Goal: Task Accomplishment & Management: Use online tool/utility

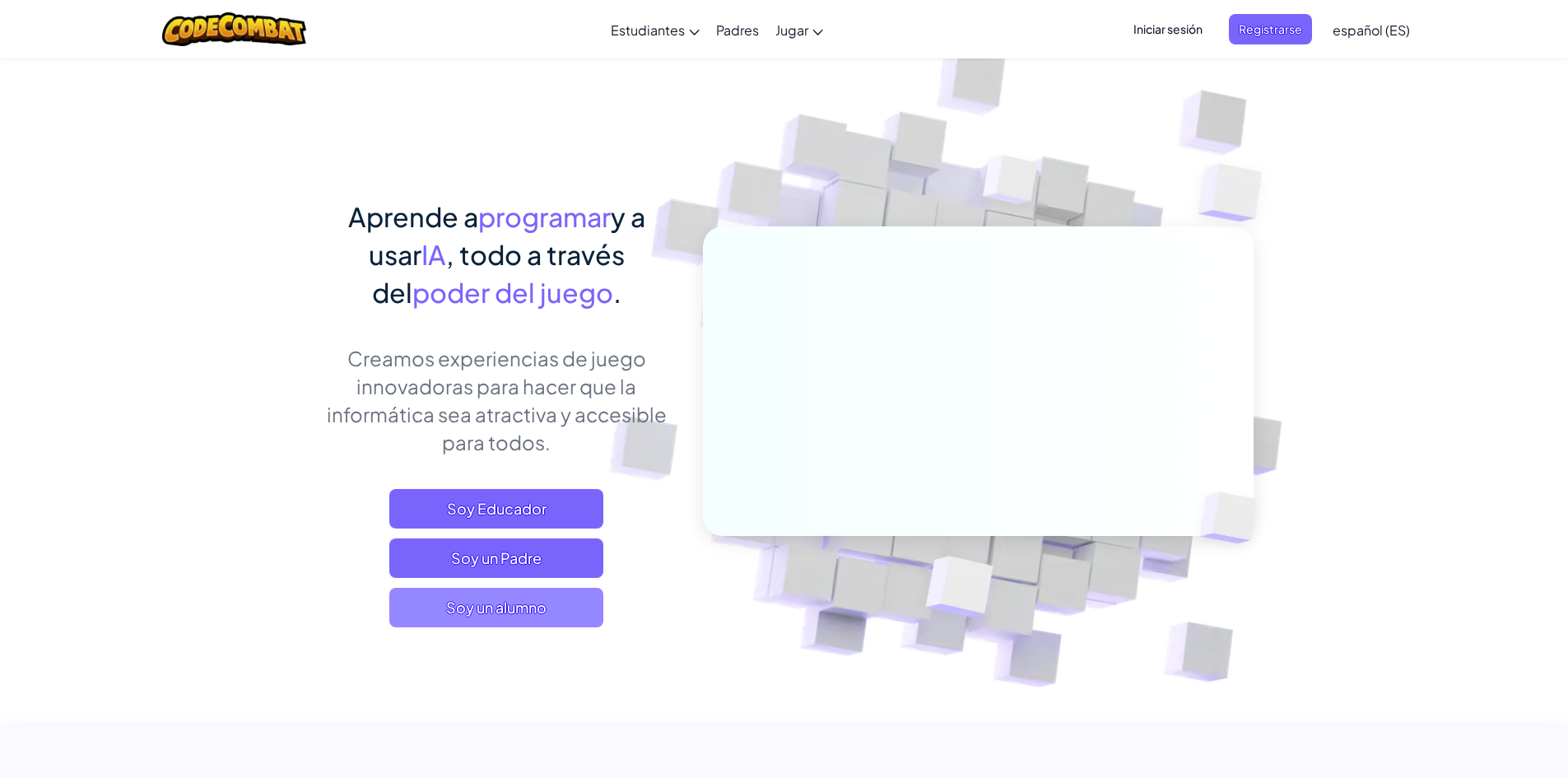
click at [573, 598] on span "Soy un alumno" at bounding box center [496, 607] width 214 height 39
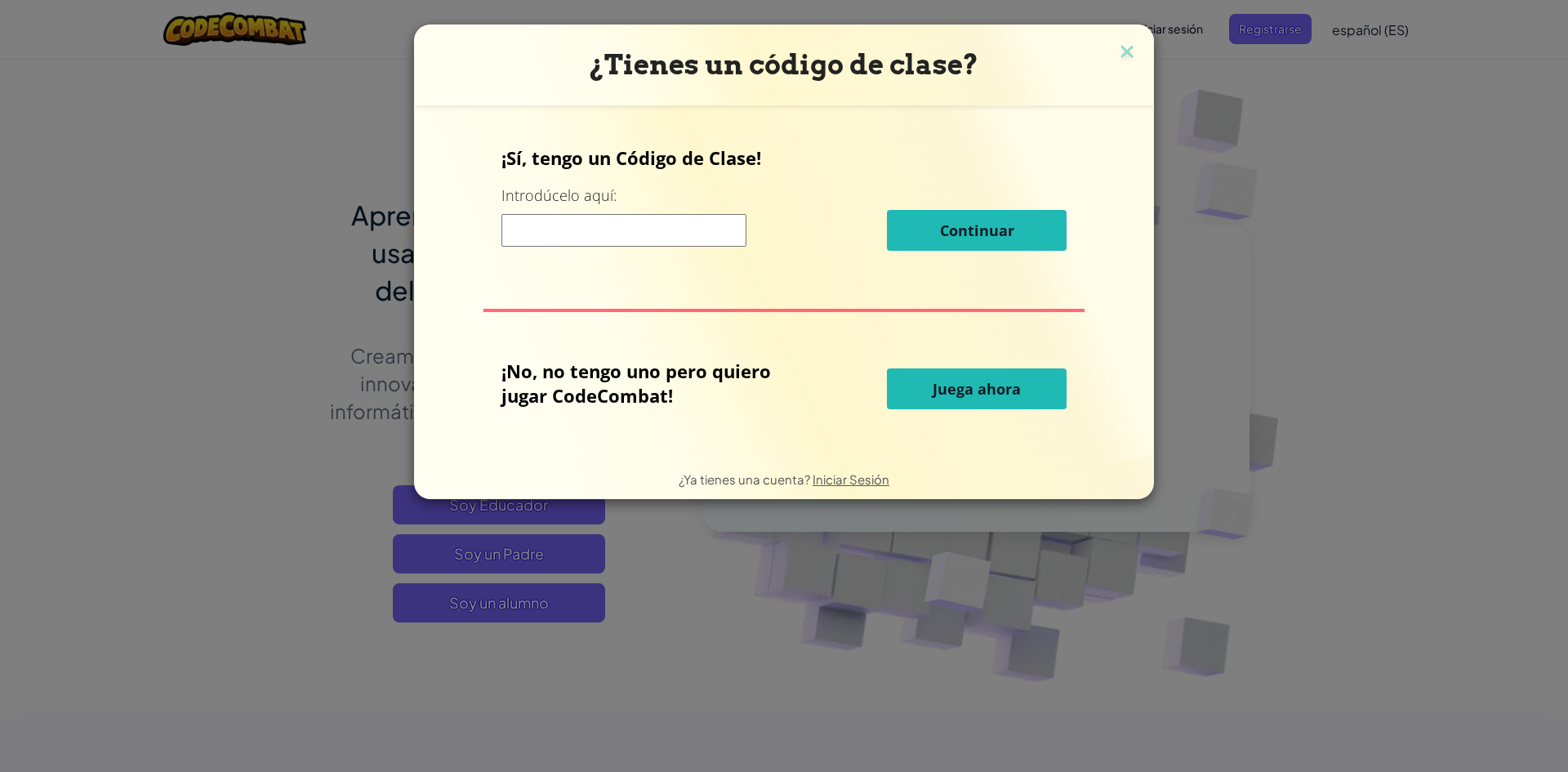
click at [989, 391] on span "Juega ahora" at bounding box center [977, 388] width 88 height 19
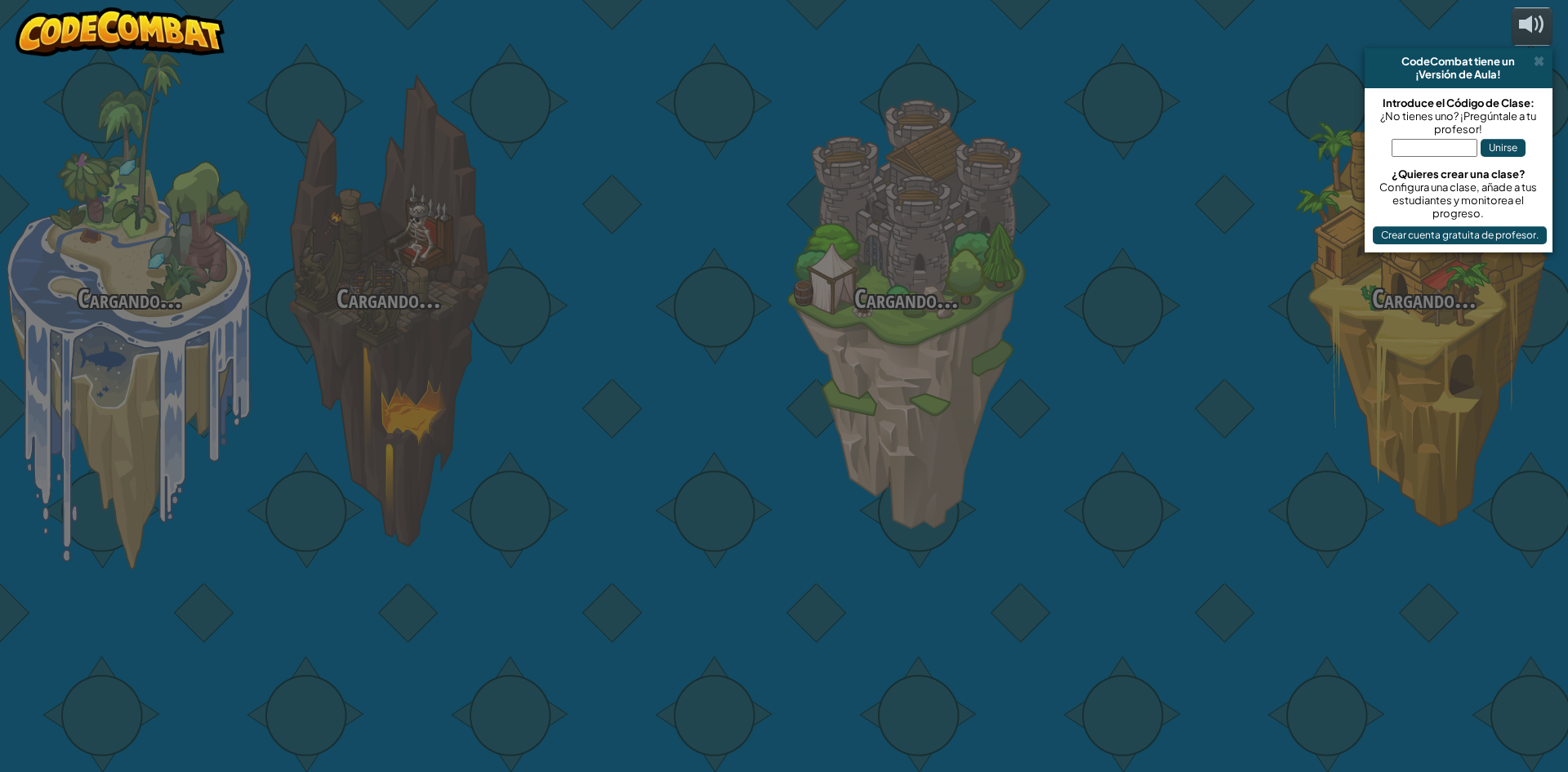
select select "es-ES"
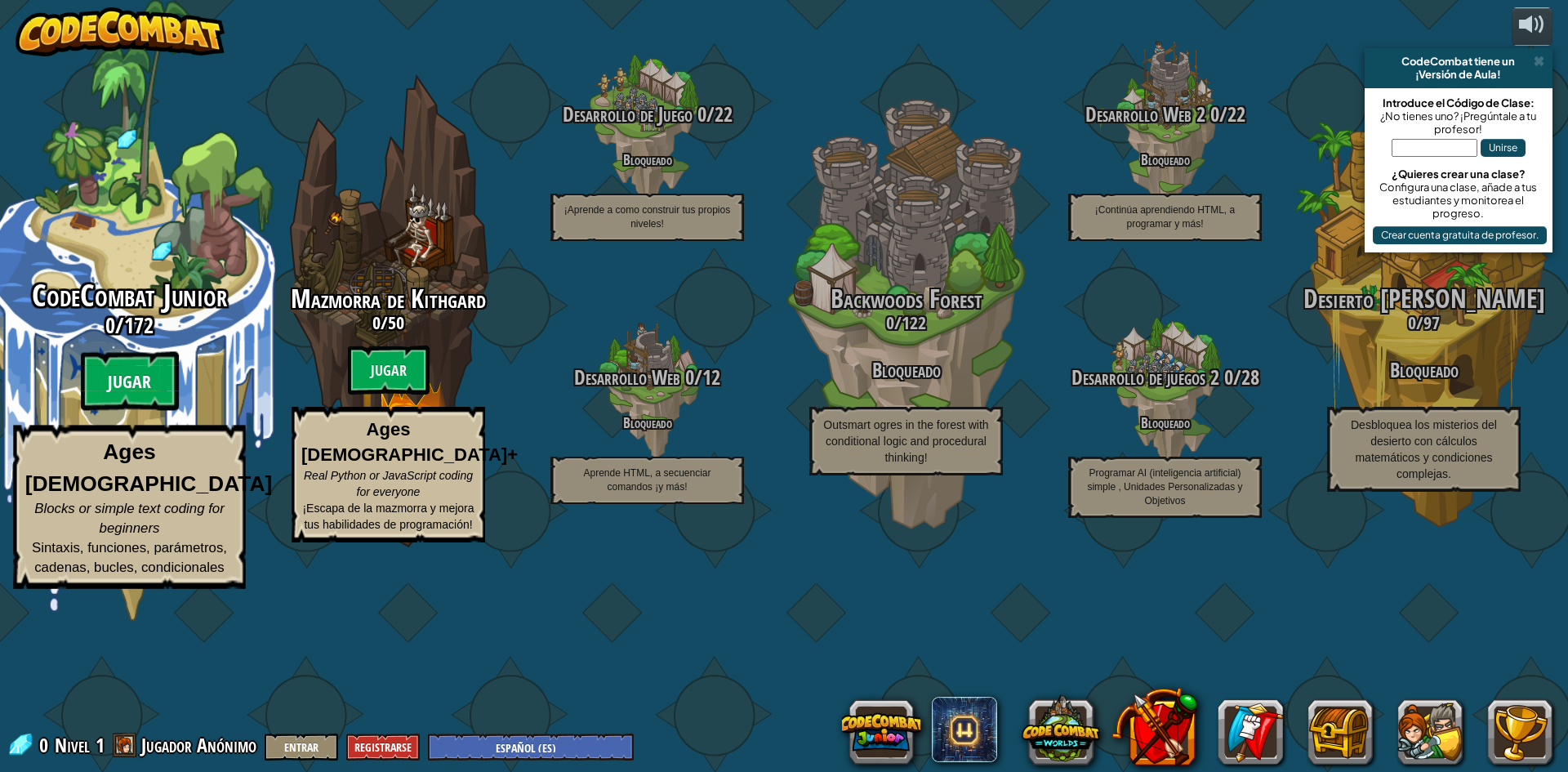
click at [153, 411] on btn "Jugar" at bounding box center [130, 381] width 98 height 58
select select "es-ES"
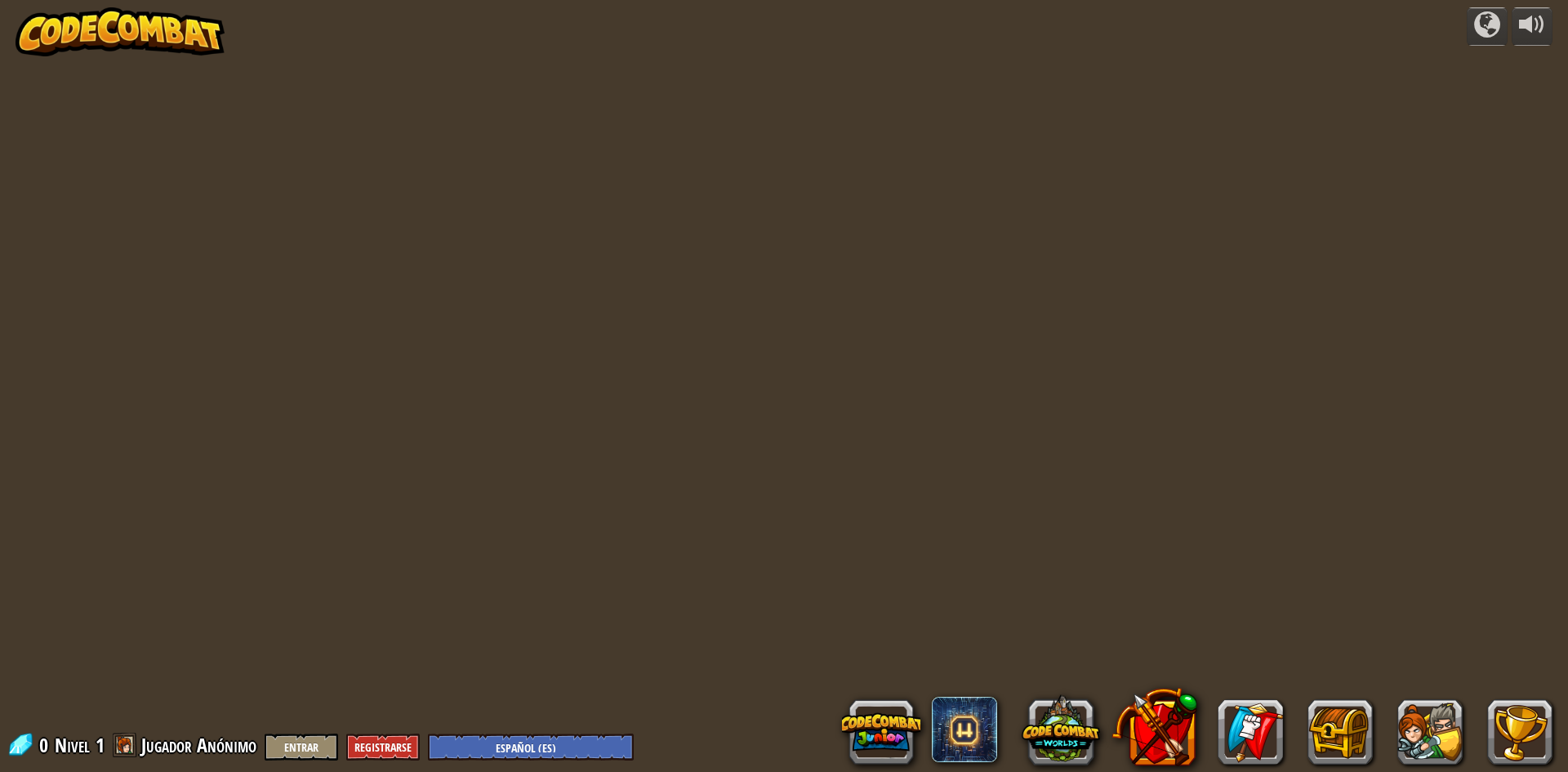
select select "es-ES"
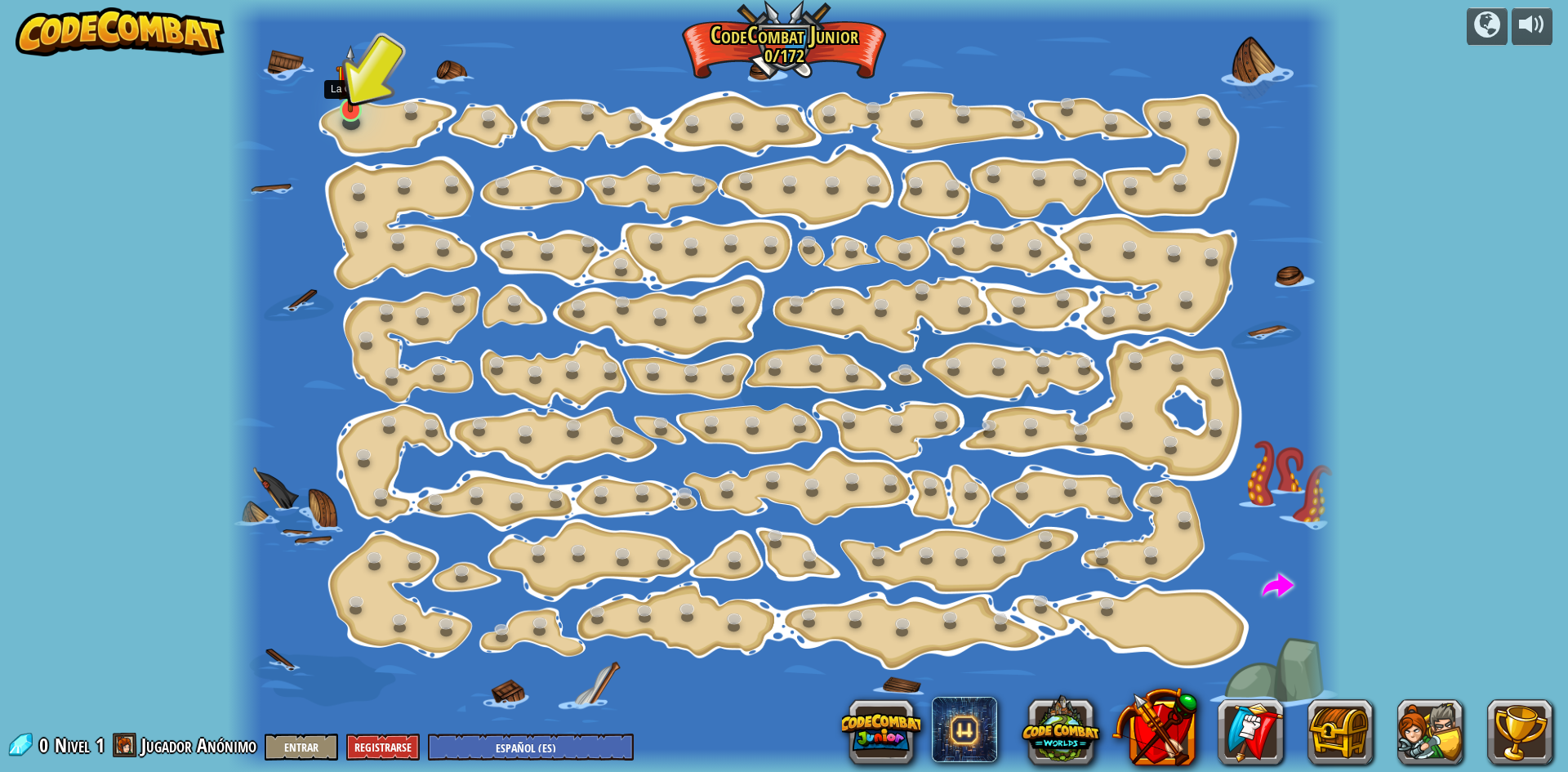
click at [350, 106] on img at bounding box center [350, 79] width 30 height 68
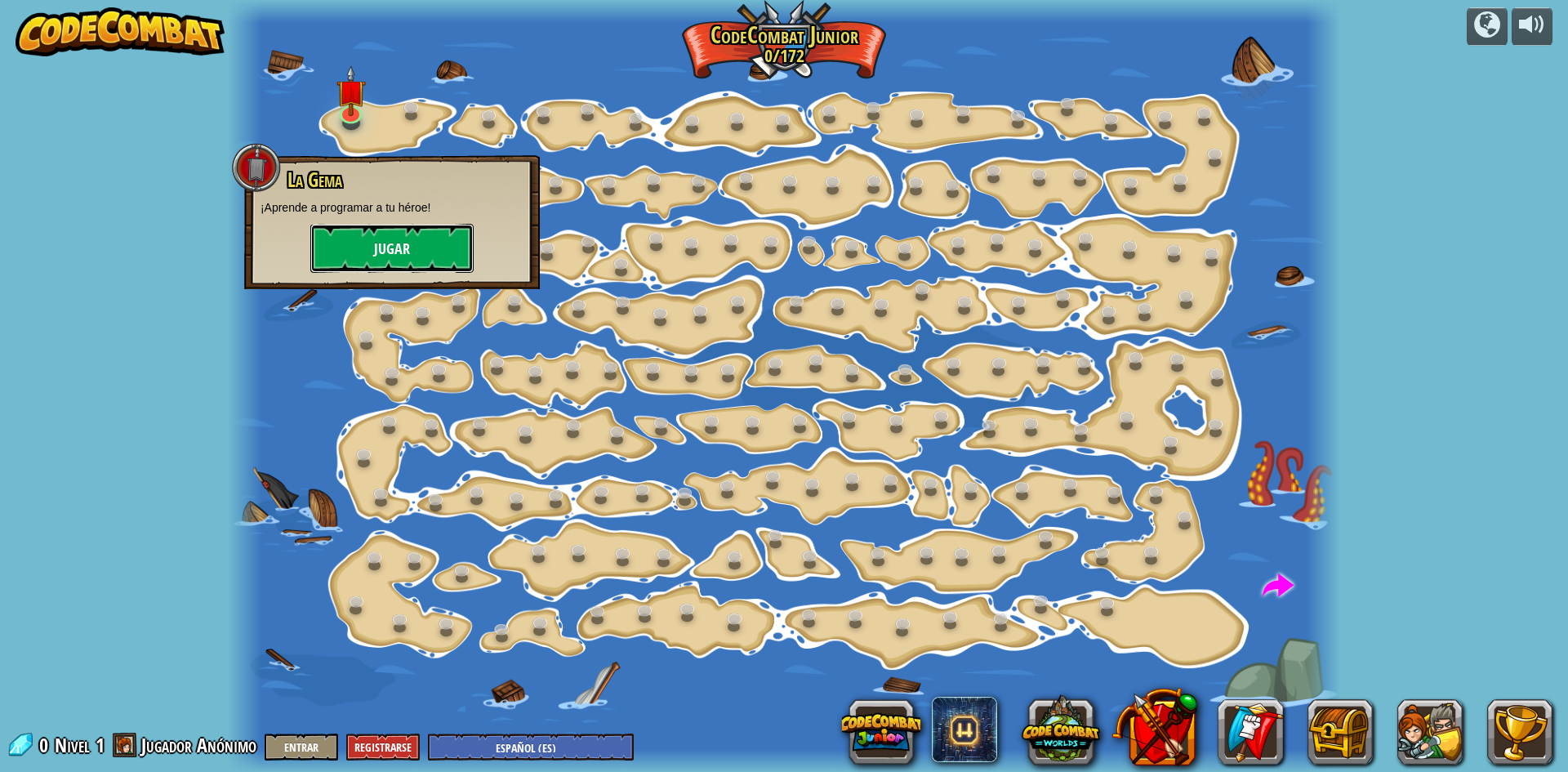
click at [371, 249] on button "Jugar" at bounding box center [391, 248] width 163 height 49
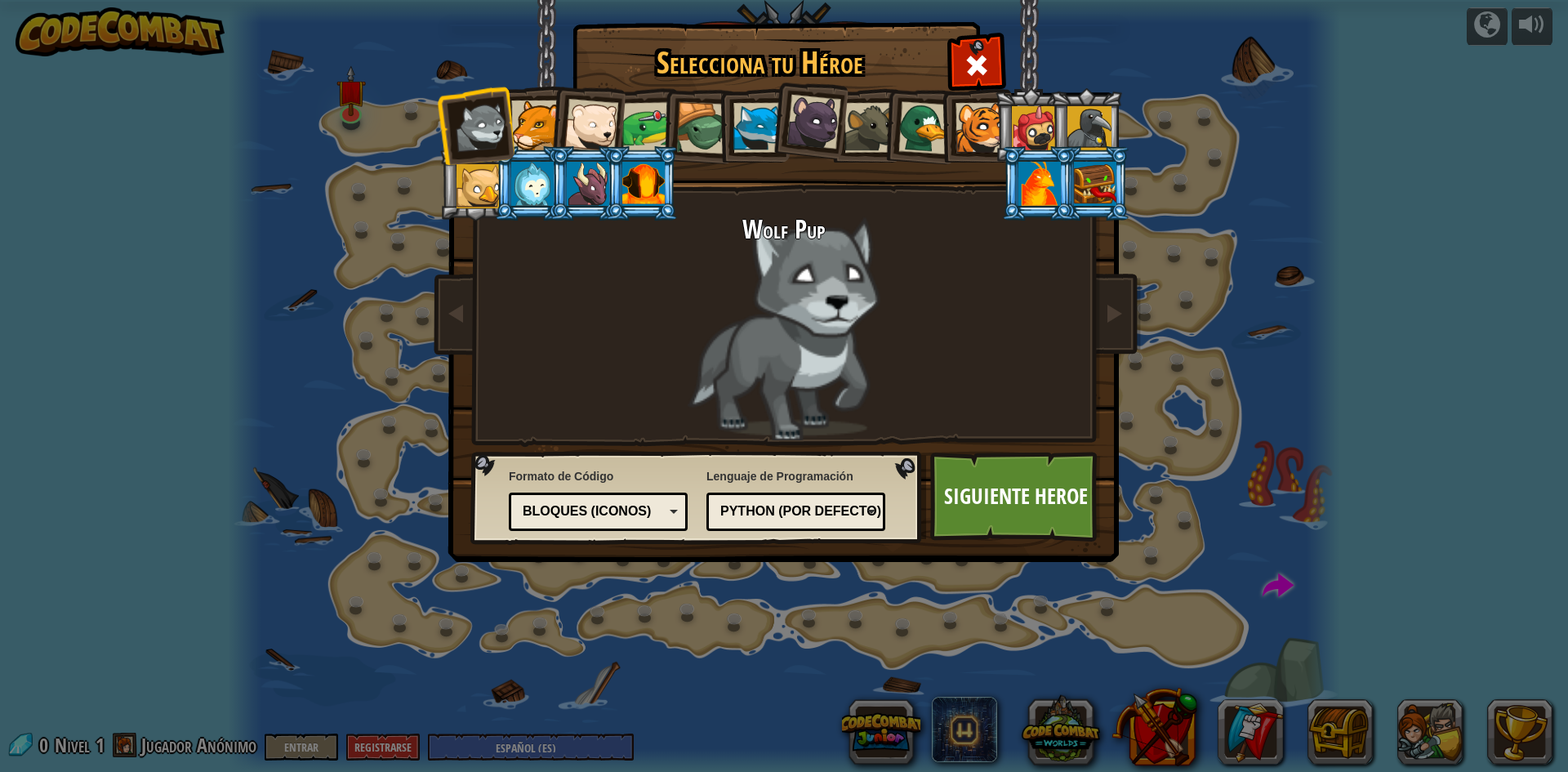
click at [529, 125] on div at bounding box center [536, 125] width 50 height 50
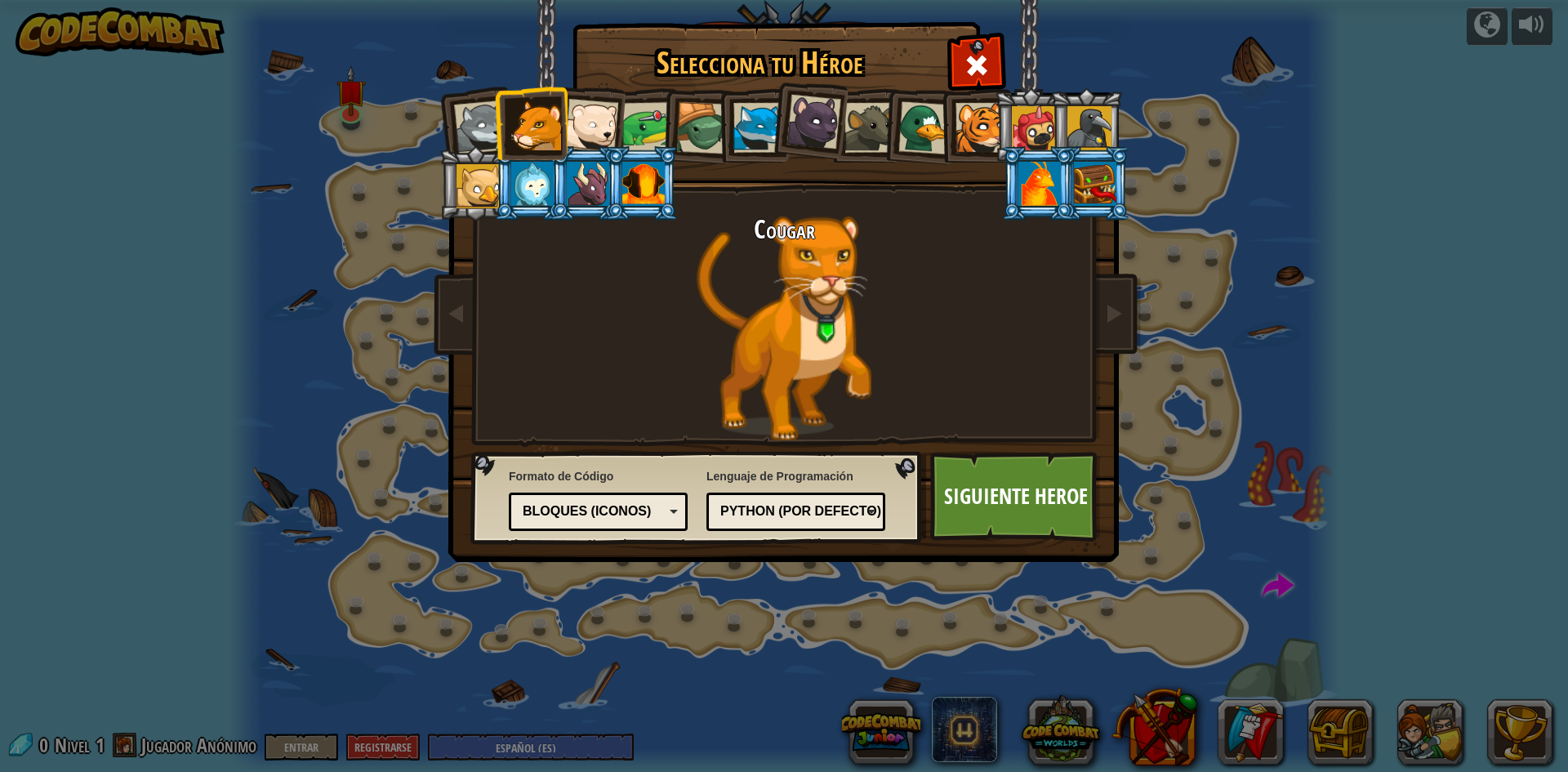
click at [535, 196] on div at bounding box center [533, 184] width 42 height 44
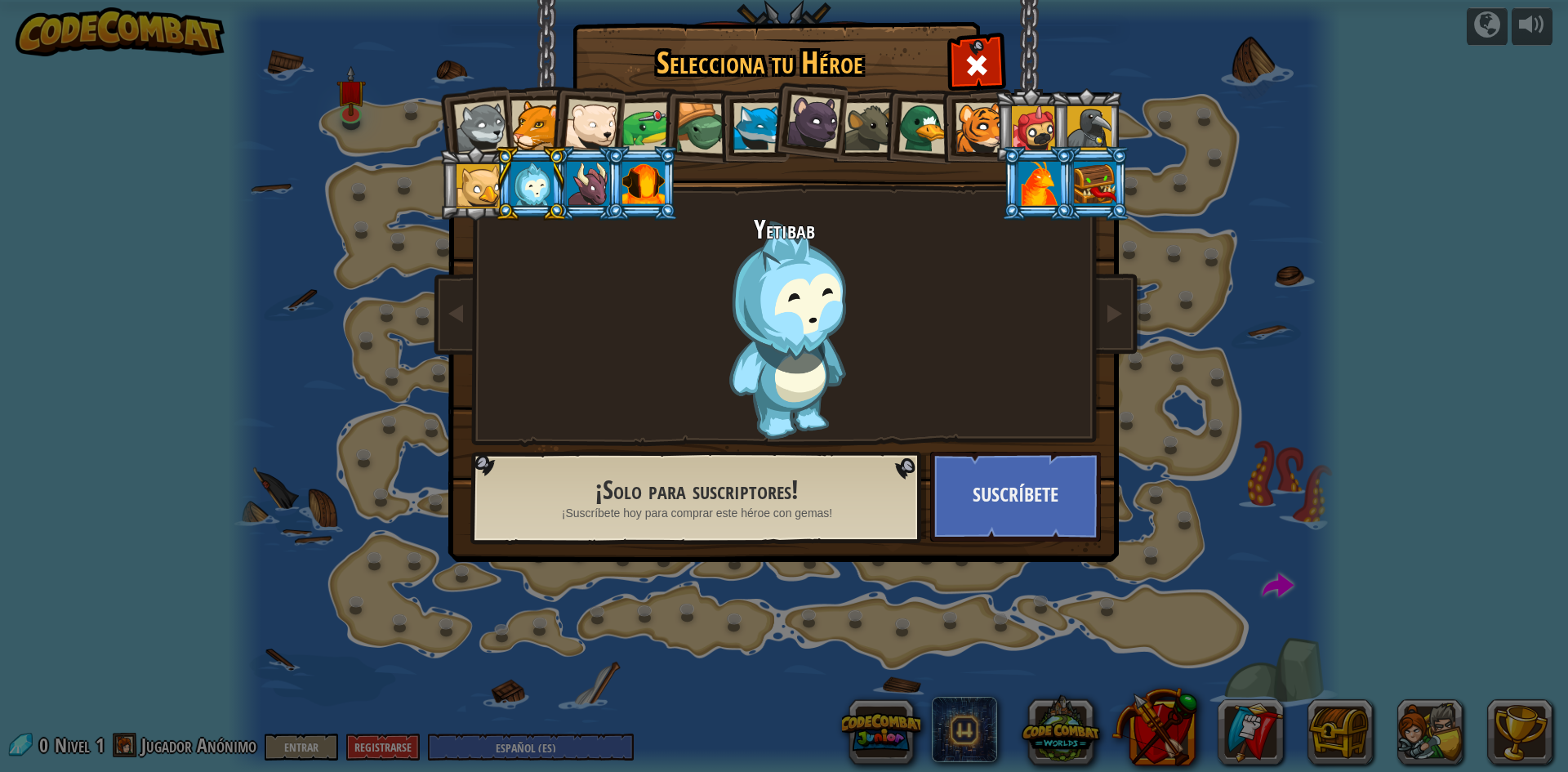
click at [534, 133] on div at bounding box center [536, 125] width 50 height 50
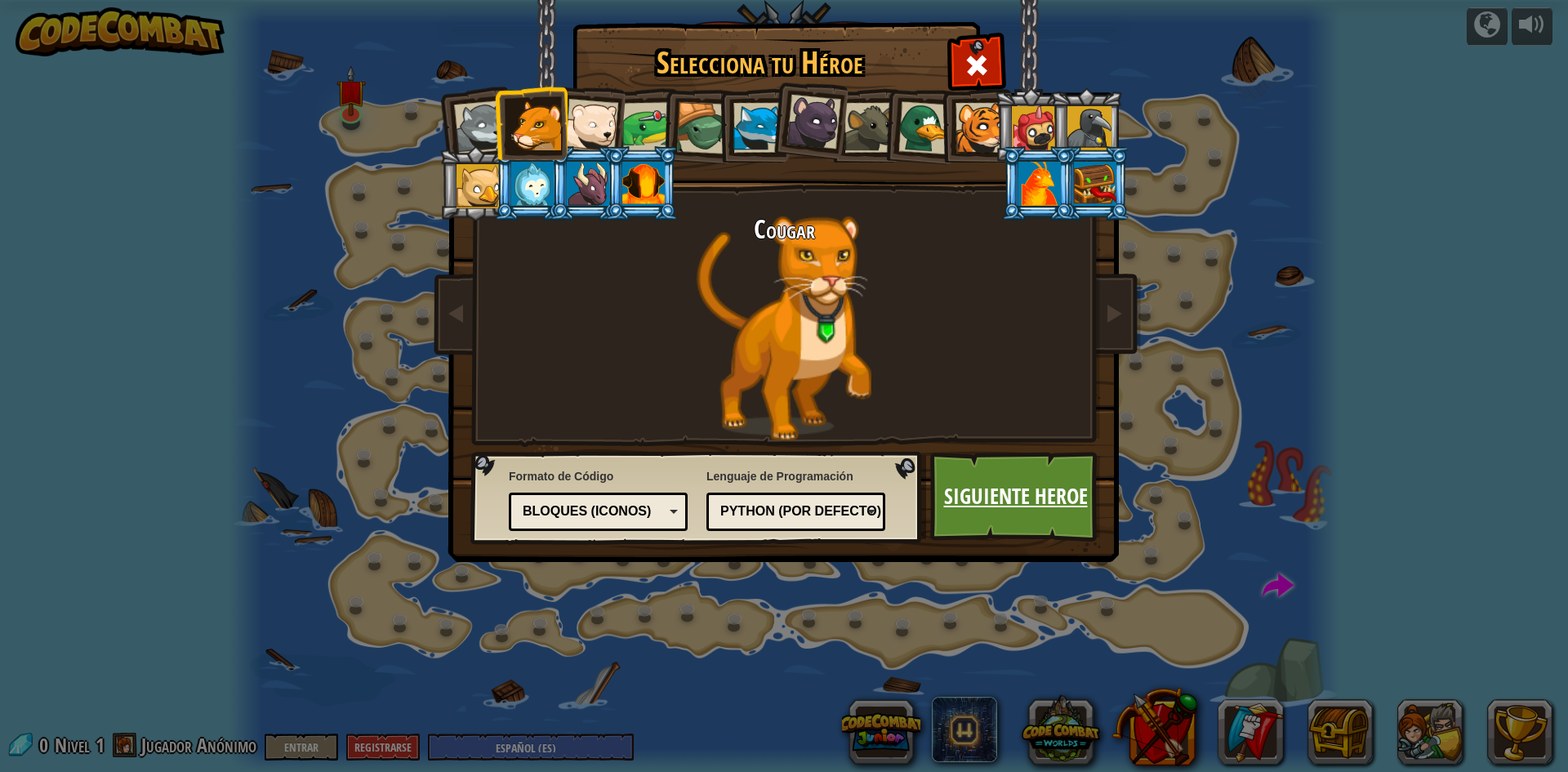
click at [1044, 512] on link "Siguiente Heroe" at bounding box center [1015, 497] width 170 height 90
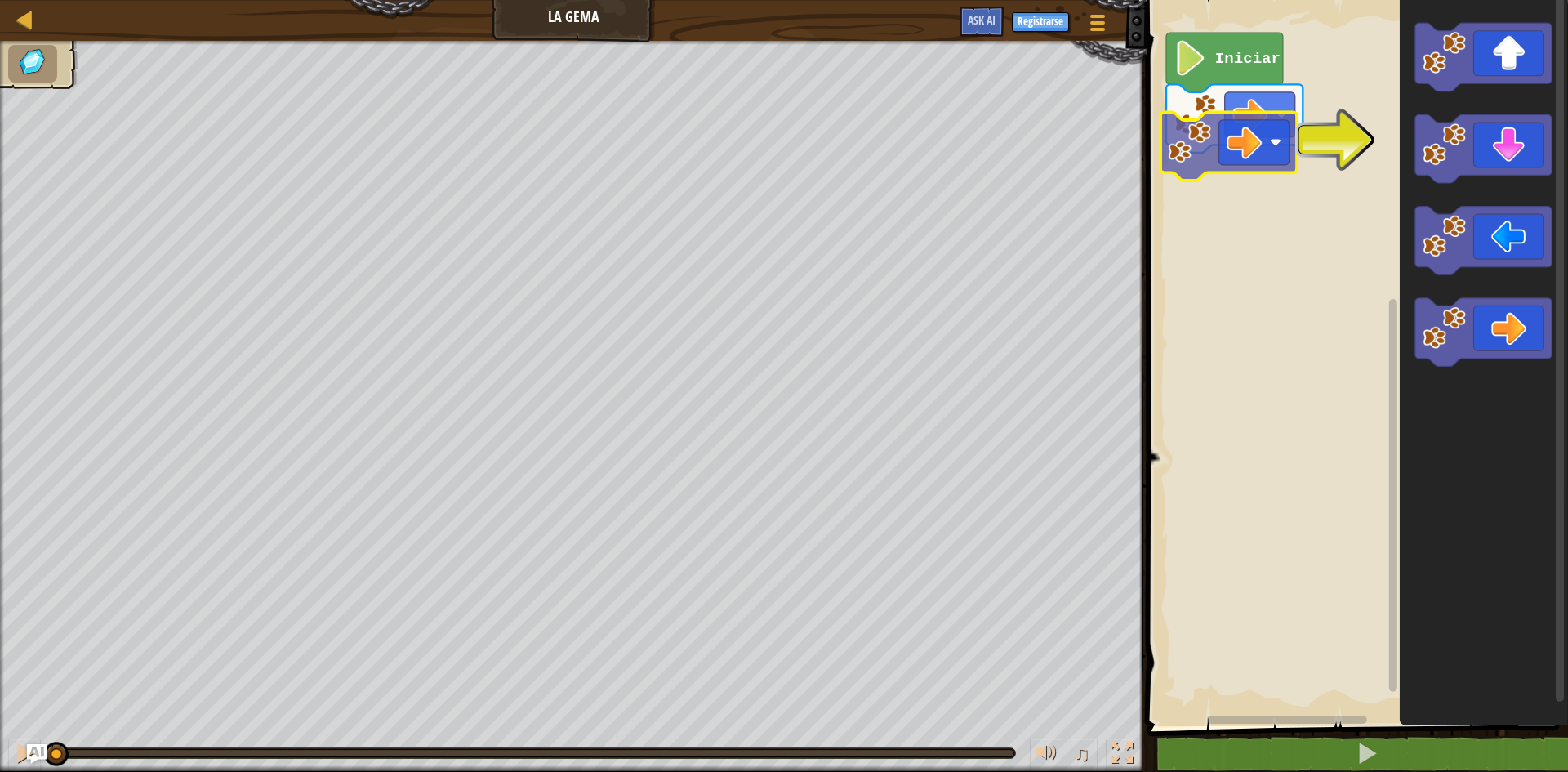
click at [1281, 169] on div "Iniciar" at bounding box center [1355, 358] width 426 height 735
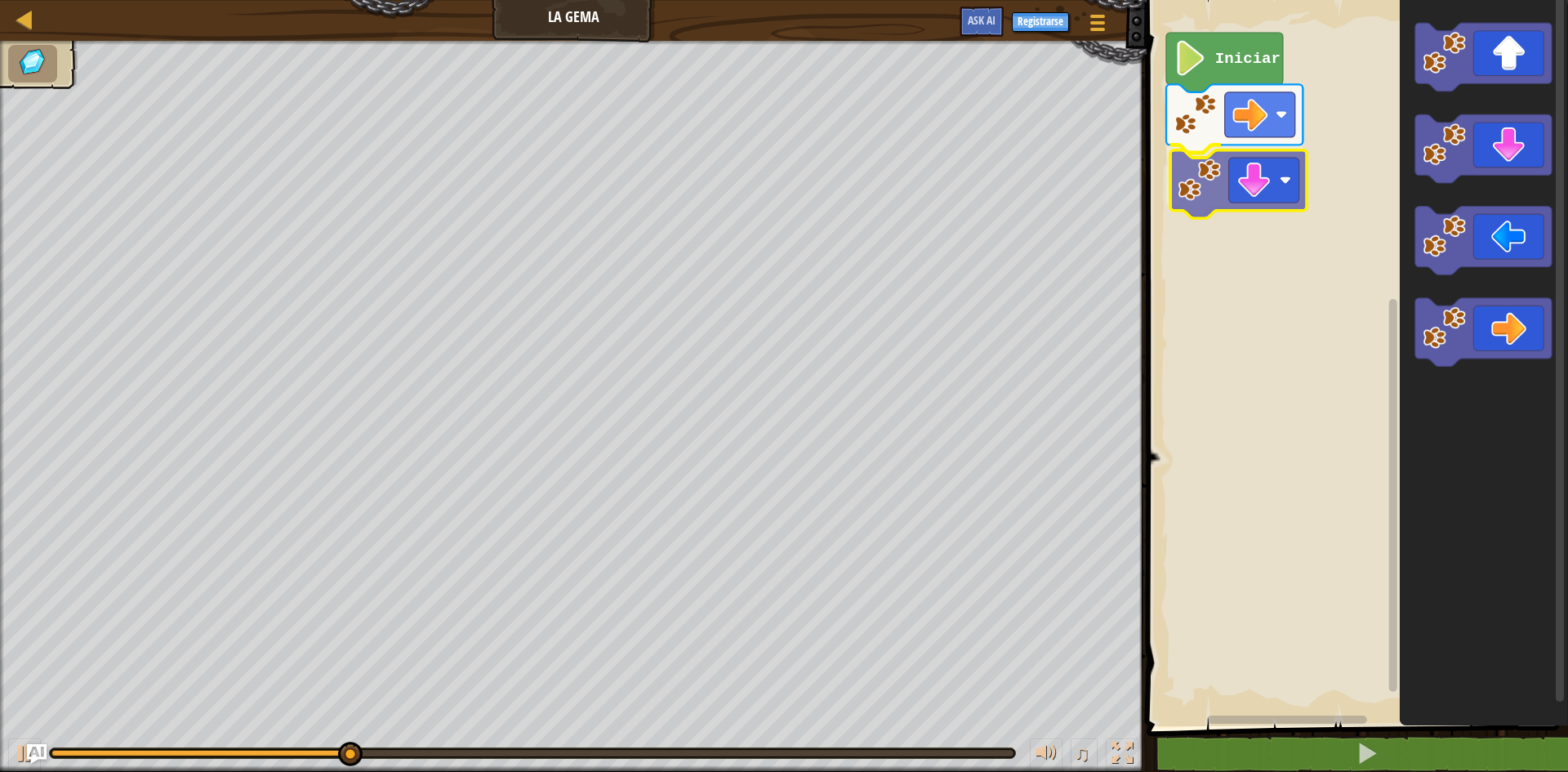
click at [1202, 186] on div "Iniciar" at bounding box center [1355, 358] width 426 height 735
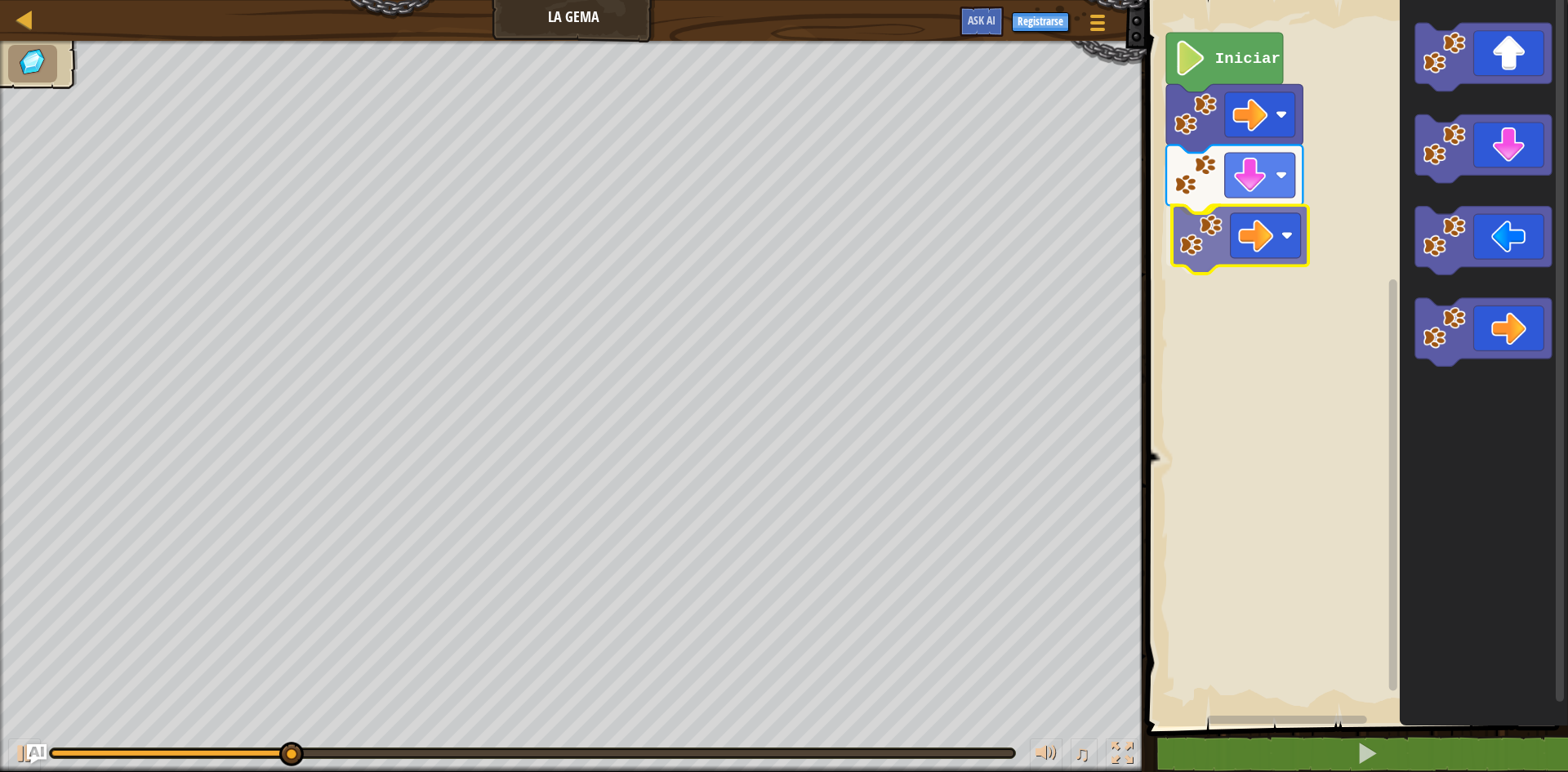
click at [1263, 231] on div "Iniciar" at bounding box center [1355, 358] width 426 height 735
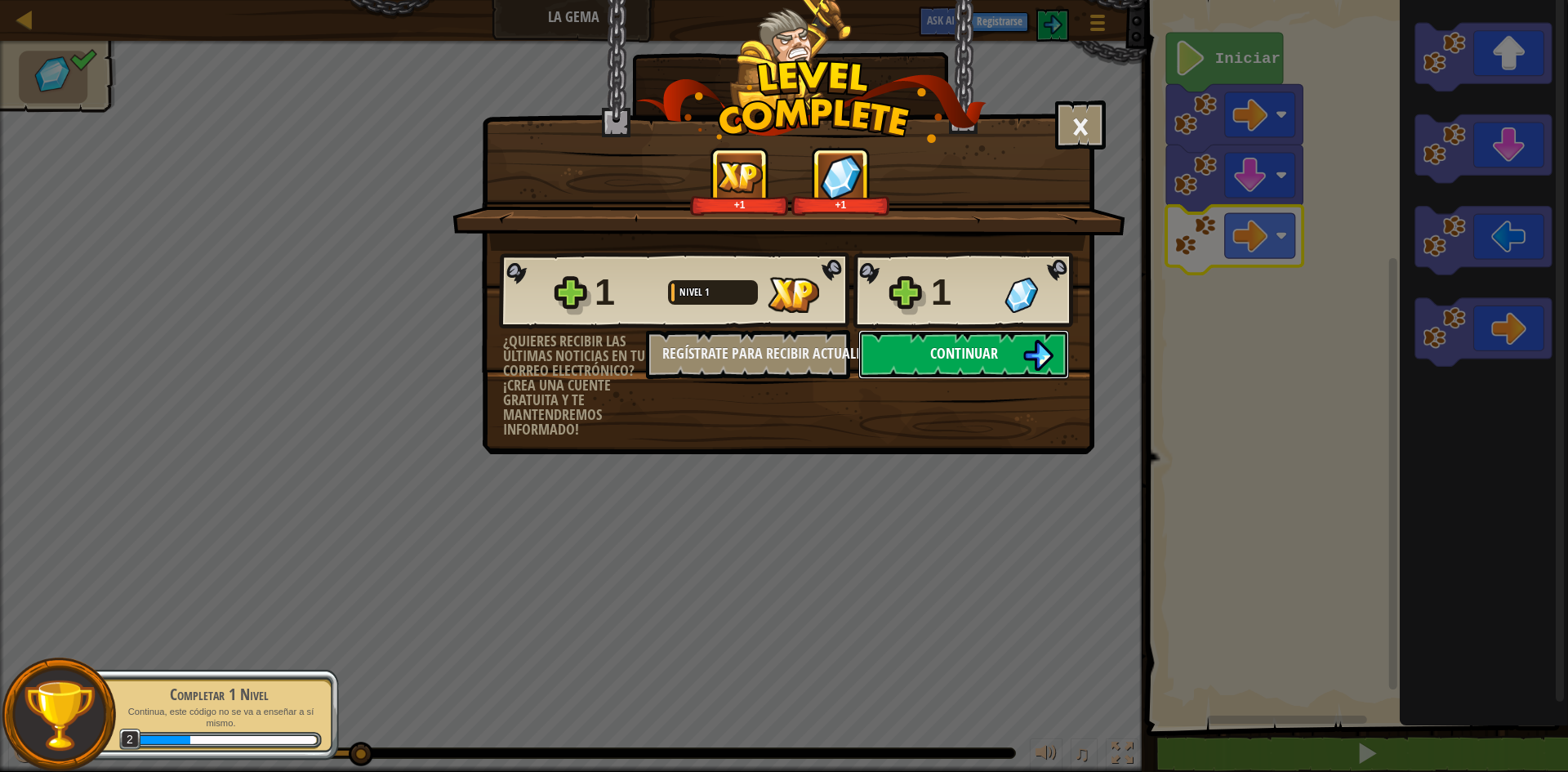
click at [987, 361] on span "Continuar" at bounding box center [964, 353] width 68 height 20
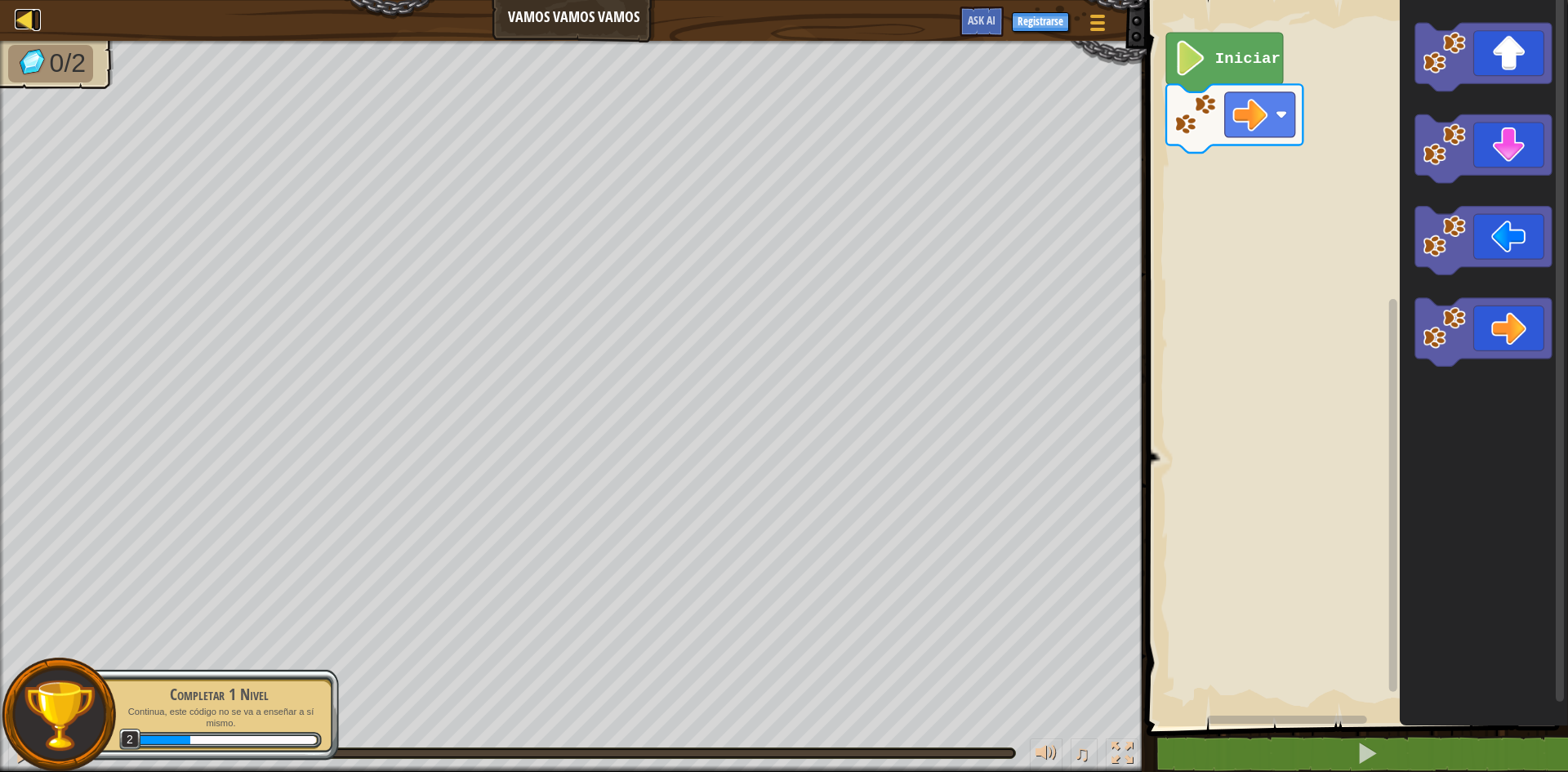
click at [25, 13] on div at bounding box center [25, 19] width 20 height 20
select select "es-ES"
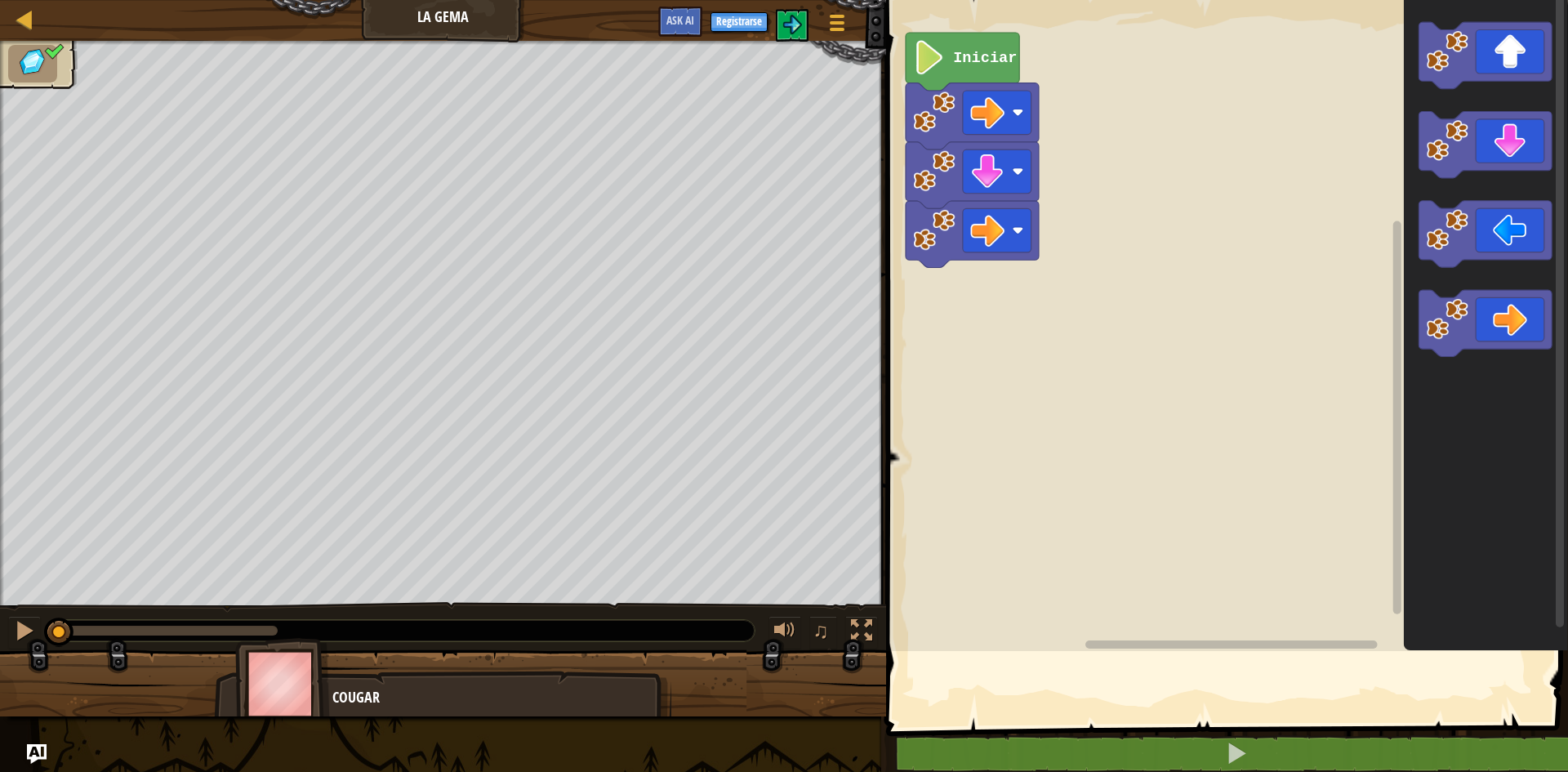
select select "es-ES"
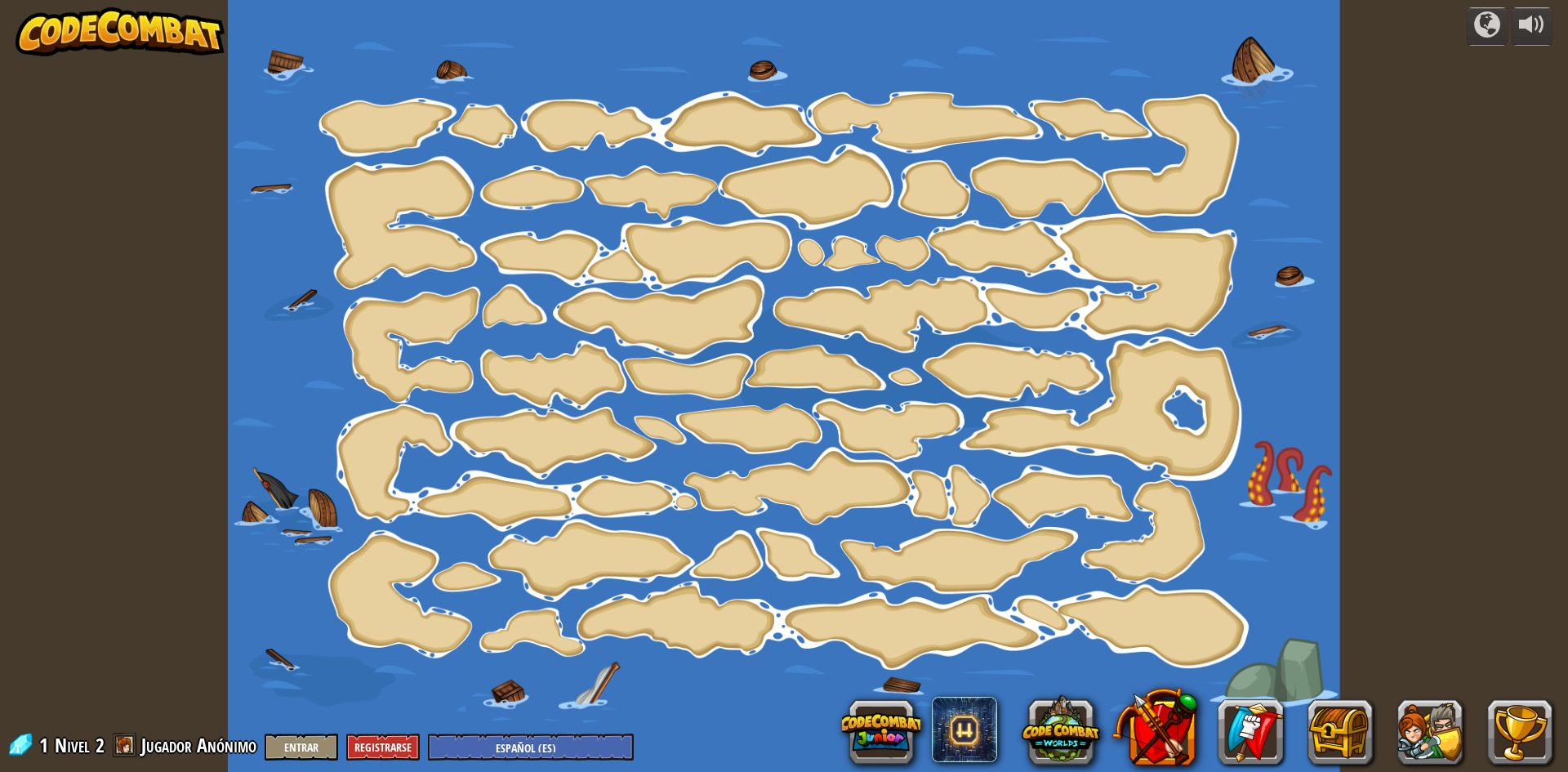
select select "es-ES"
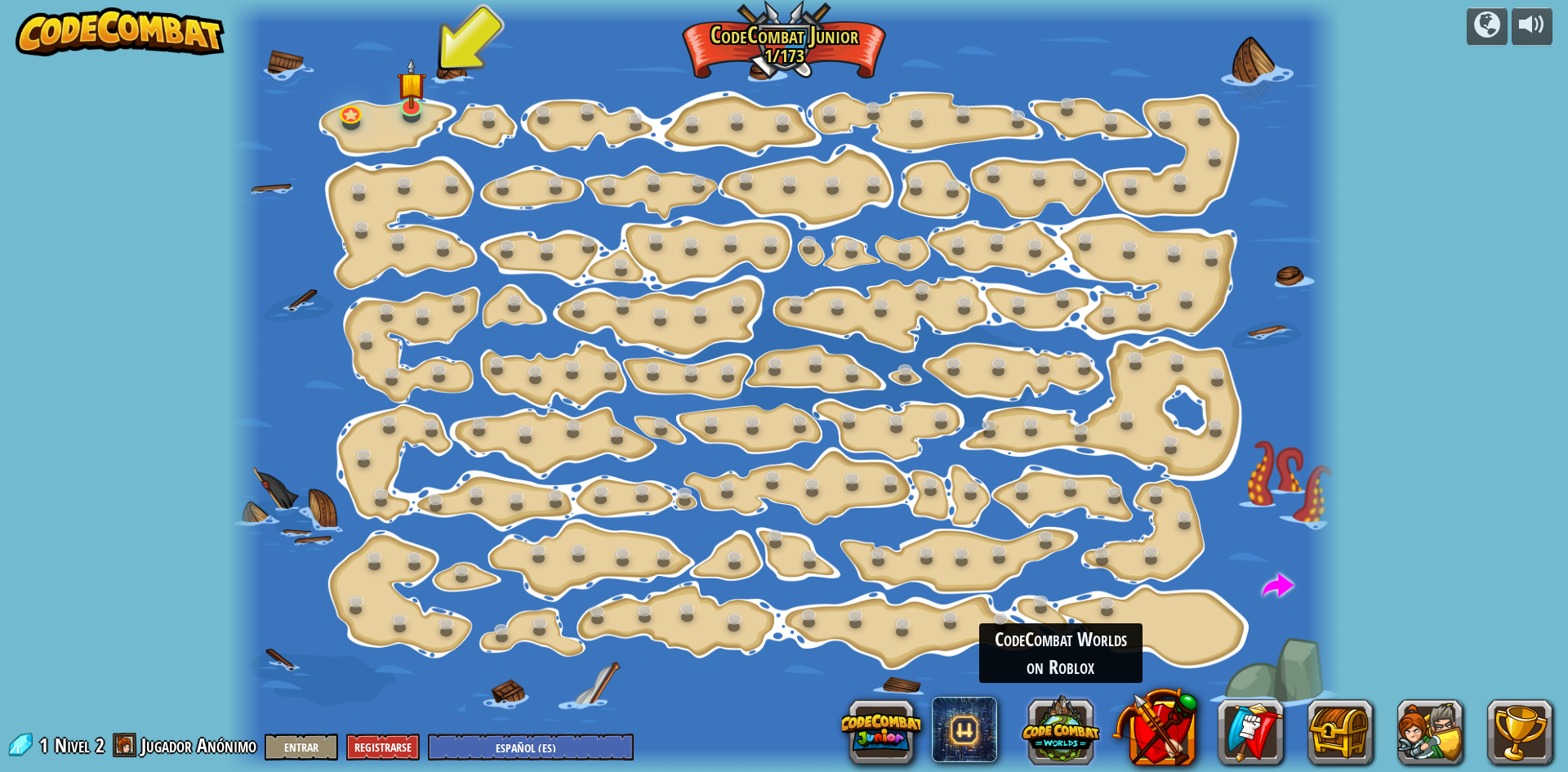
click at [1076, 751] on button at bounding box center [1061, 729] width 79 height 79
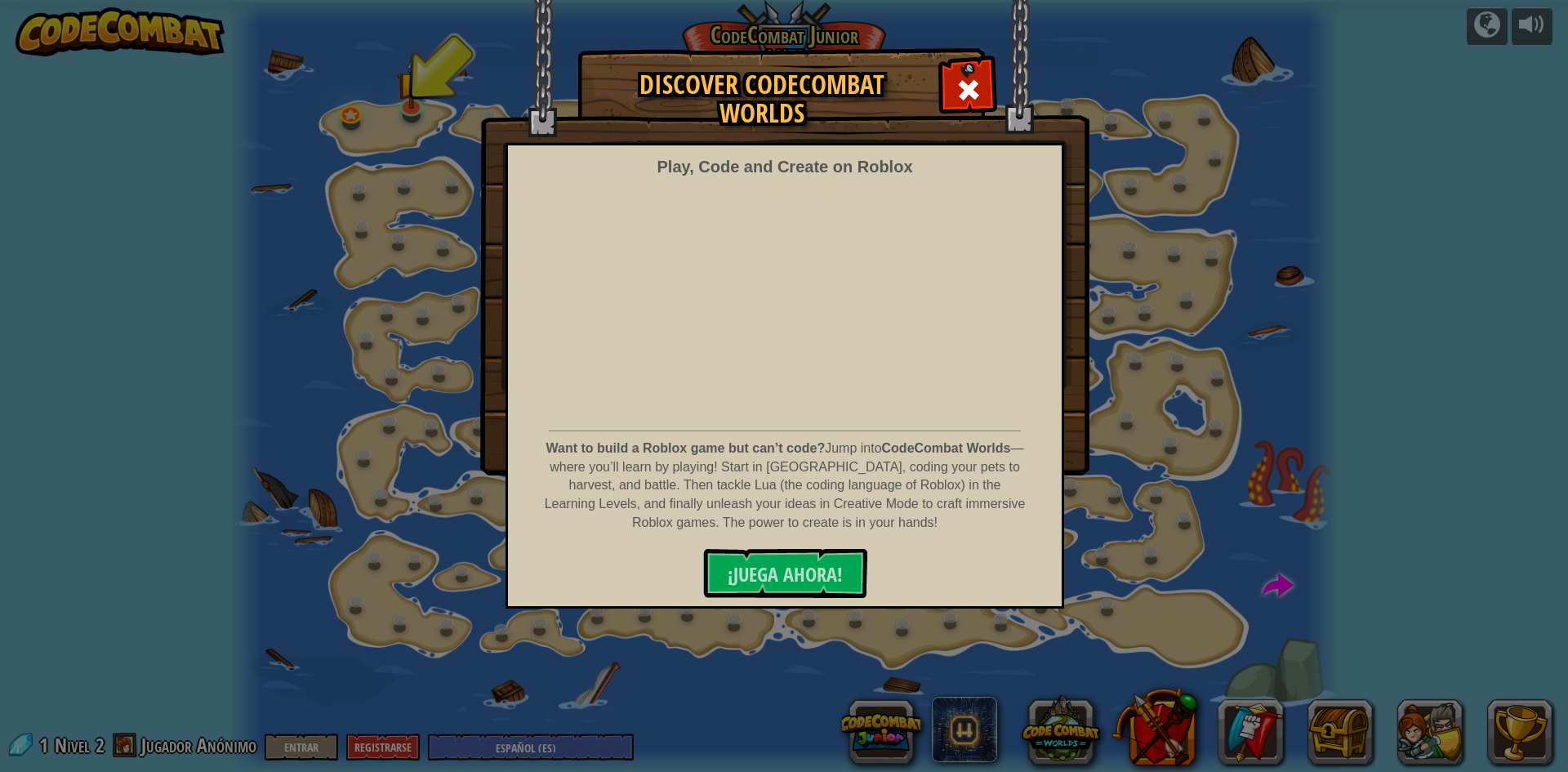
click at [1268, 450] on div "Discover CodeCombat Worlds Play, Code and Create on Roblox Want to build a Robl…" at bounding box center [784, 261] width 1568 height 425
click at [970, 92] on span at bounding box center [968, 90] width 26 height 26
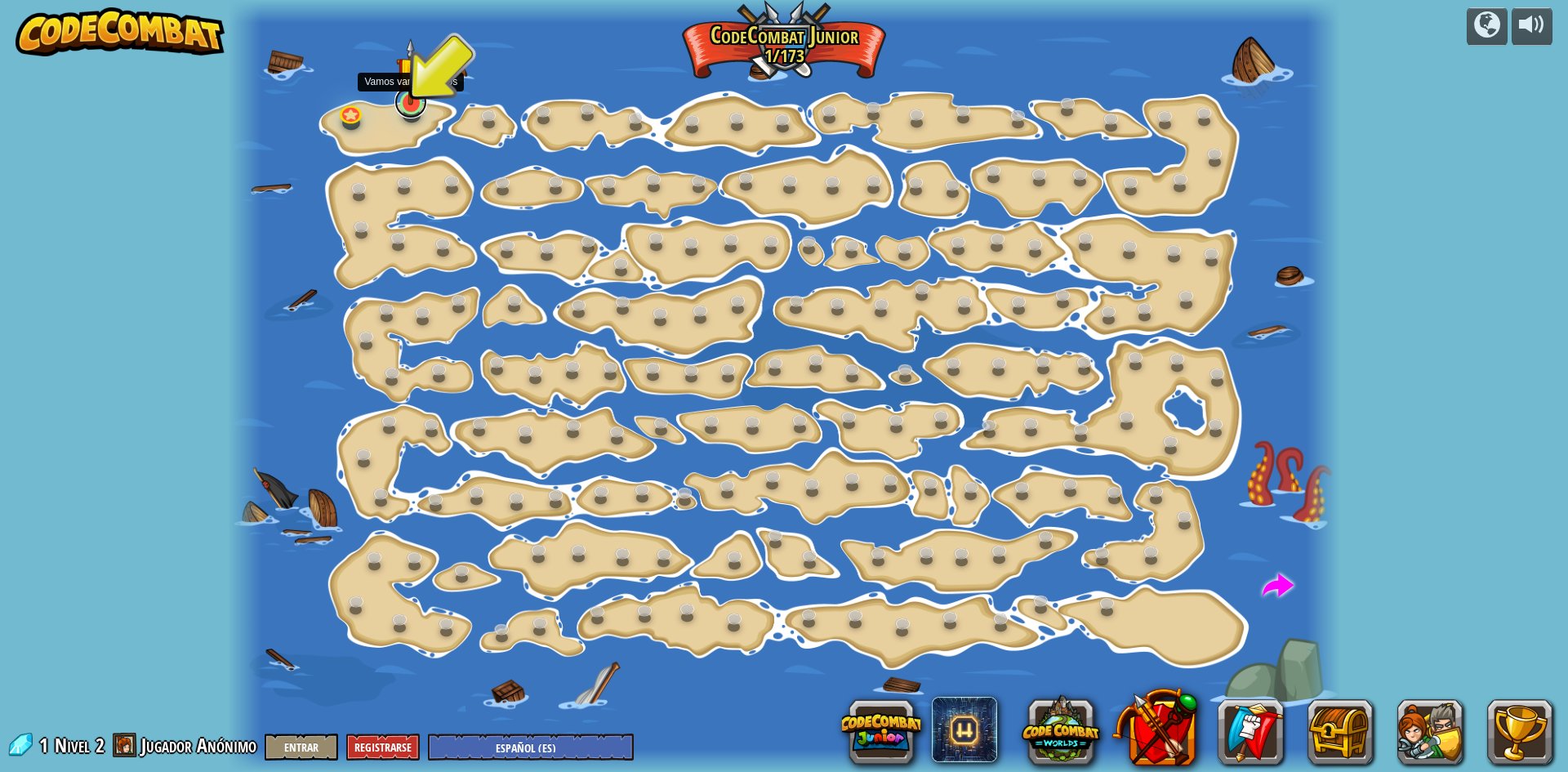
click at [404, 112] on link at bounding box center [411, 102] width 33 height 33
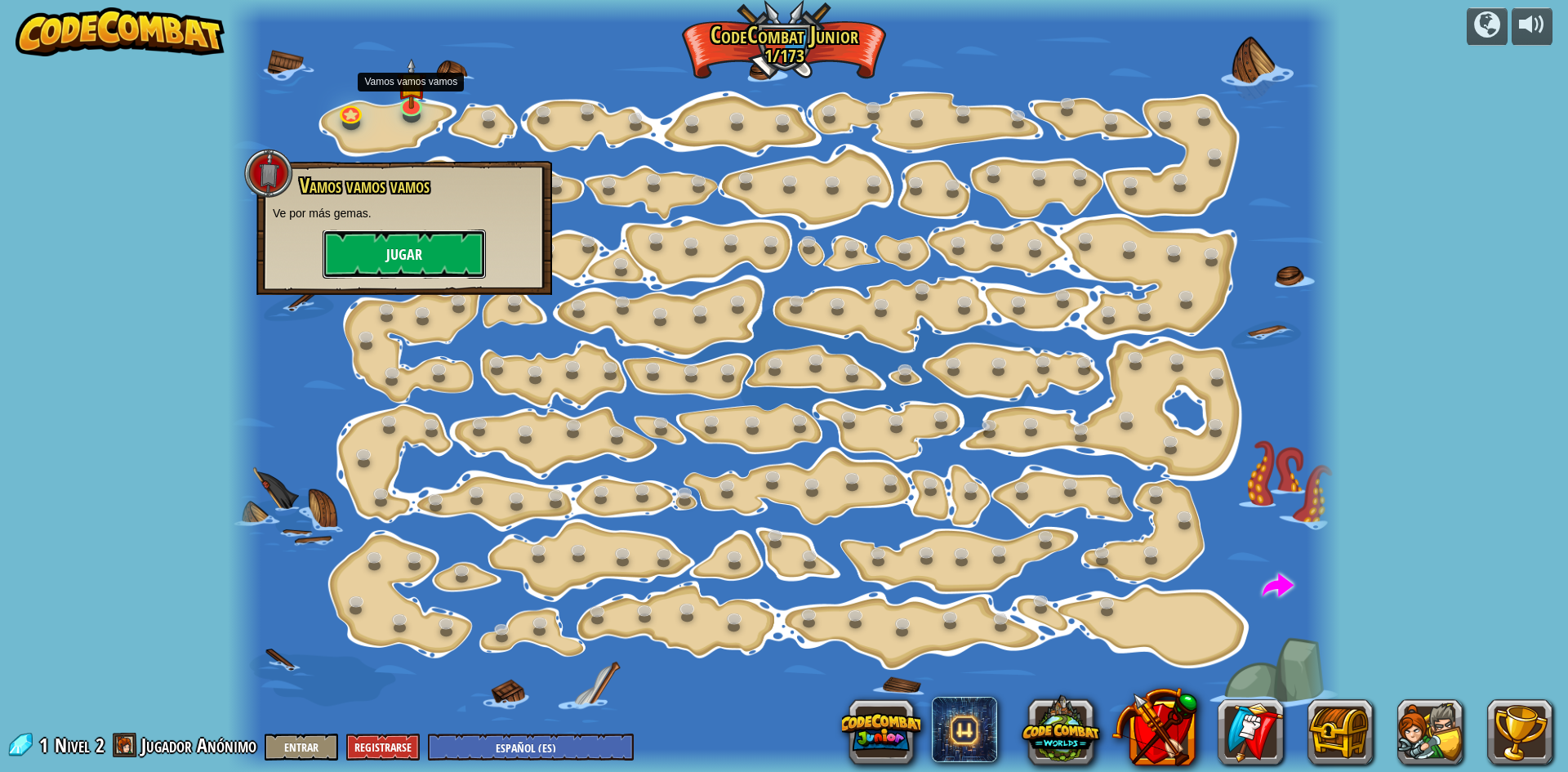
click at [431, 241] on button "Jugar" at bounding box center [404, 254] width 163 height 49
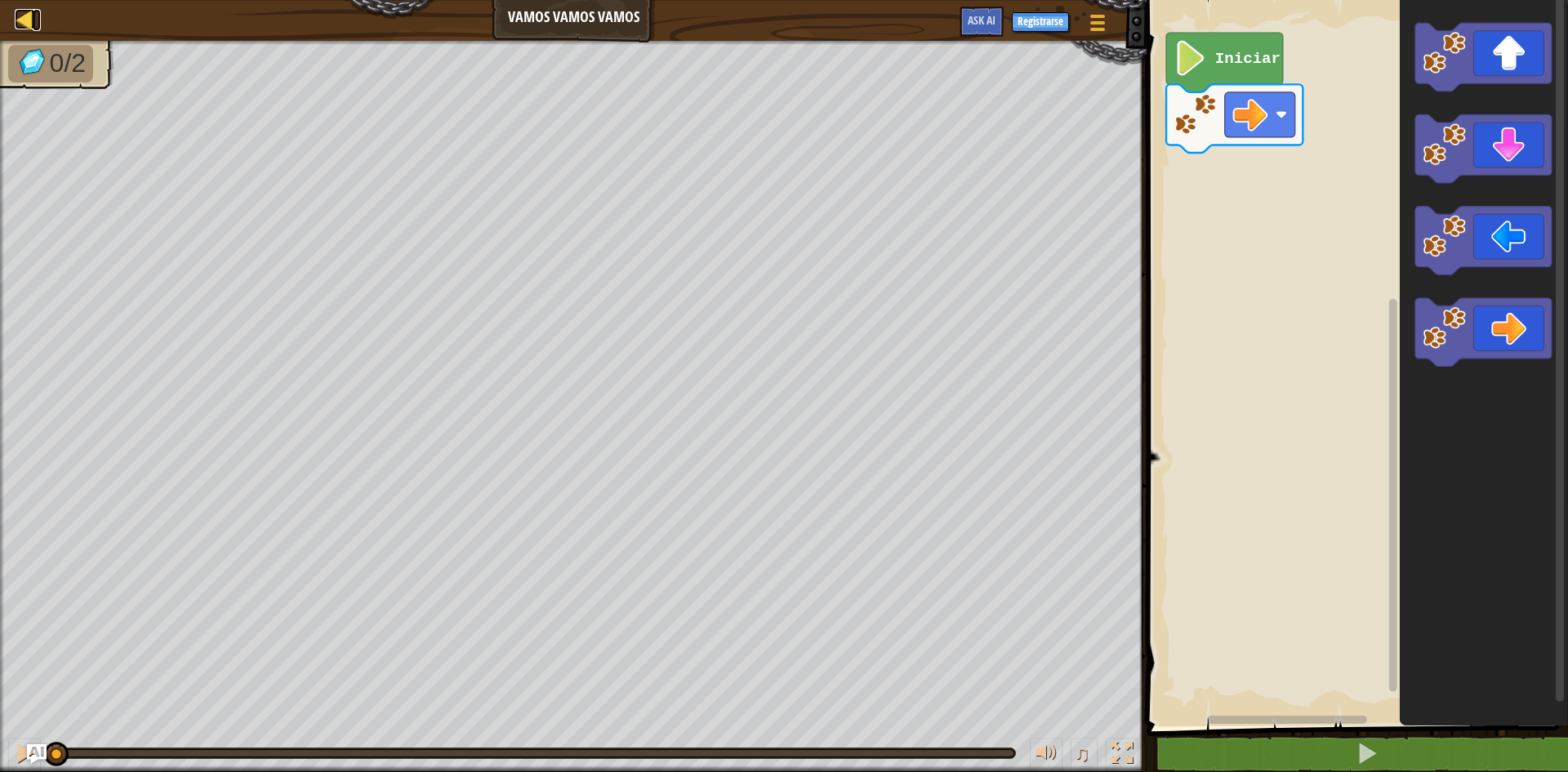
click at [36, 19] on link "Mapa" at bounding box center [37, 20] width 8 height 22
select select "es-ES"
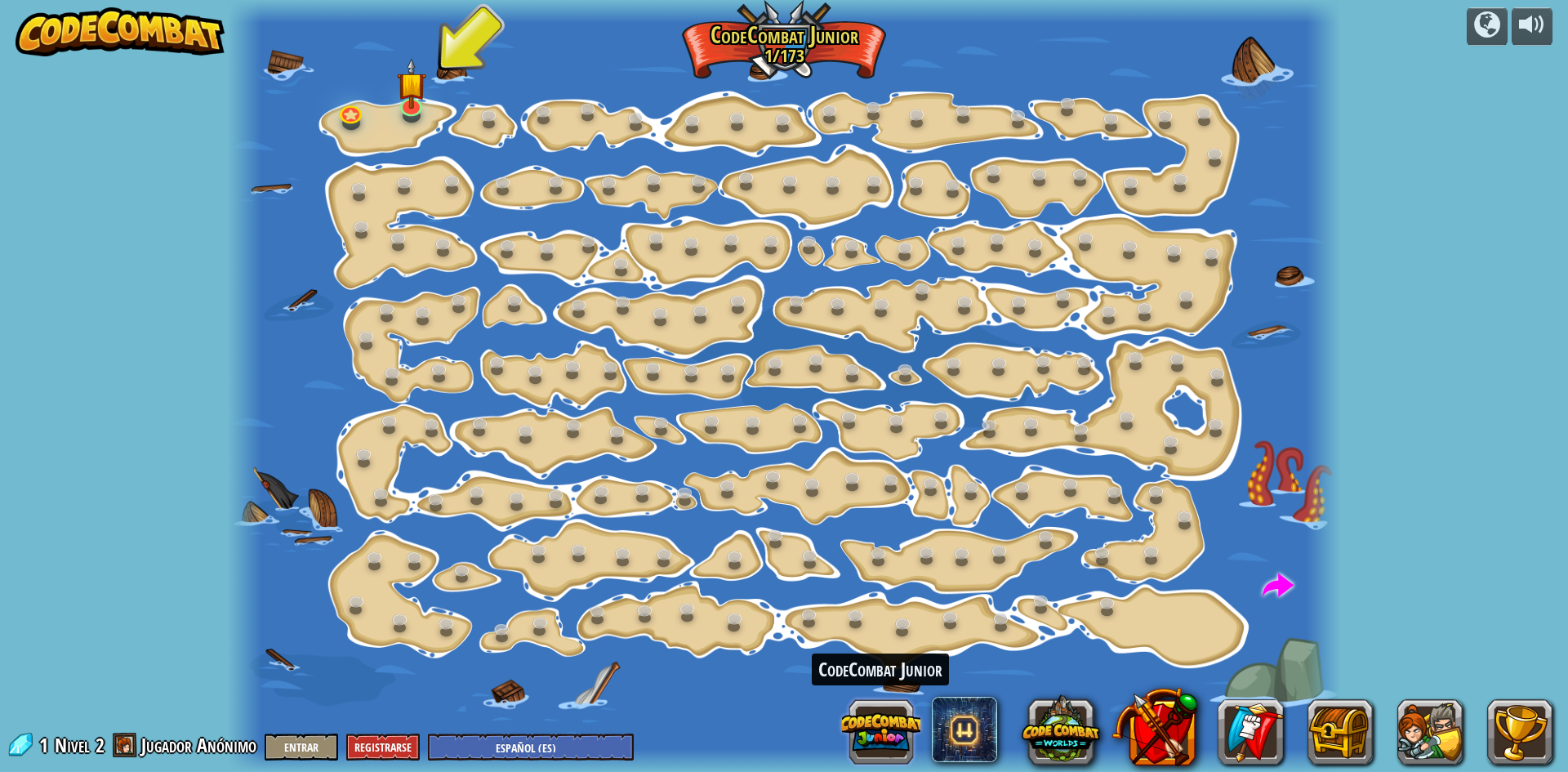
click at [853, 738] on button at bounding box center [881, 732] width 79 height 79
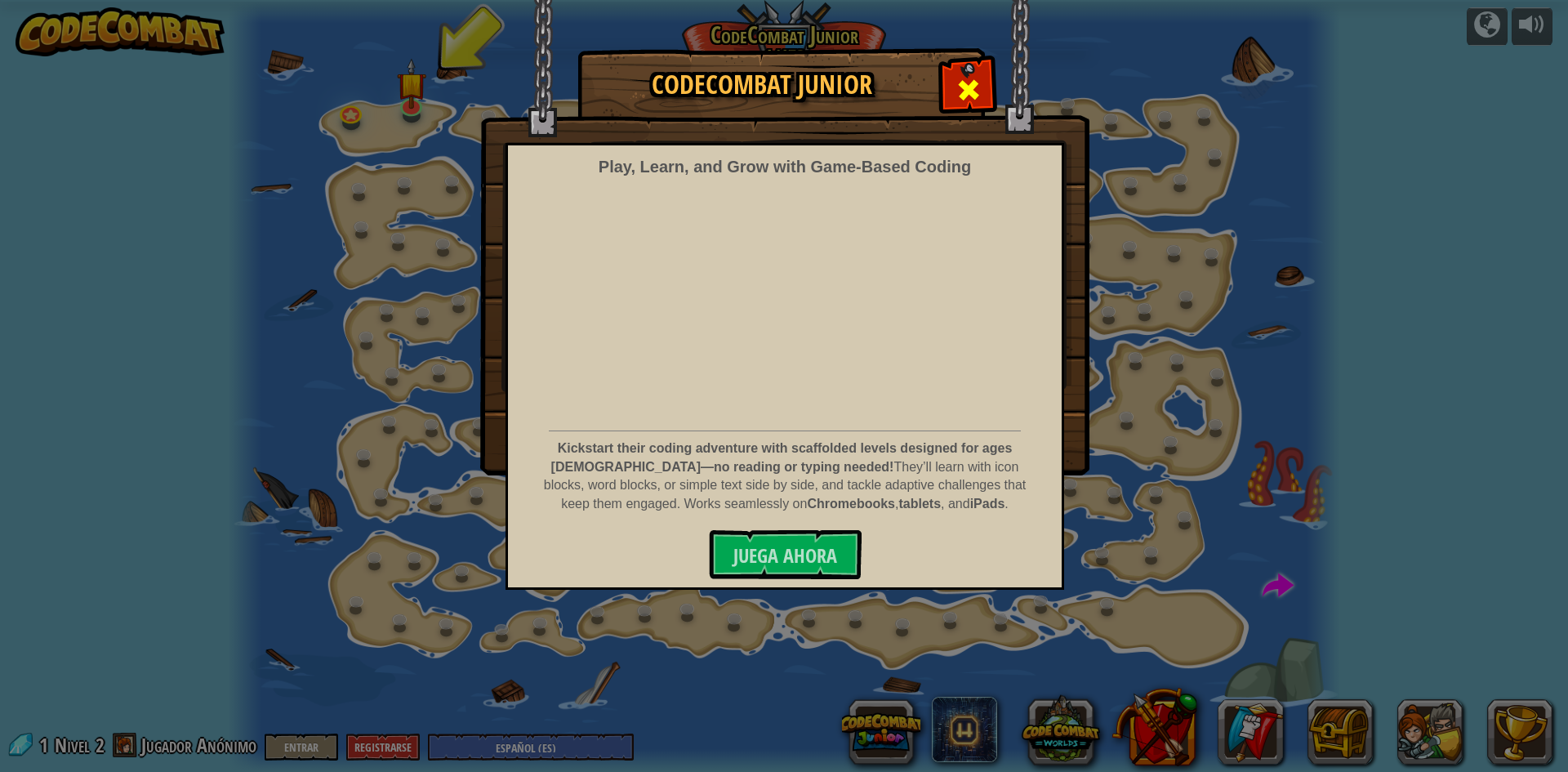
click at [977, 84] on span at bounding box center [968, 90] width 26 height 26
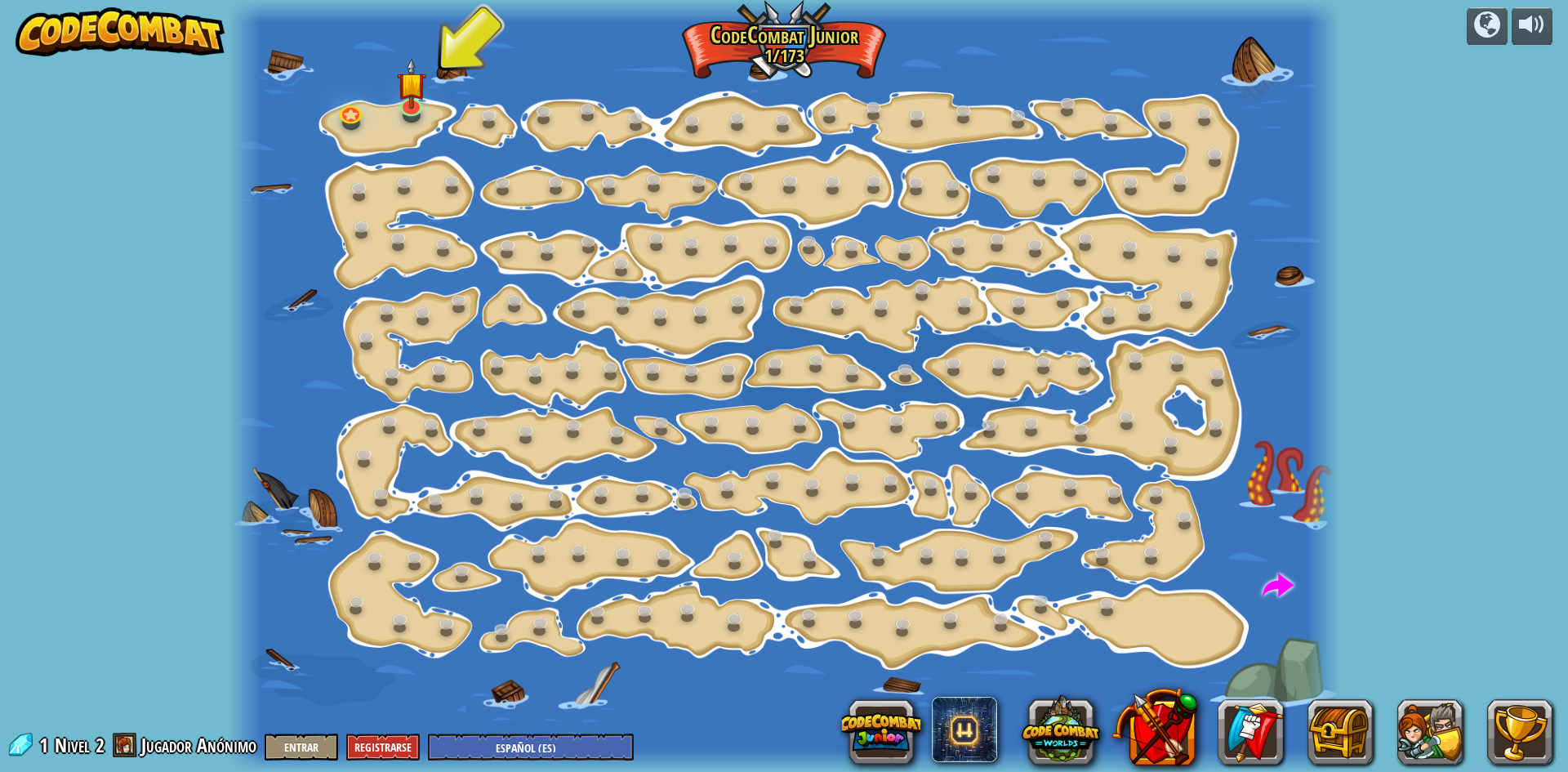
click at [165, 757] on span "Jugador Anónimo" at bounding box center [199, 745] width 115 height 26
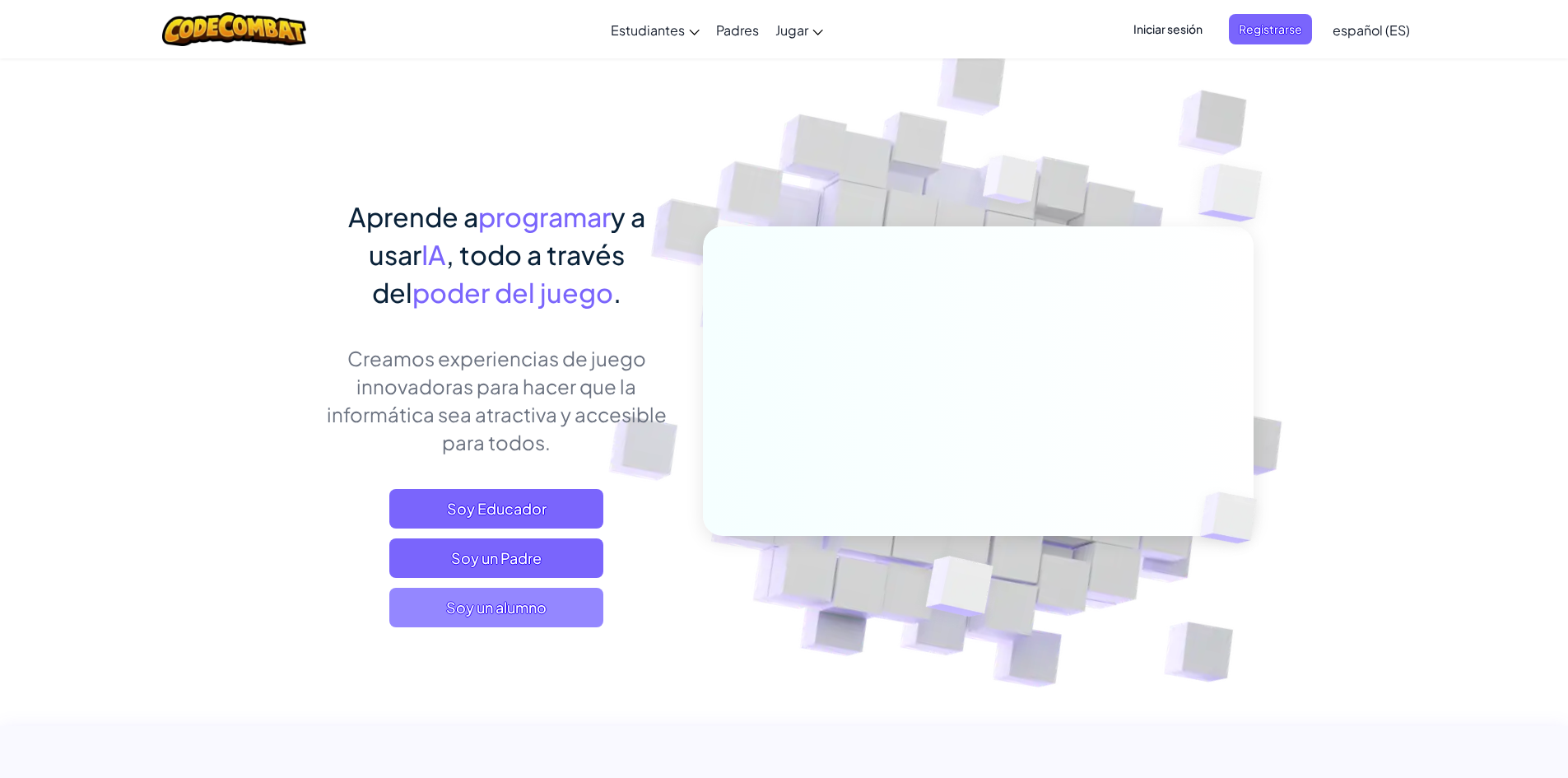
click at [513, 624] on span "Soy un alumno" at bounding box center [496, 607] width 214 height 39
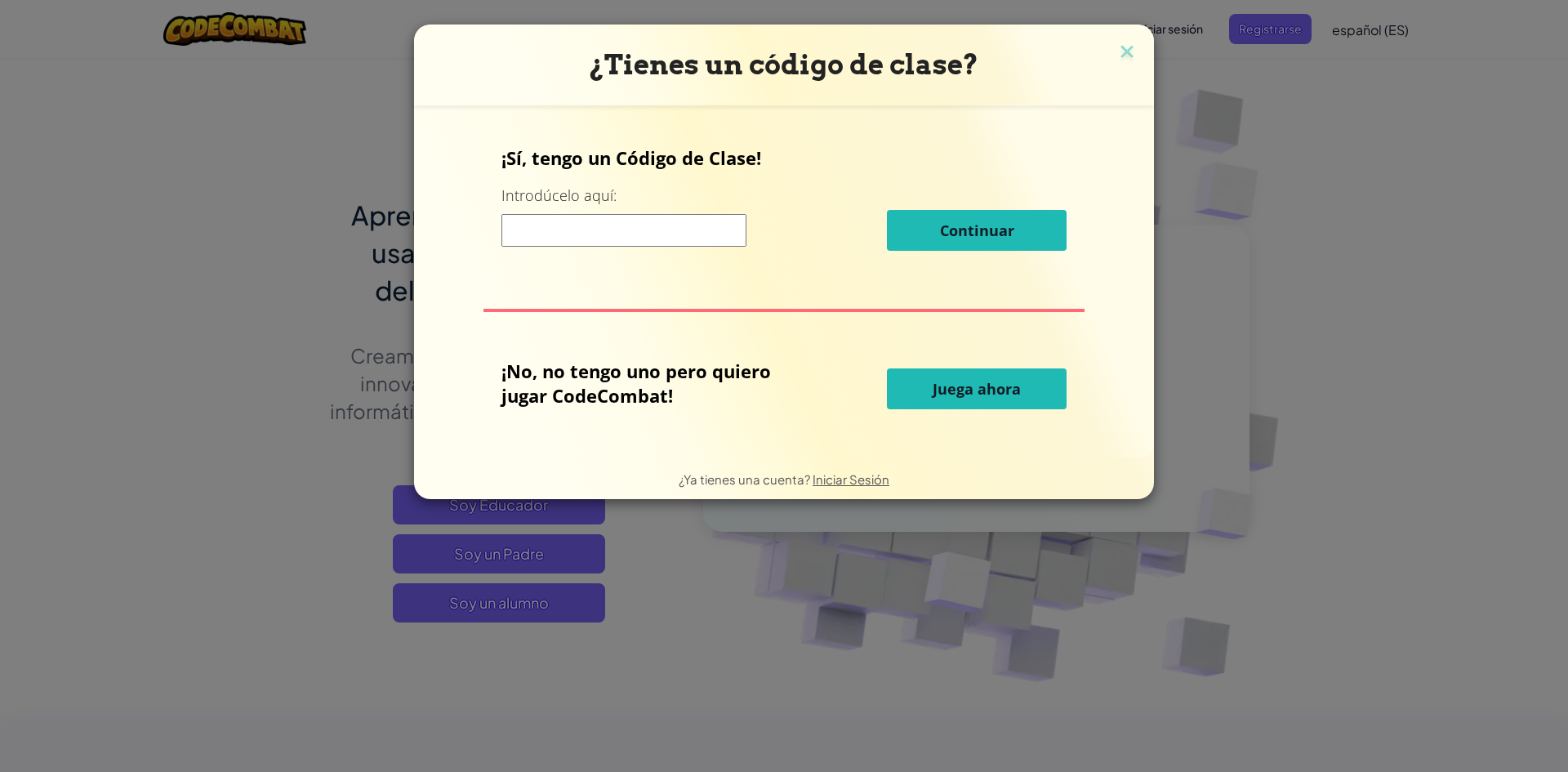
click at [1021, 377] on button "Juega ahora" at bounding box center [977, 389] width 180 height 41
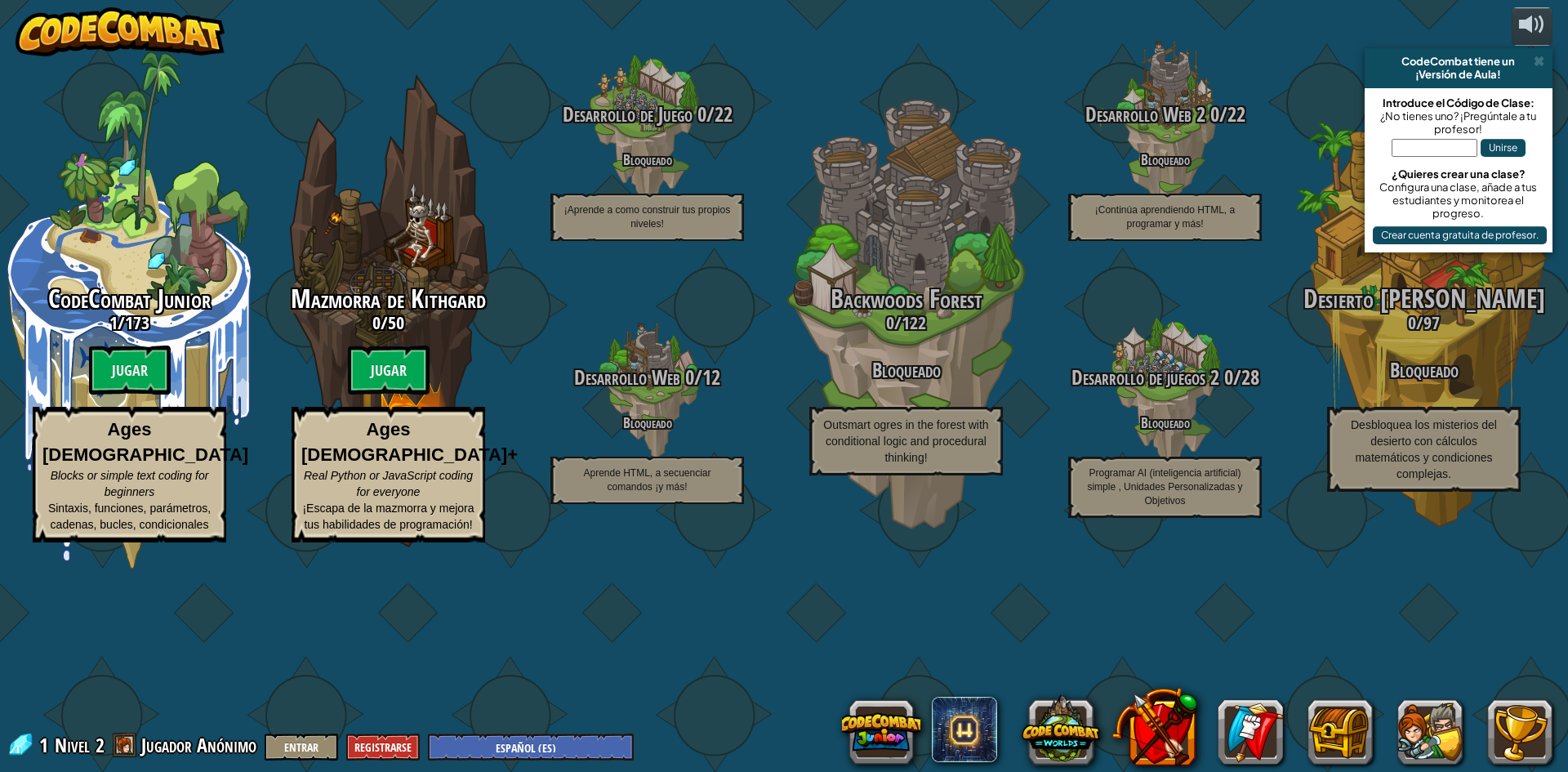
select select "es-ES"
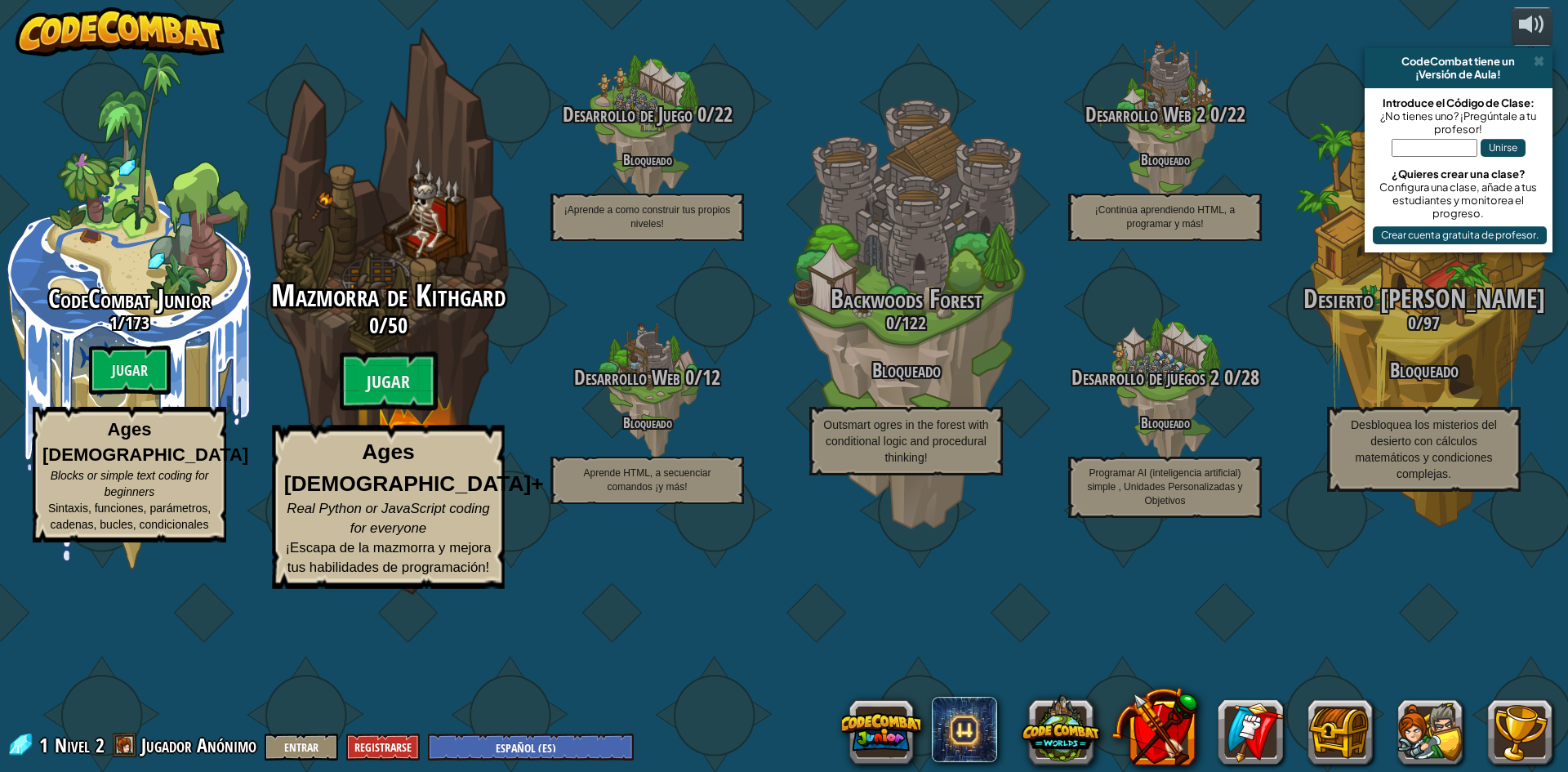
click at [400, 335] on div "Mazmorra de Kithgard 0 / 50 Jugar Ages 8+ Real Python or JavaScript coding for …" at bounding box center [388, 311] width 310 height 622
select select "es-ES"
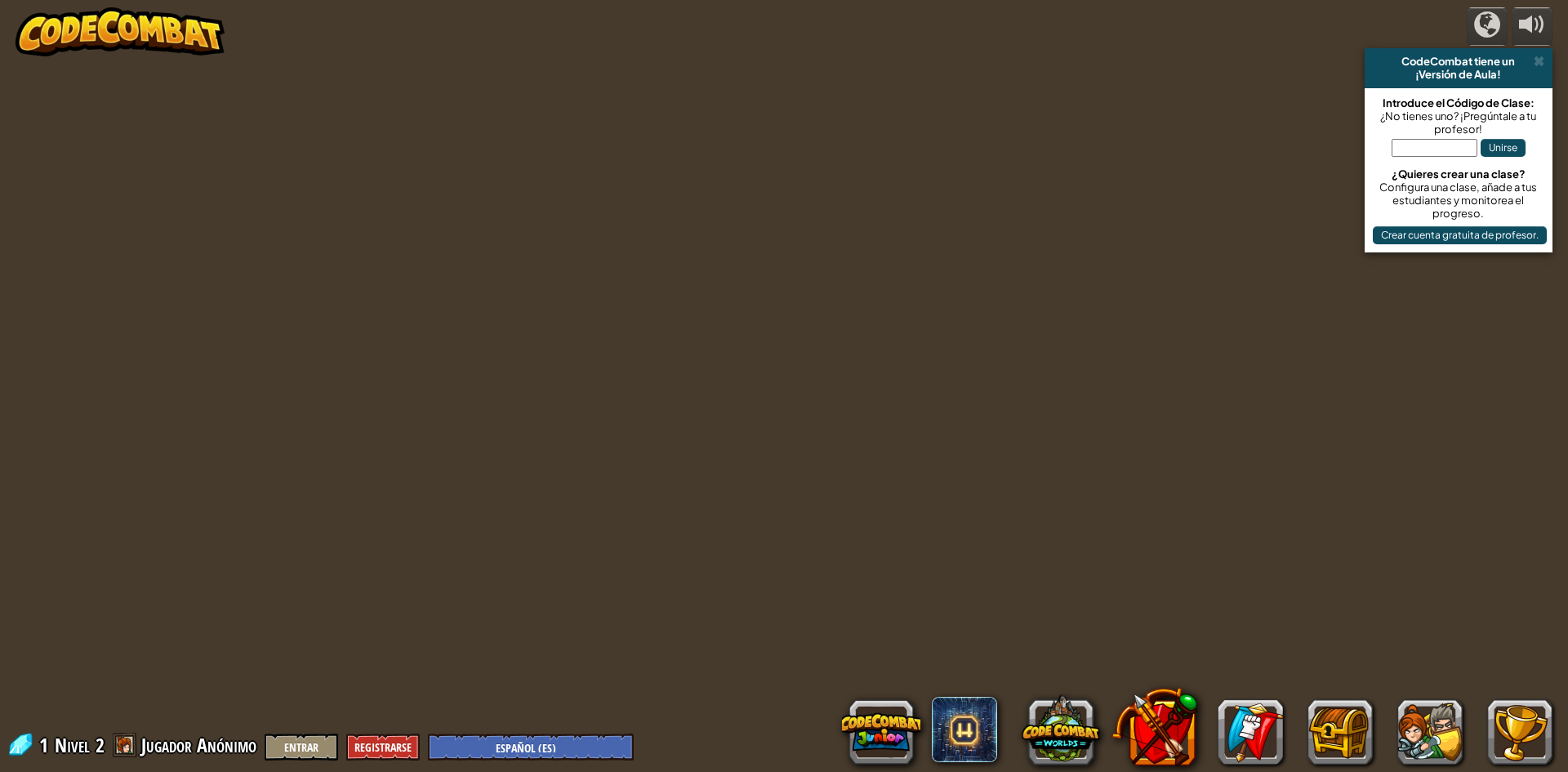
select select "es-ES"
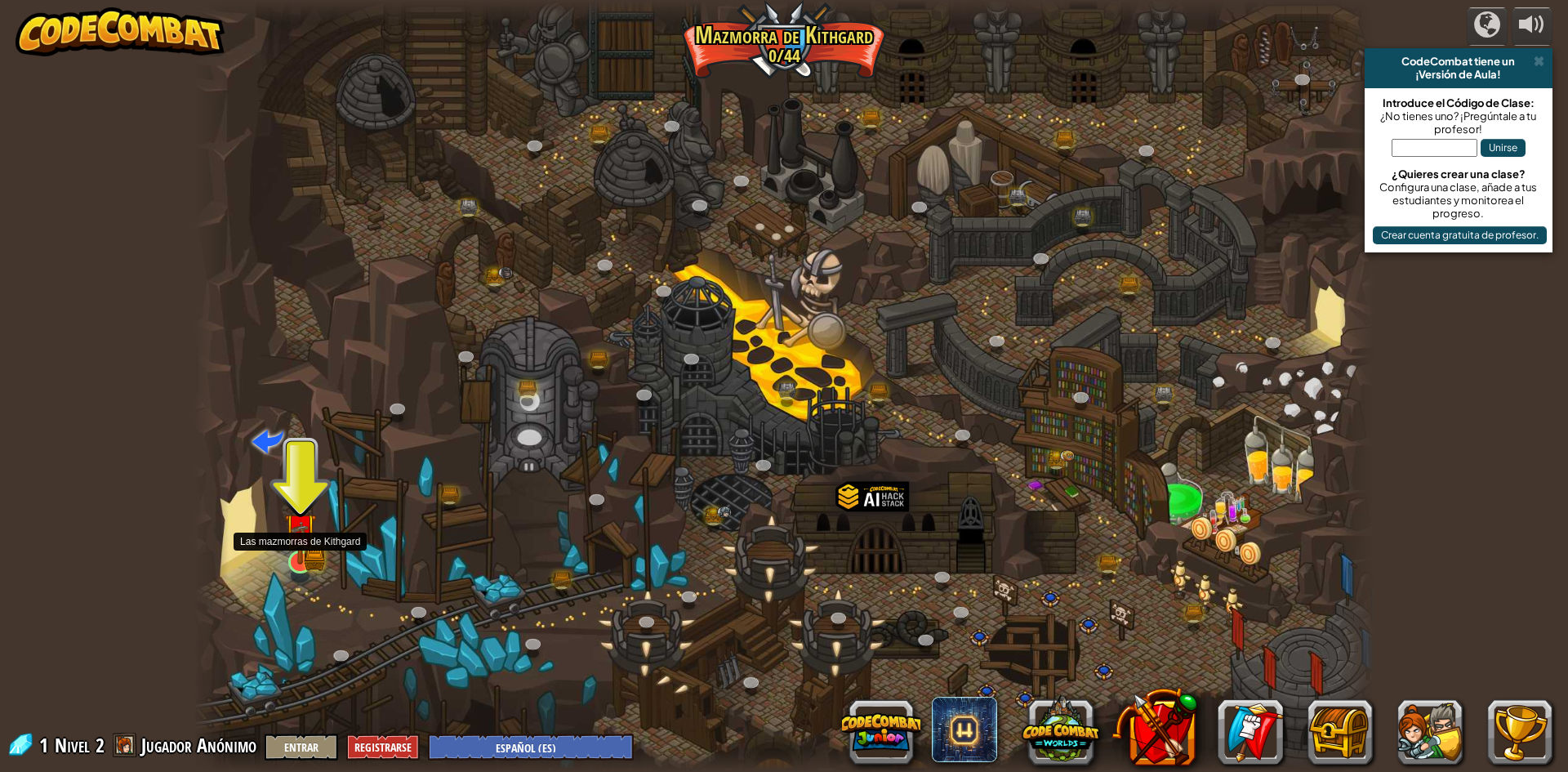
click at [313, 553] on img at bounding box center [301, 529] width 32 height 70
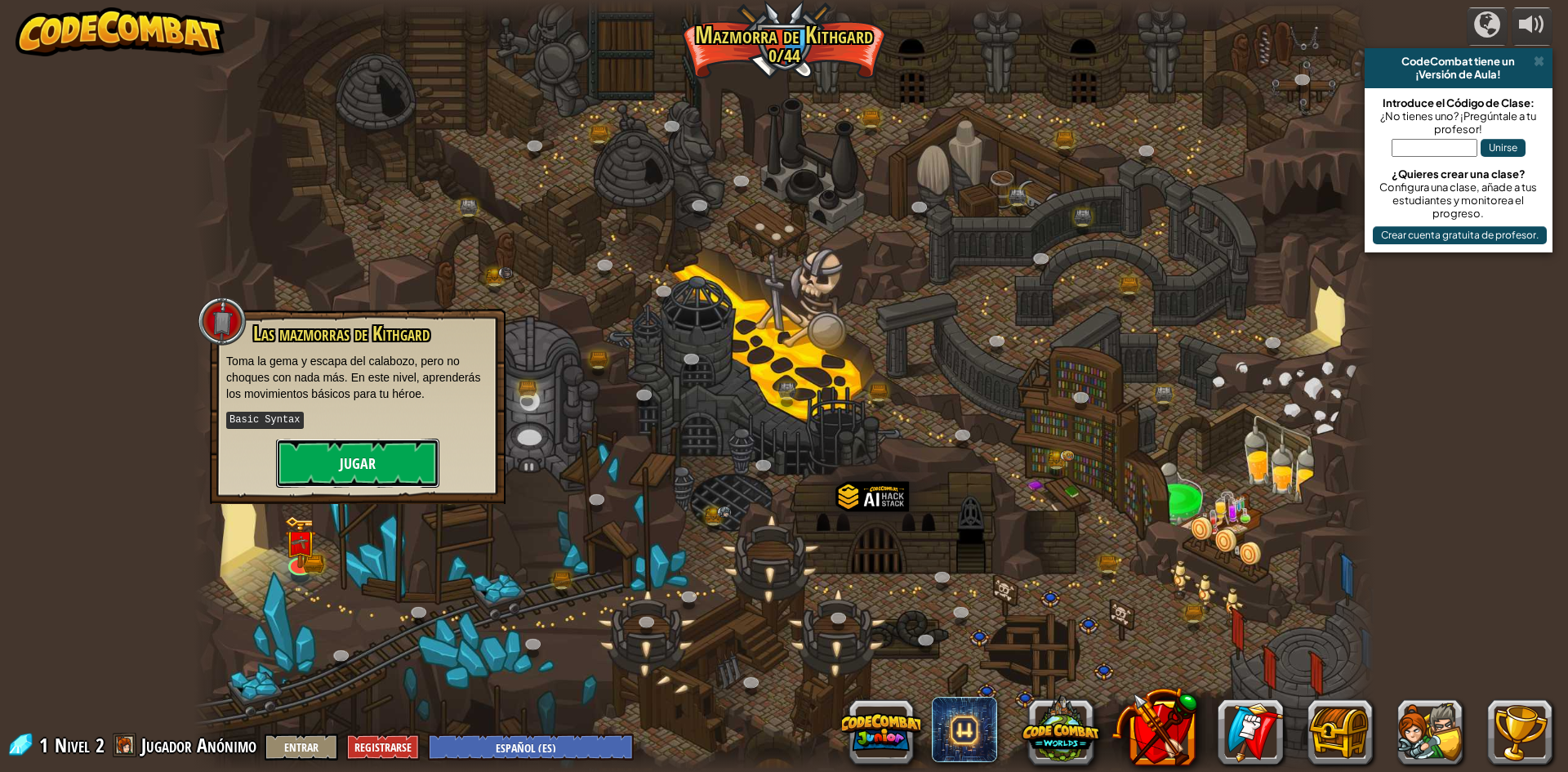
click at [369, 452] on button "Jugar" at bounding box center [357, 464] width 163 height 49
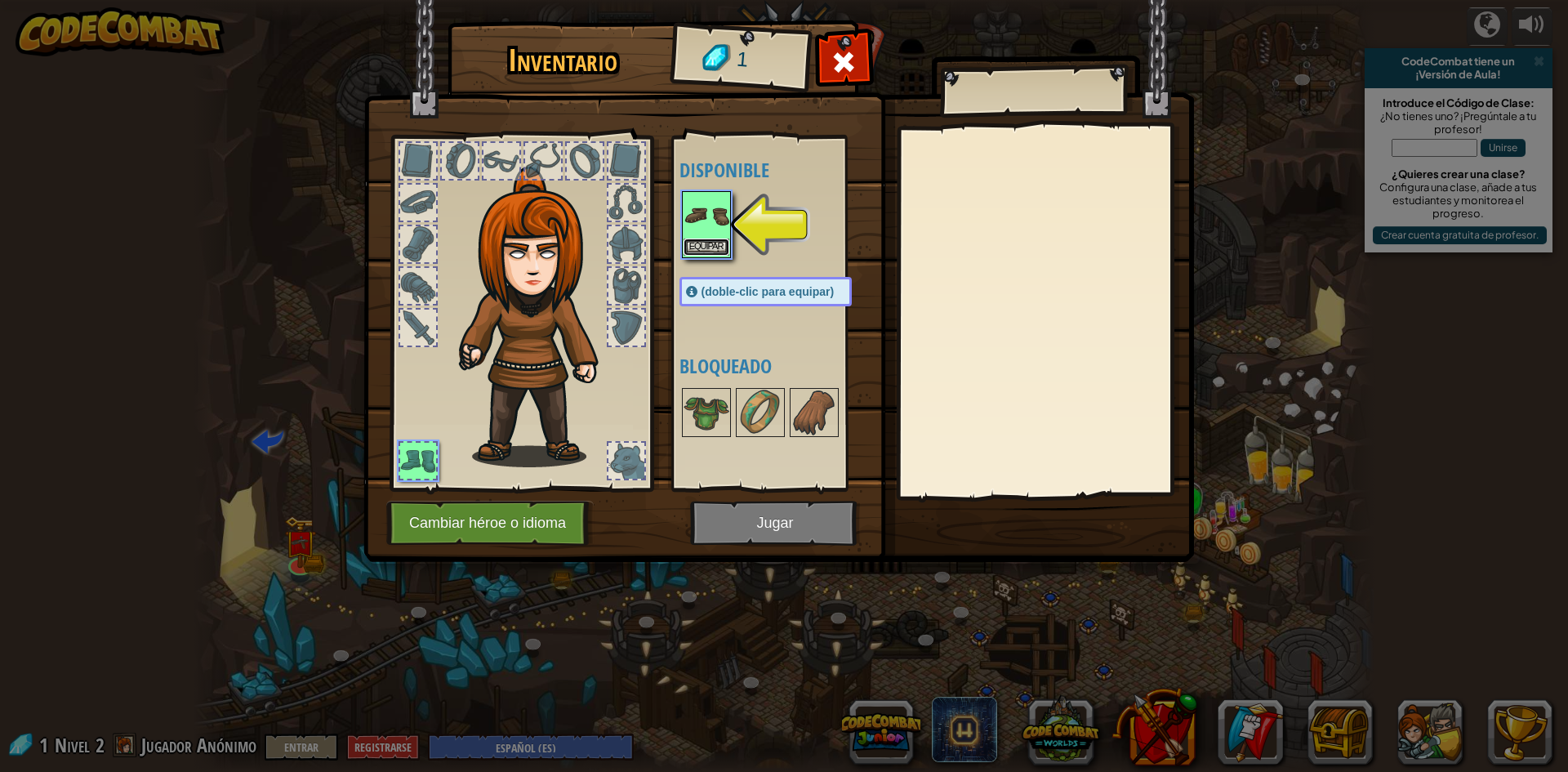
click at [706, 249] on button "Equipar" at bounding box center [706, 247] width 46 height 17
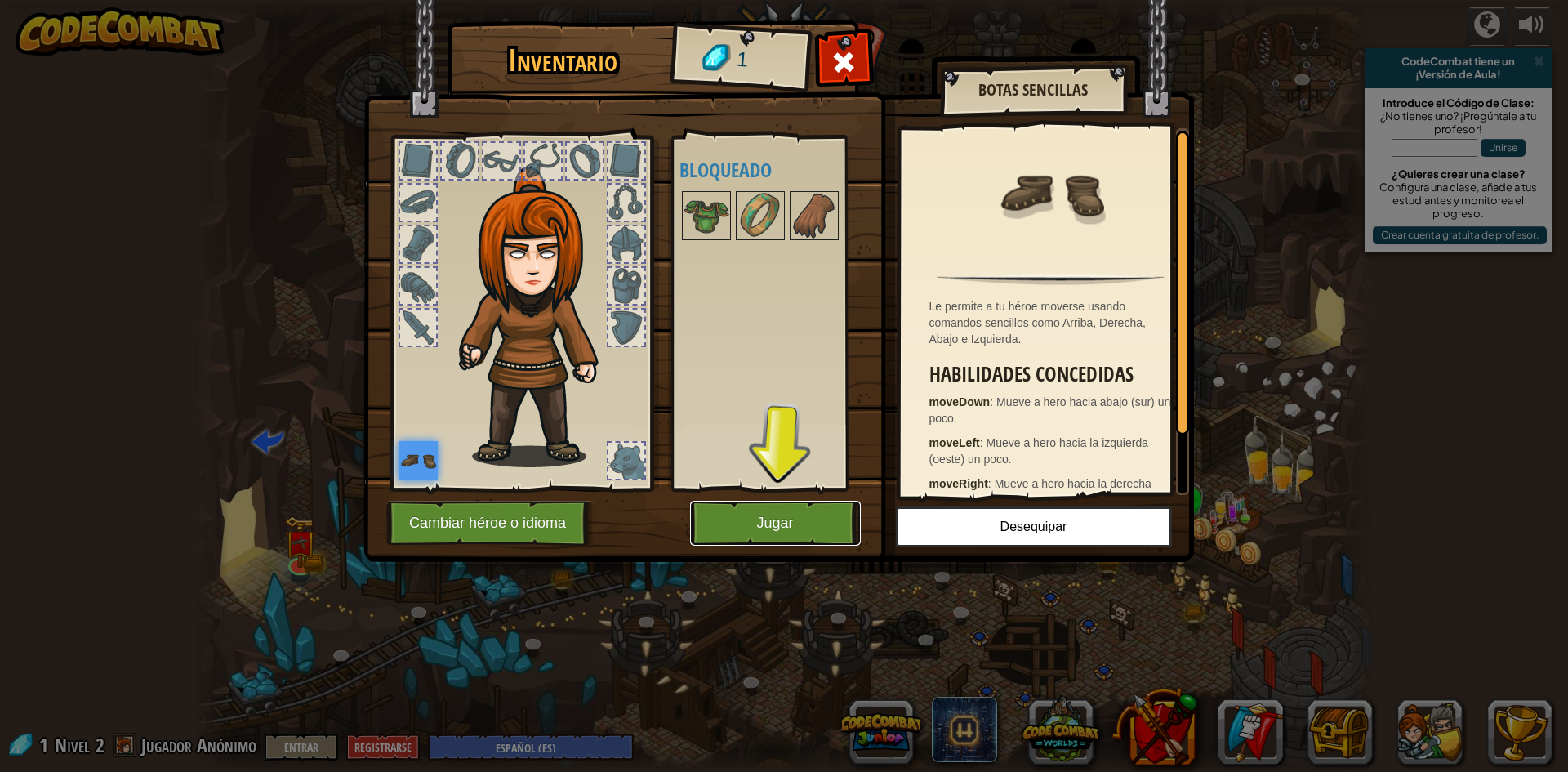
click at [814, 511] on button "Jugar" at bounding box center [775, 523] width 170 height 45
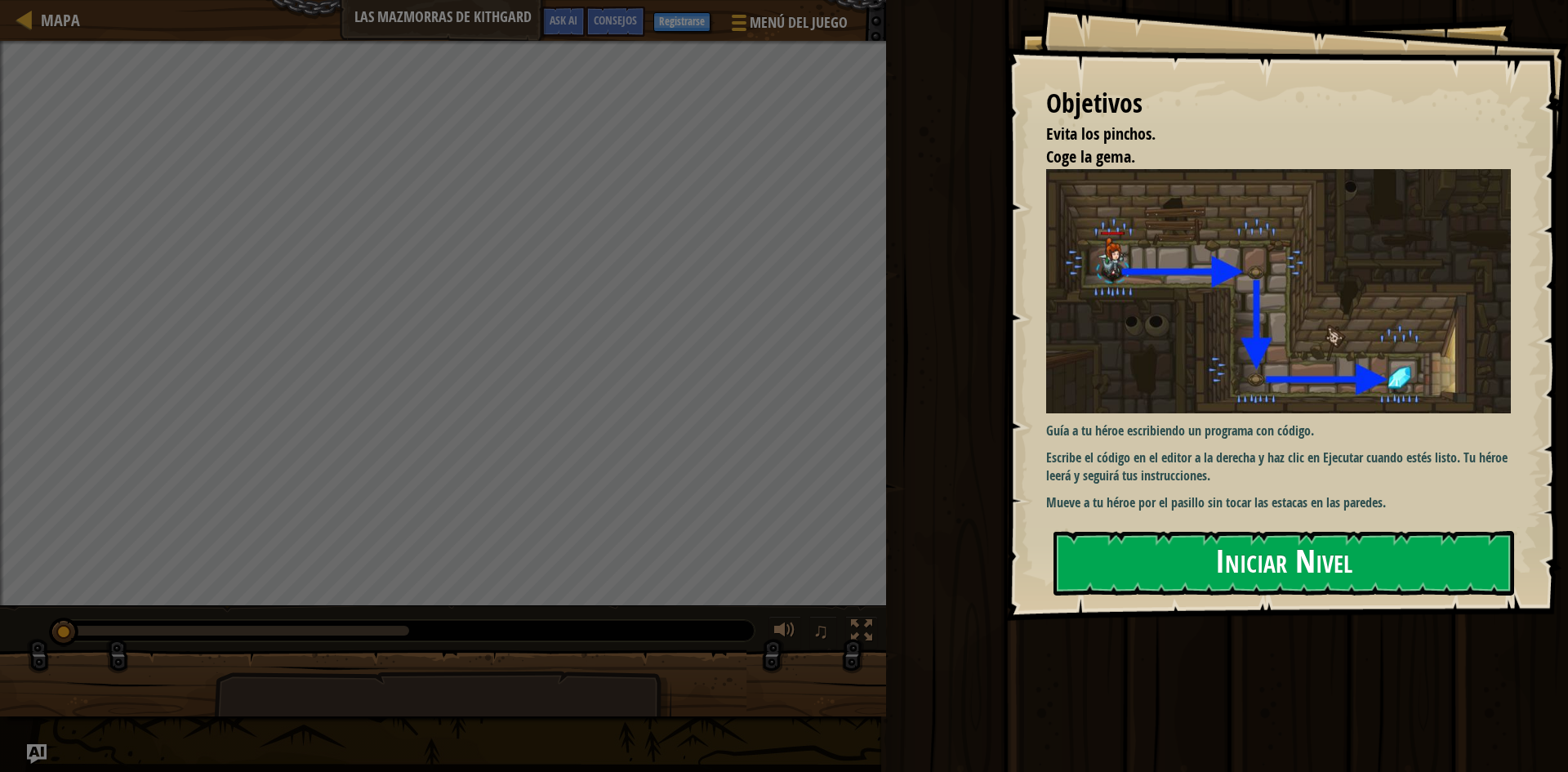
click at [1191, 553] on button "Iniciar Nivel" at bounding box center [1284, 564] width 461 height 64
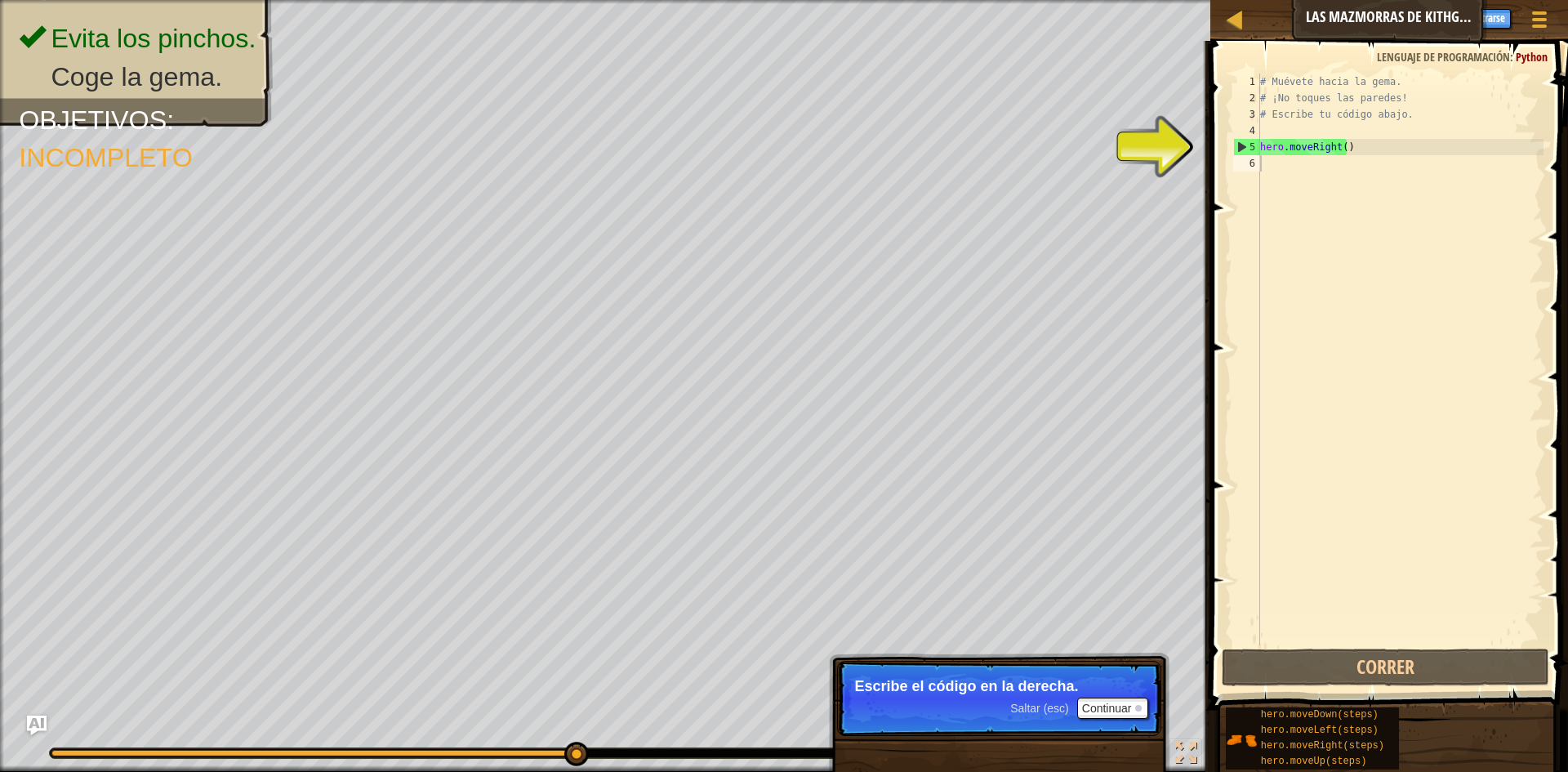
drag, startPoint x: 1536, startPoint y: 17, endPoint x: 1528, endPoint y: 247, distance: 230.1
click at [1528, 247] on div "Mapa Las mazmorras de Kithgard Menú del Juego Hecho Registrarse Consejos Ask AI…" at bounding box center [784, 386] width 1568 height 772
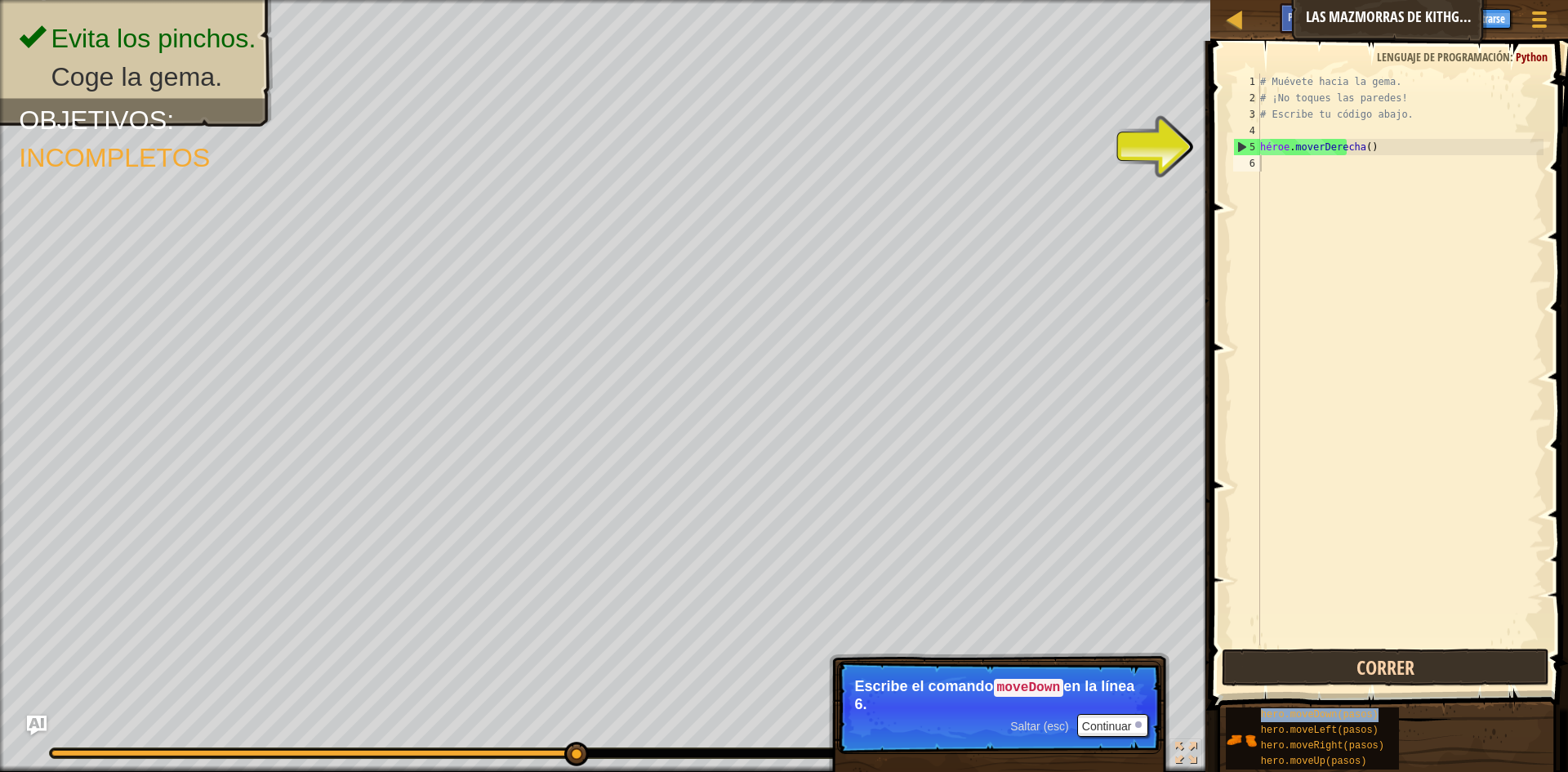
type textarea "hero.moveDown(pasos)"
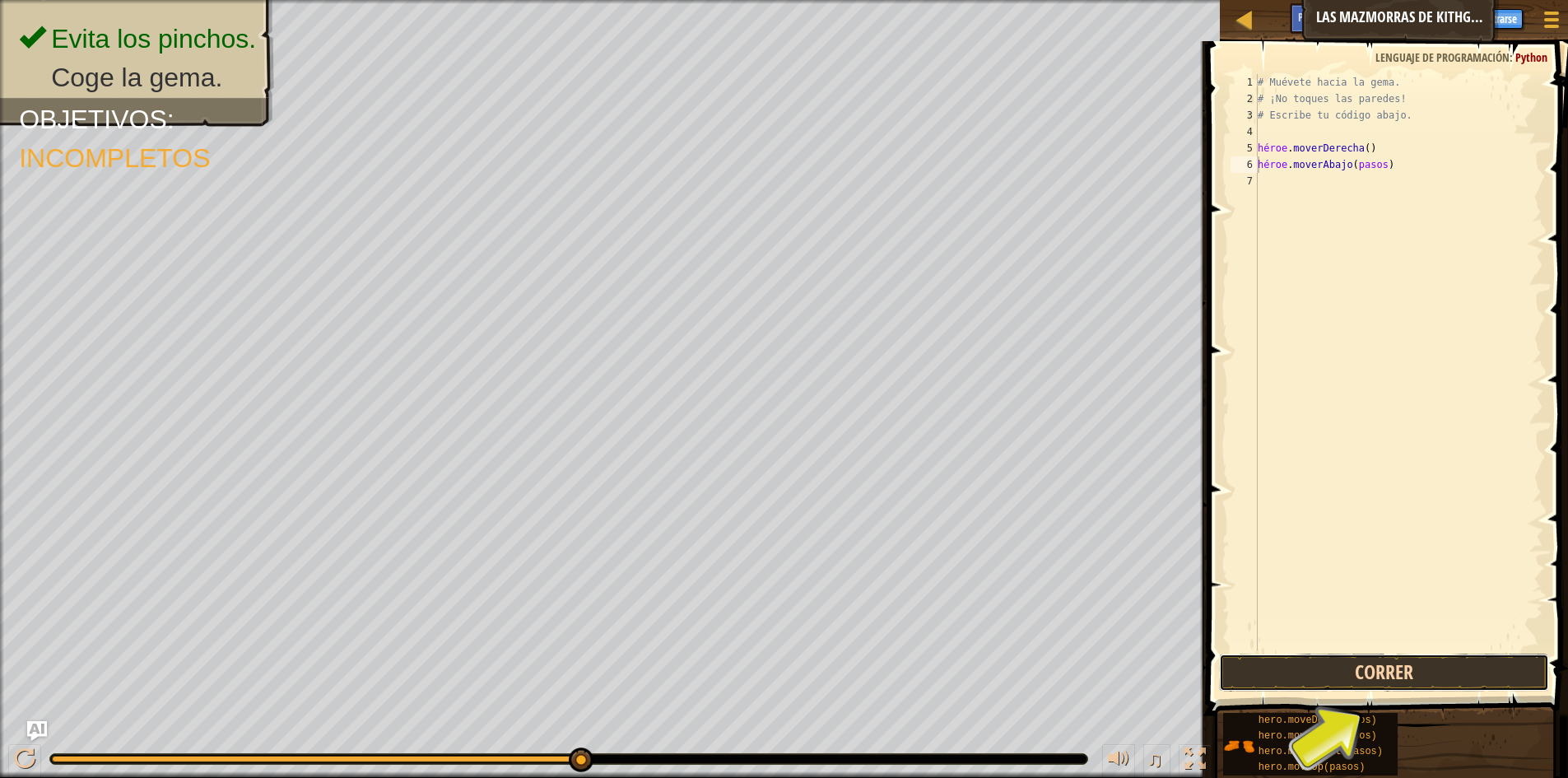
click at [1341, 666] on button "Correr" at bounding box center [1384, 672] width 330 height 38
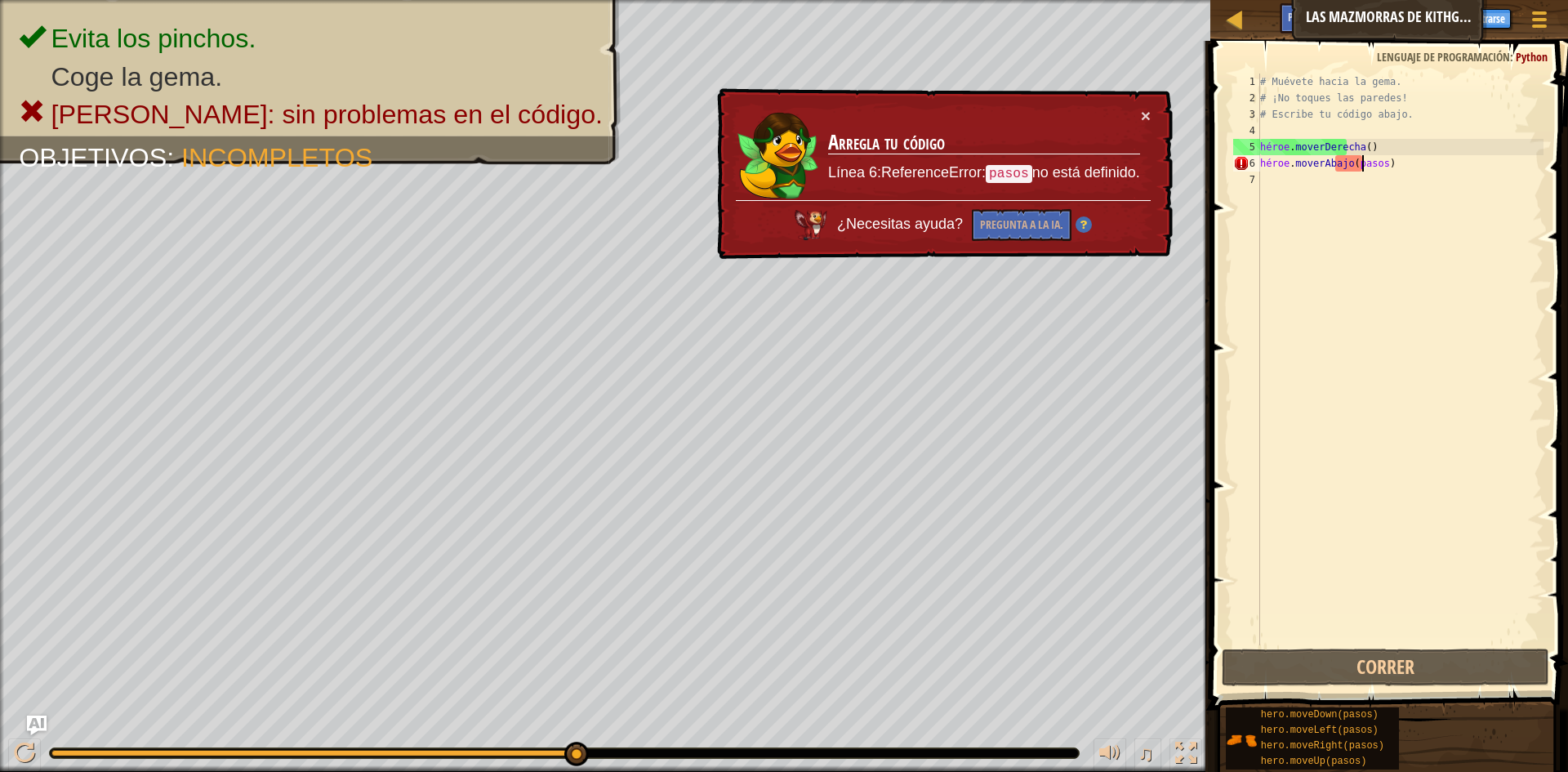
click at [1361, 164] on div "# Muévete hacia la gema. # ¡No toques las paredes! # Escribe tu código abajo. h…" at bounding box center [1400, 375] width 286 height 604
drag, startPoint x: 1361, startPoint y: 164, endPoint x: 1467, endPoint y: 258, distance: 141.7
click at [1467, 258] on div "# Muévete hacia la gema. # ¡No toques las paredes! # Escribe tu código abajo. h…" at bounding box center [1400, 375] width 286 height 604
click at [1295, 168] on div "# Muévete hacia la gema. # ¡No toques las paredes! # Escribe tu código abajo. h…" at bounding box center [1400, 375] width 286 height 604
type textarea "hero.moveDown(pasos)"
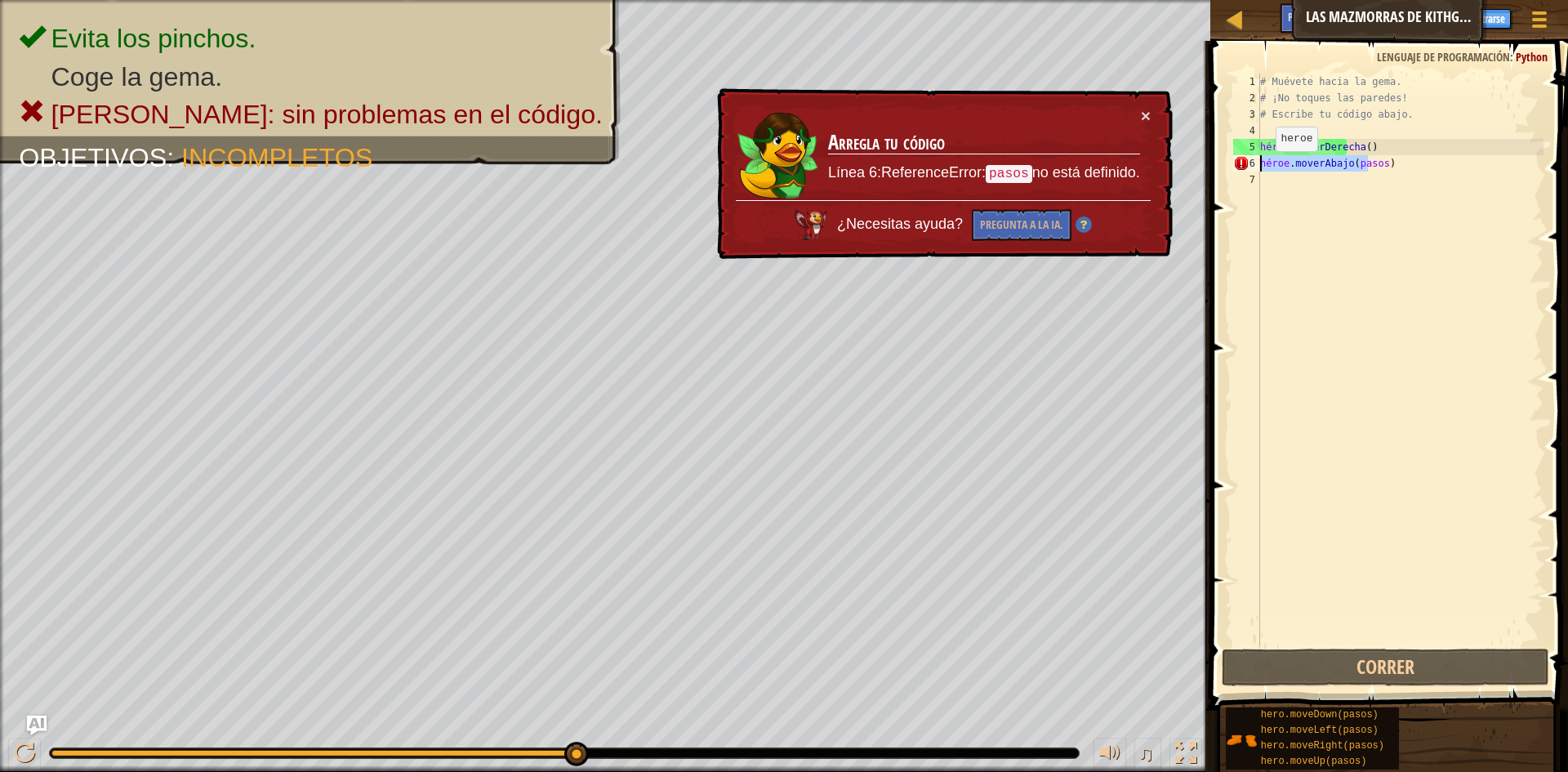
drag, startPoint x: 1431, startPoint y: 162, endPoint x: 1262, endPoint y: 168, distance: 169.1
click at [1262, 168] on div "# Muévete hacia la gema. # ¡No toques las paredes! # Escribe tu código abajo. h…" at bounding box center [1400, 375] width 286 height 604
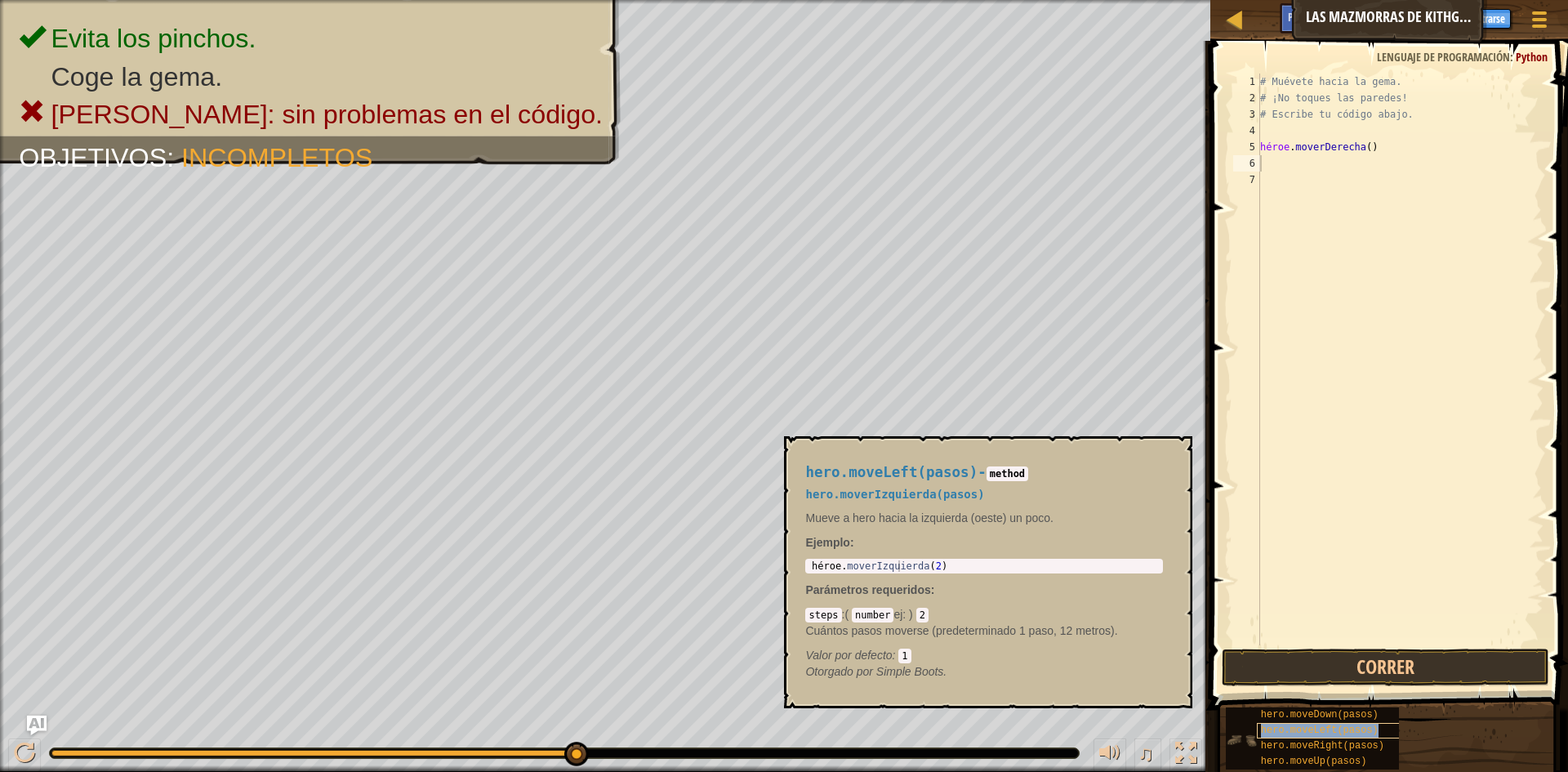
click at [1302, 733] on font "hero.moveLeft(pasos)" at bounding box center [1320, 730] width 118 height 11
type textarea "hero.moveRight()hero.moveLeft(pasos)"
click at [1459, 212] on div "# Muévete hacia la gema. # ¡No toques las paredes! # Escribe tu código abajo. h…" at bounding box center [1400, 375] width 286 height 604
drag, startPoint x: 1390, startPoint y: 142, endPoint x: 1567, endPoint y: 167, distance: 178.8
click at [1567, 167] on div "1 2 3 4 5 6 7 # Muévete hacia la gema. # ¡No toques las paredes! # Escribe tu c…" at bounding box center [1387, 408] width 363 height 717
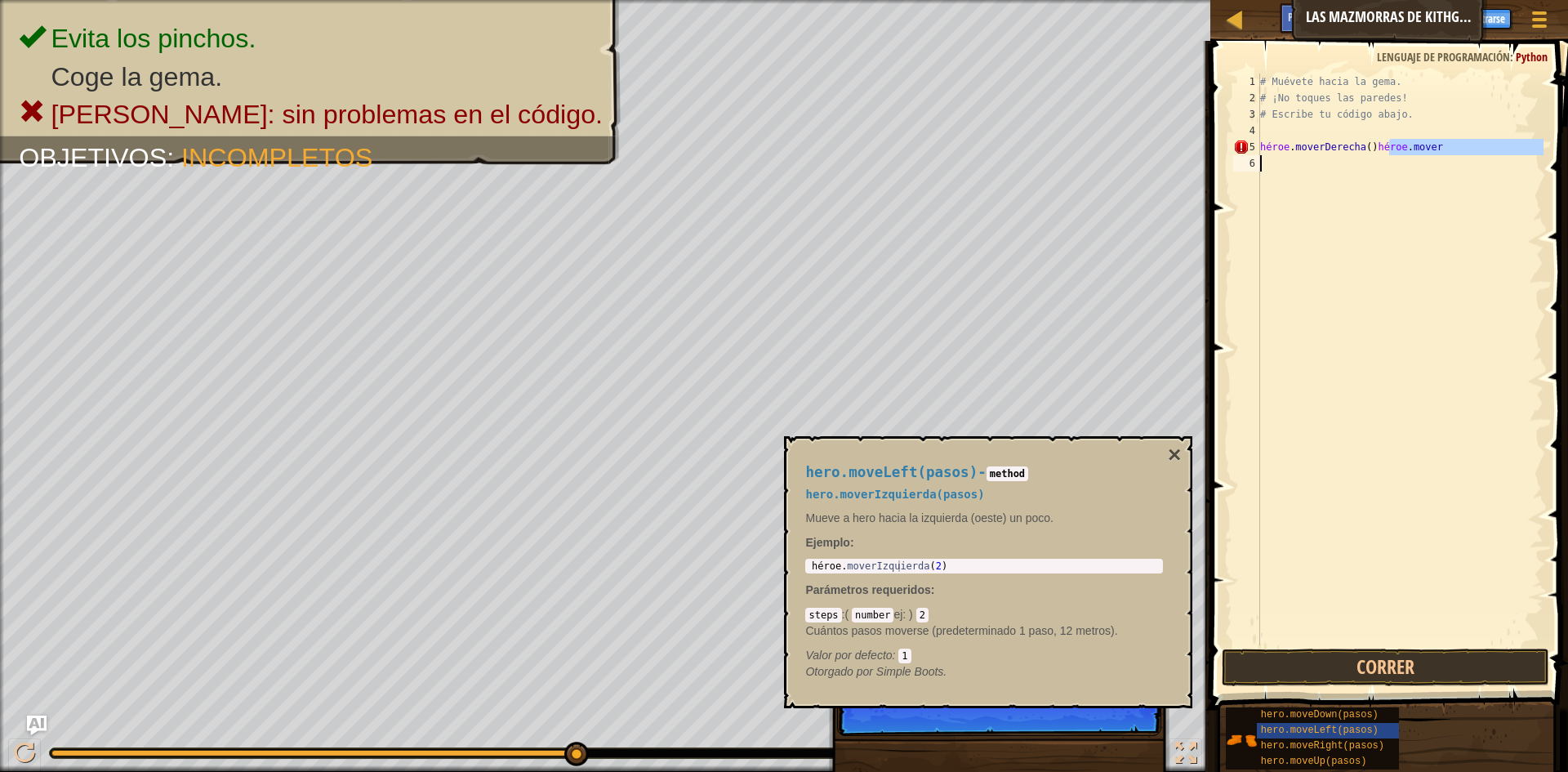
drag, startPoint x: 1391, startPoint y: 146, endPoint x: 1513, endPoint y: 159, distance: 122.7
click at [1513, 159] on div "# Muévete hacia la gema. # ¡No toques las paredes! # Escribe tu código abajo. h…" at bounding box center [1400, 375] width 286 height 604
type textarea "hero.moveRight()hero.mov"
drag, startPoint x: 1470, startPoint y: 148, endPoint x: 1410, endPoint y: 153, distance: 60.2
click at [1410, 153] on div "# Muévete hacia la gema. # ¡No toques las paredes! # Escribe tu código abajo. h…" at bounding box center [1400, 375] width 286 height 604
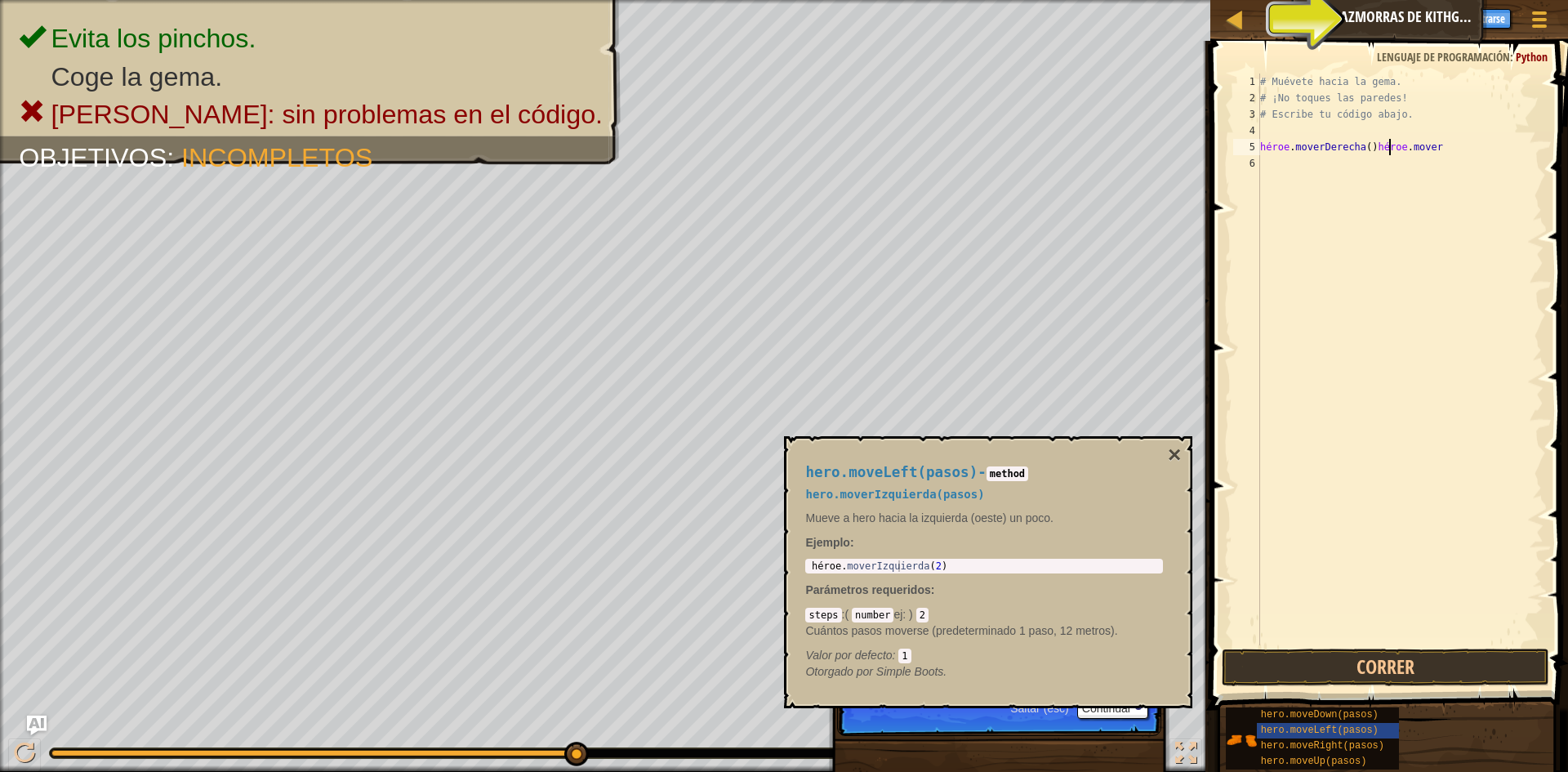
click at [1410, 153] on div "# Muévete hacia la gema. # ¡No toques las paredes! # Escribe tu código abajo. h…" at bounding box center [1400, 375] width 286 height 604
drag, startPoint x: 1430, startPoint y: 148, endPoint x: 1522, endPoint y: 148, distance: 92.0
click at [1522, 148] on div "# Muévete hacia la gema. # ¡No toques las paredes! # Escribe tu código abajo. h…" at bounding box center [1400, 375] width 286 height 604
click at [1305, 172] on div "# Muévete hacia la gema. # ¡No toques las paredes! # Escribe tu código abajo. h…" at bounding box center [1400, 375] width 286 height 604
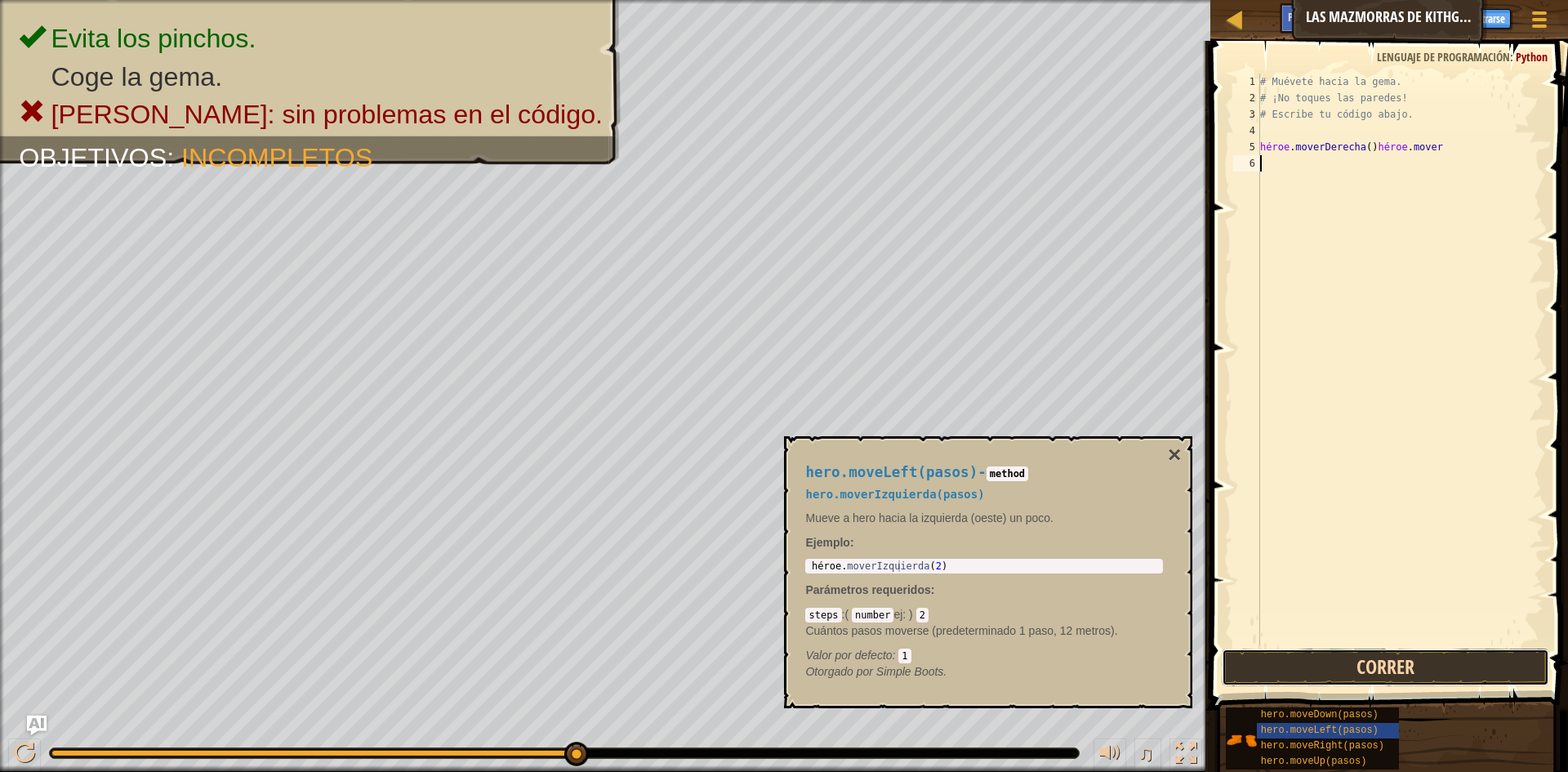
click at [1416, 672] on button "Correr" at bounding box center [1385, 667] width 328 height 37
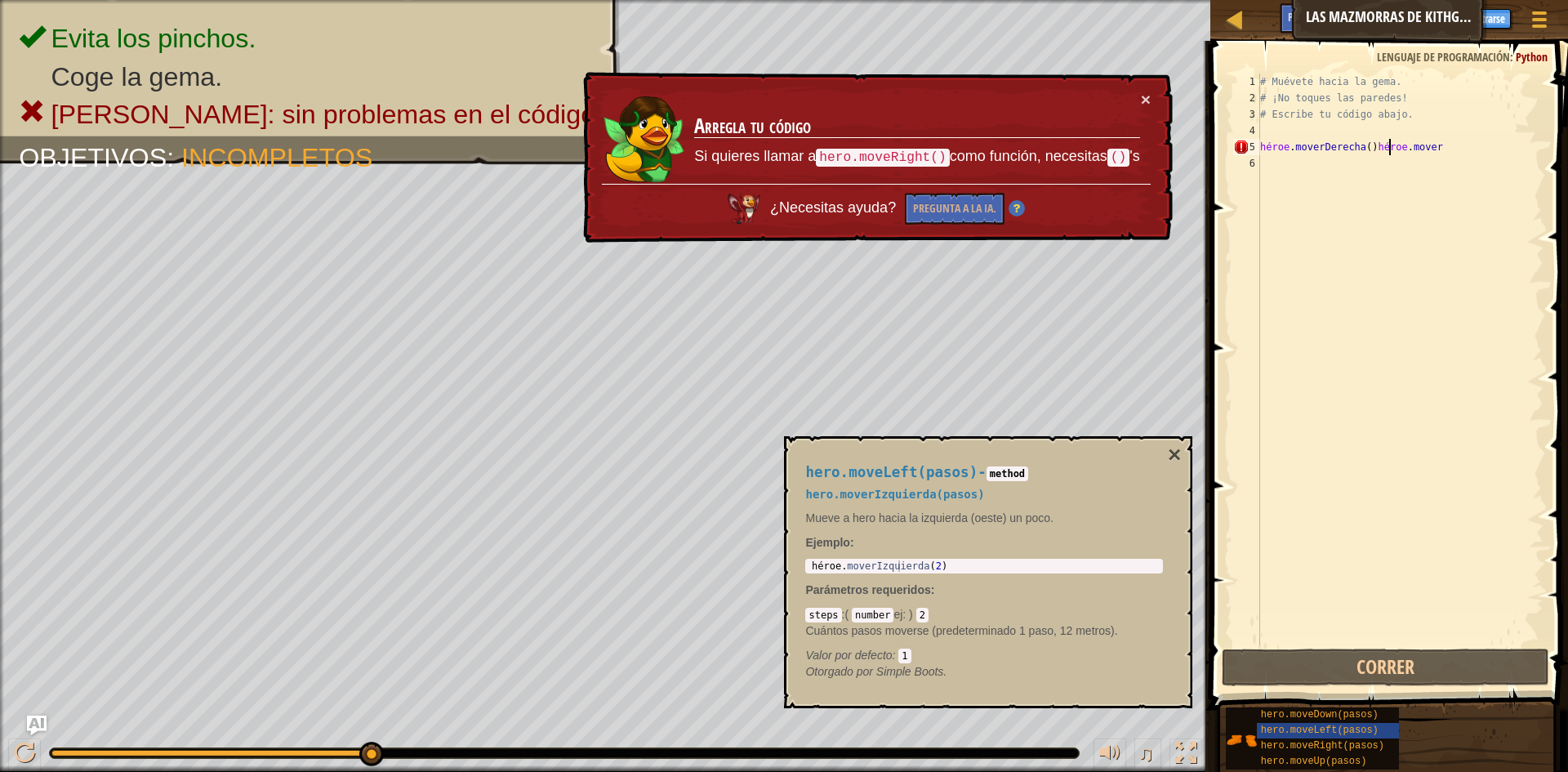
click at [1502, 151] on div "# Muévete hacia la gema. # ¡No toques las paredes! # Escribe tu código abajo. h…" at bounding box center [1400, 375] width 286 height 604
drag, startPoint x: 1502, startPoint y: 151, endPoint x: 1464, endPoint y: 141, distance: 39.3
click at [1492, 152] on div "# Muévete hacia la gema. # ¡No toques las paredes! # Escribe tu código abajo. h…" at bounding box center [1400, 375] width 286 height 604
click at [1464, 141] on div "# Muévete hacia la gema. # ¡No toques las paredes! # Escribe tu código abajo. h…" at bounding box center [1400, 359] width 286 height 572
drag, startPoint x: 1462, startPoint y: 152, endPoint x: 1418, endPoint y: 147, distance: 44.3
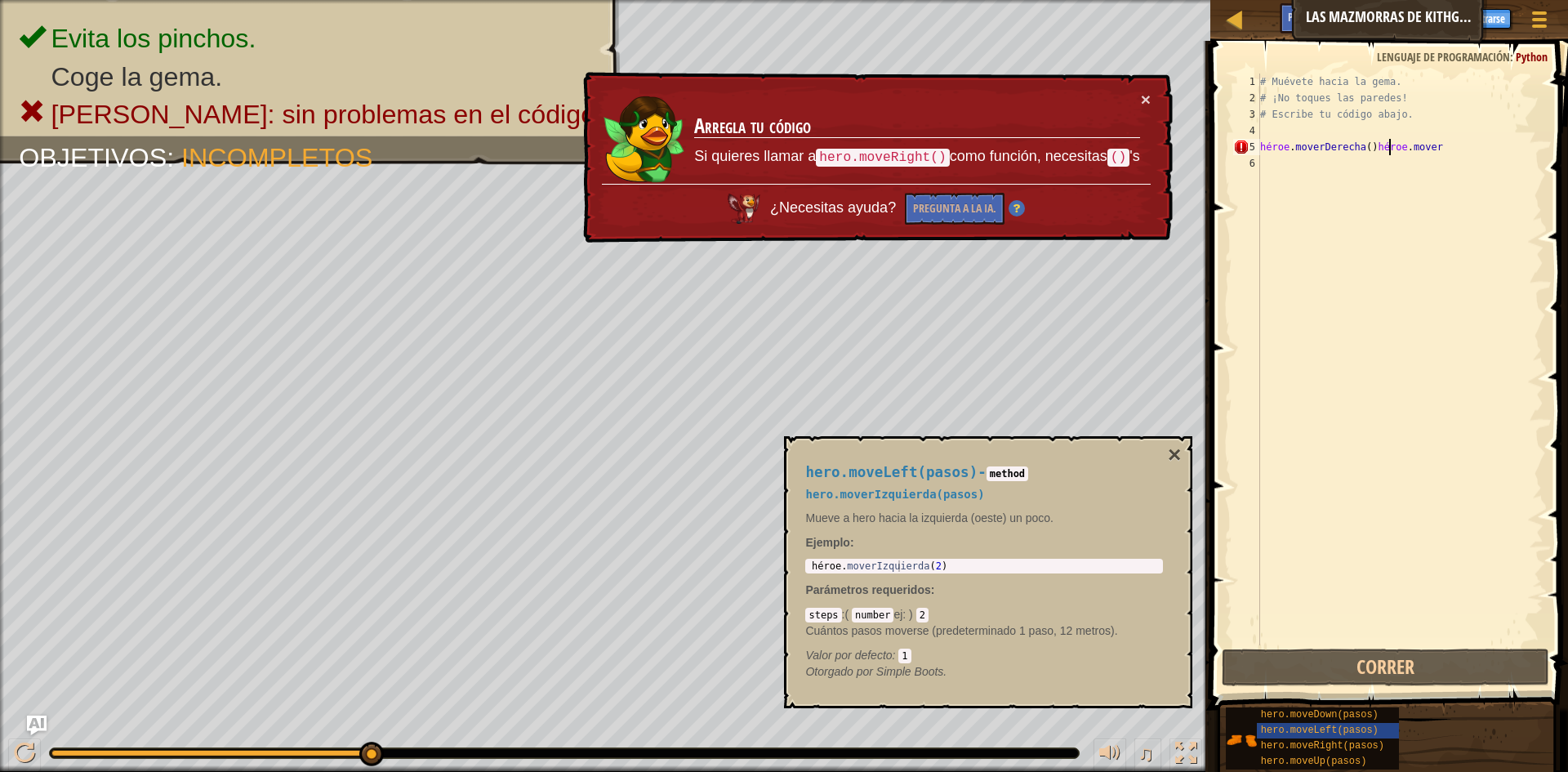
click at [1418, 147] on div "# Muévete hacia la gema. # ¡No toques las paredes! # Escribe tu código abajo. h…" at bounding box center [1400, 375] width 286 height 604
click at [1382, 150] on div "# Muévete hacia la gema. # ¡No toques las paredes! # Escribe tu código abajo. h…" at bounding box center [1400, 375] width 286 height 604
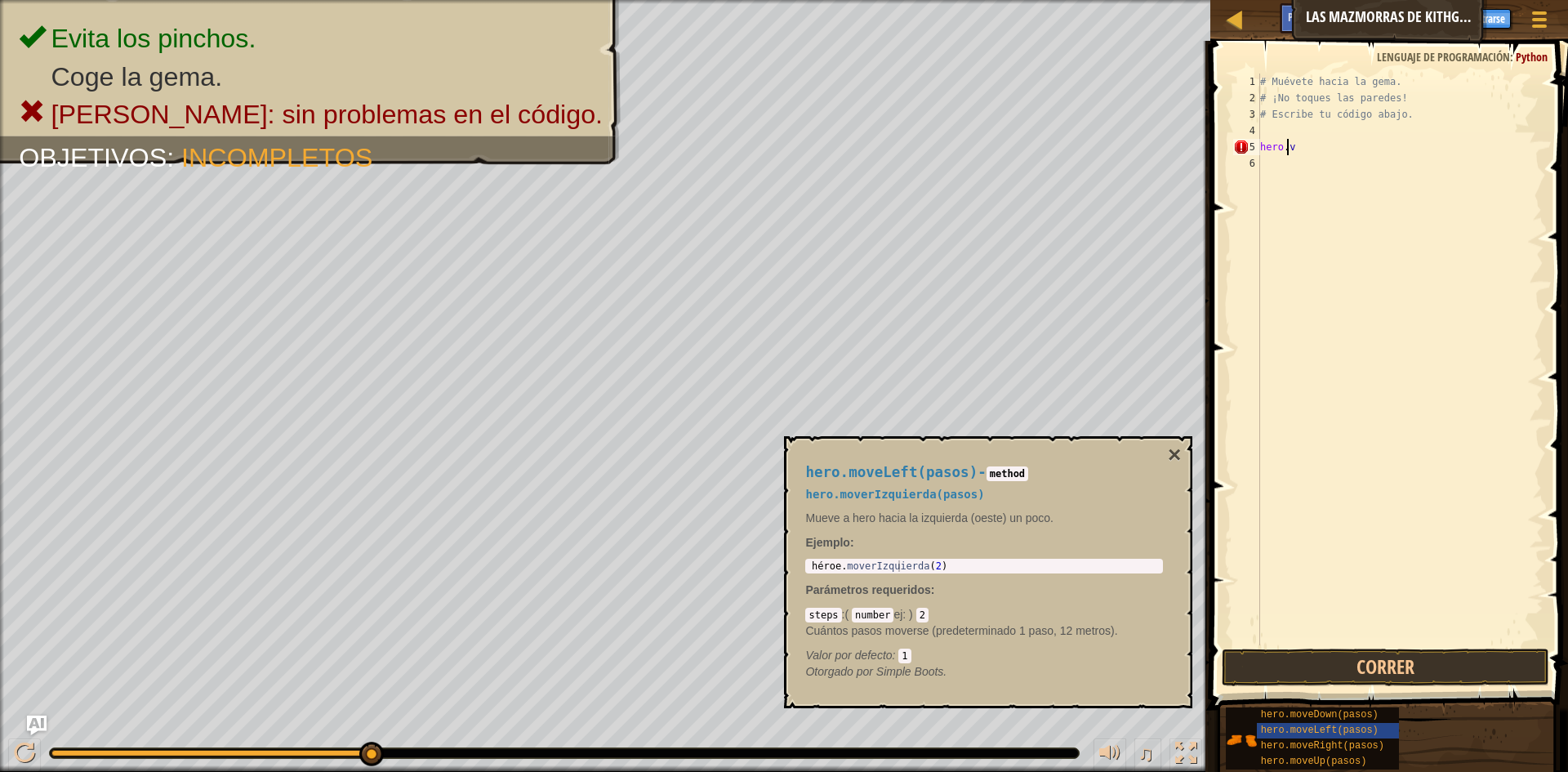
type textarea "v"
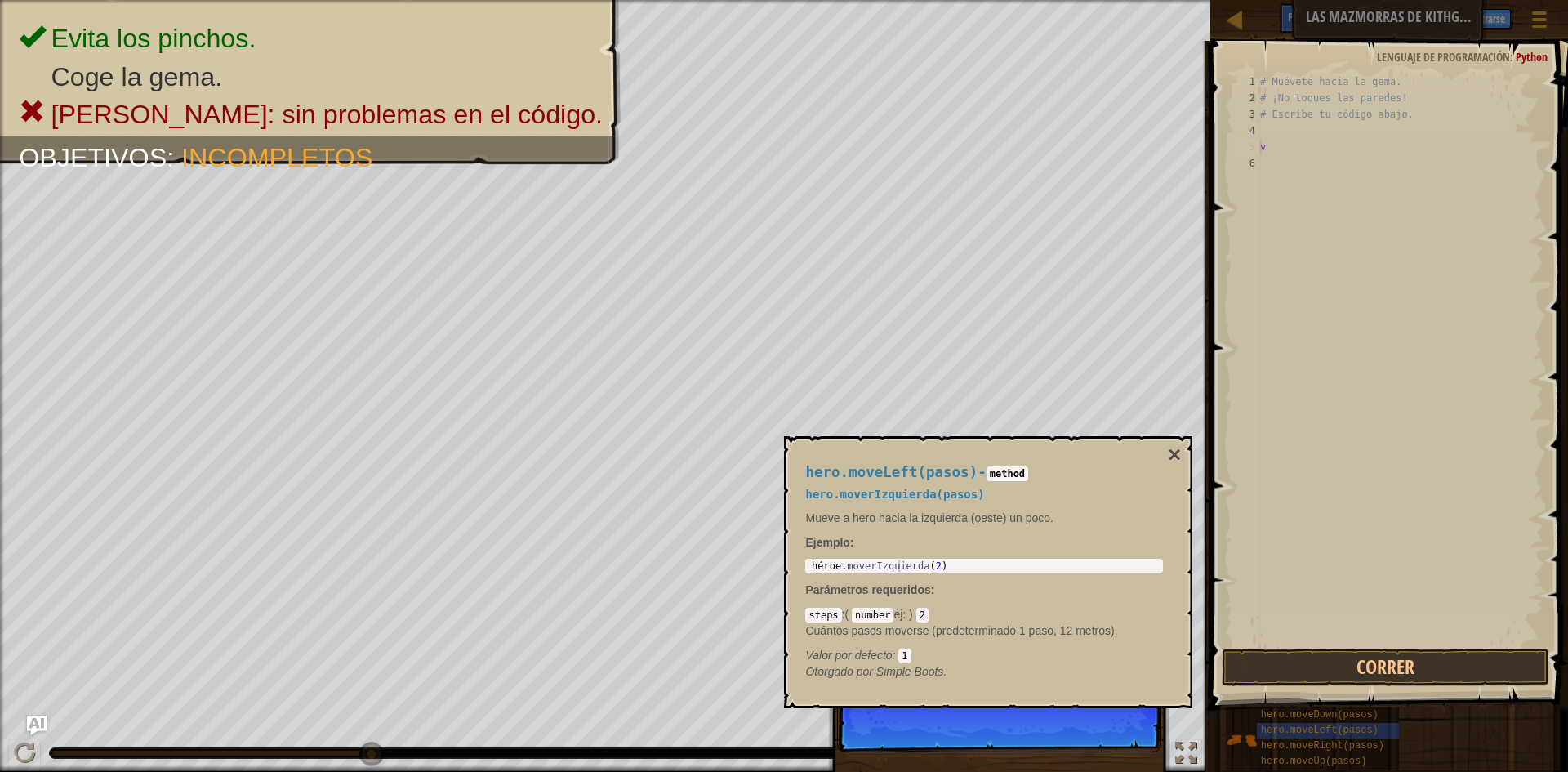
click at [1340, 176] on div "# Muévete hacia la gema. # ¡No toques las paredes! # Escribe tu código abajo. v" at bounding box center [1400, 375] width 286 height 604
click at [1175, 450] on font "×" at bounding box center [1174, 455] width 13 height 25
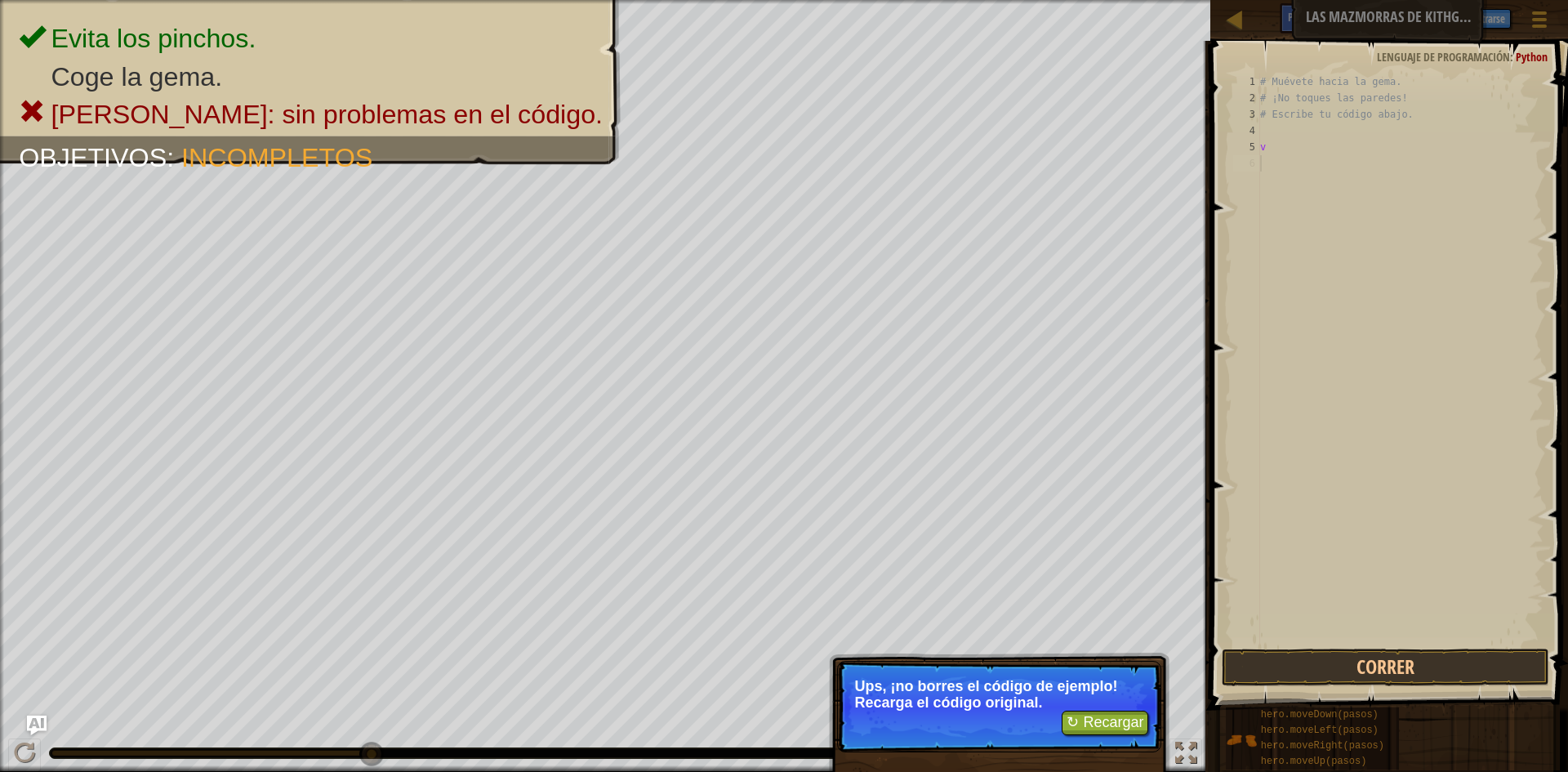
click at [1298, 99] on div "# Muévete hacia la gema. # ¡No toques las paredes! # Escribe tu código abajo. v" at bounding box center [1400, 375] width 286 height 604
click at [1271, 151] on div "# Muévete hacia la gema. # ¡No toques las paredes! # Escribe tu código abajo. v" at bounding box center [1400, 375] width 286 height 604
type textarea "v"
click at [1271, 151] on div "# Muévete hacia la gema. # ¡No toques las paredes! # Escribe tu código abajo. v" at bounding box center [1400, 375] width 286 height 604
click at [1086, 728] on font "↻ Recargar" at bounding box center [1105, 722] width 77 height 16
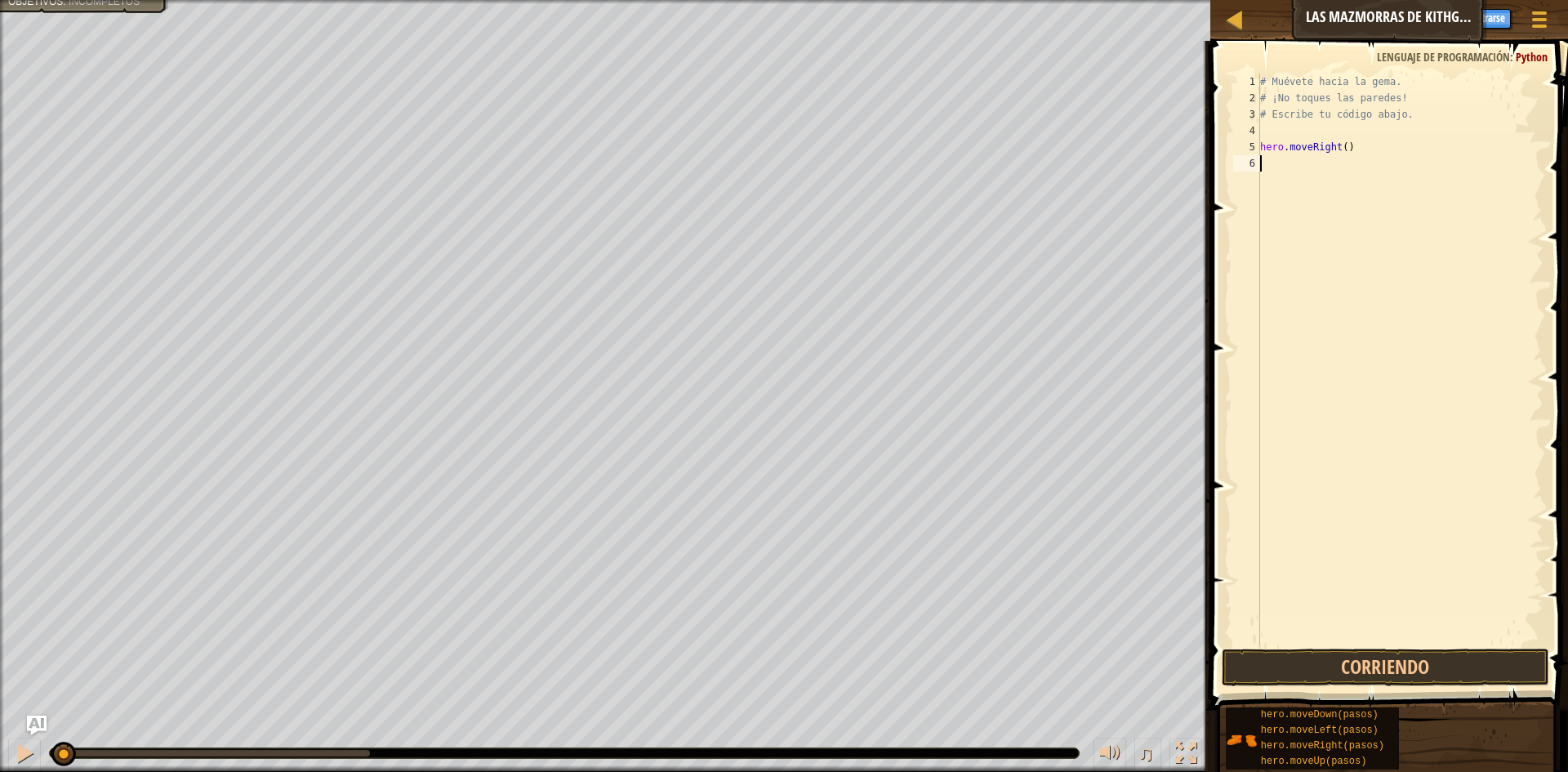
scroll to position [8, 0]
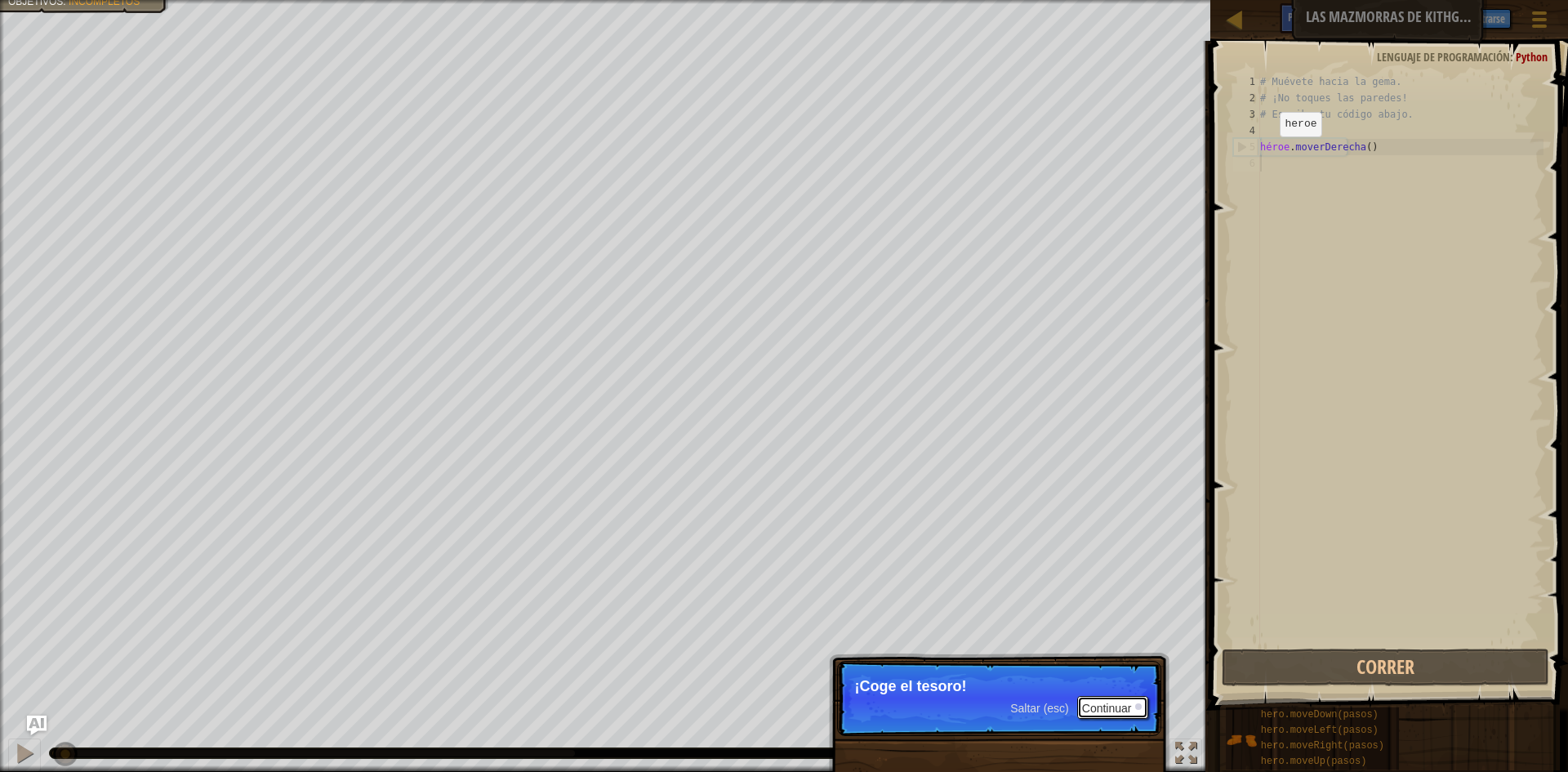
click at [1126, 705] on font "Continuar" at bounding box center [1106, 708] width 50 height 13
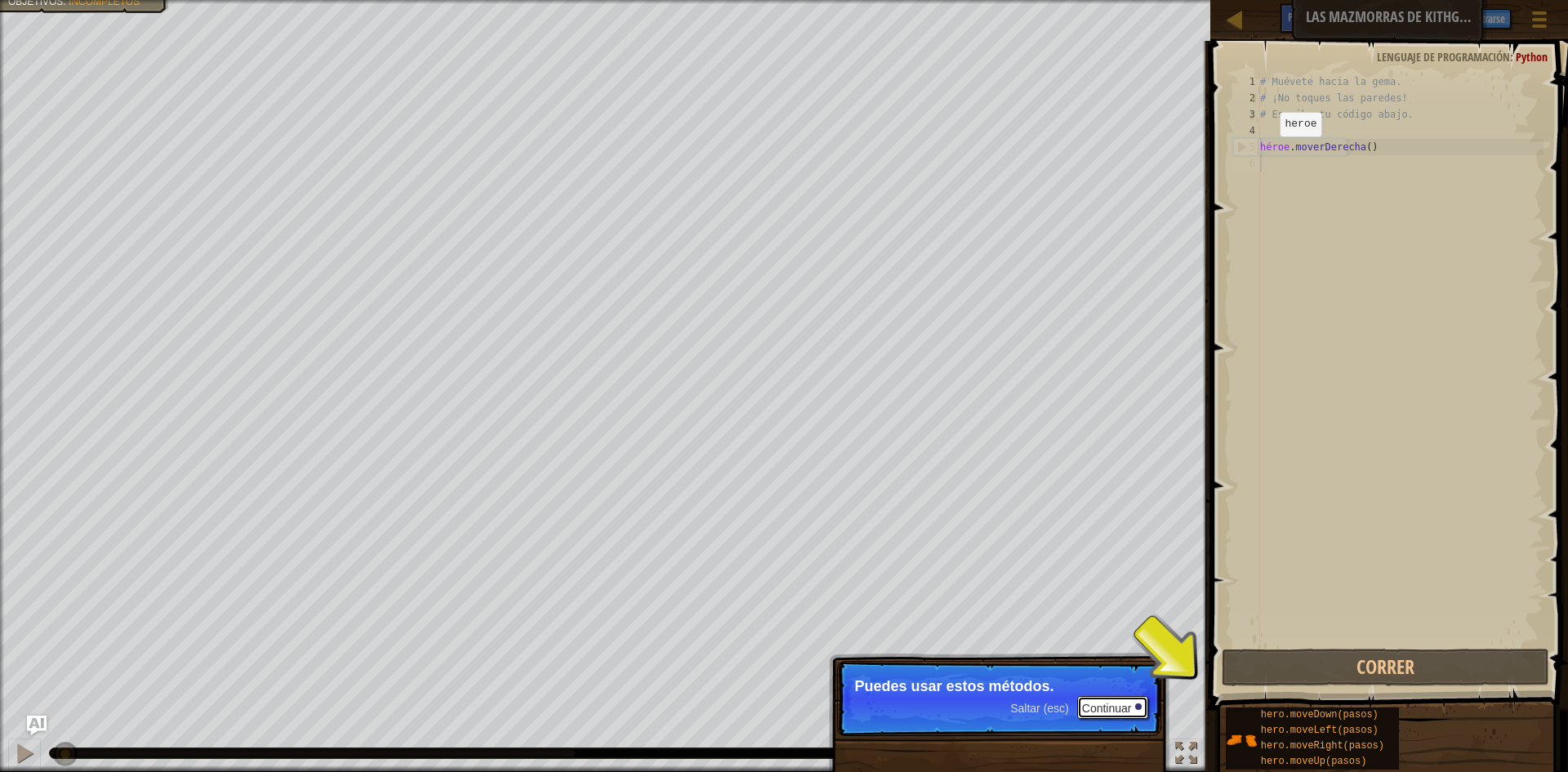
click at [1126, 705] on font "Continuar" at bounding box center [1106, 708] width 50 height 13
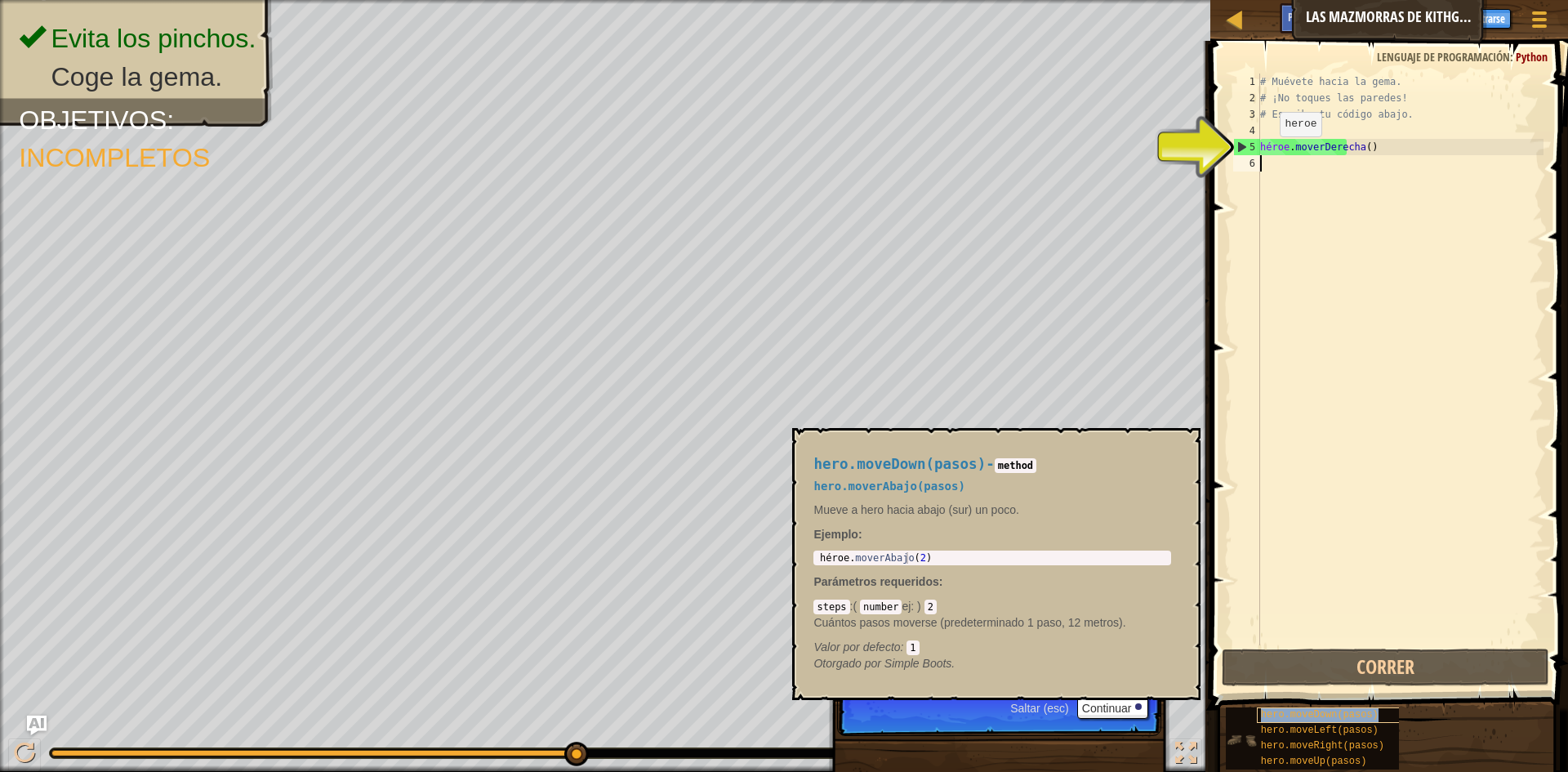
click at [1305, 721] on div "hero.moveDown(pasos)" at bounding box center [1335, 715] width 157 height 15
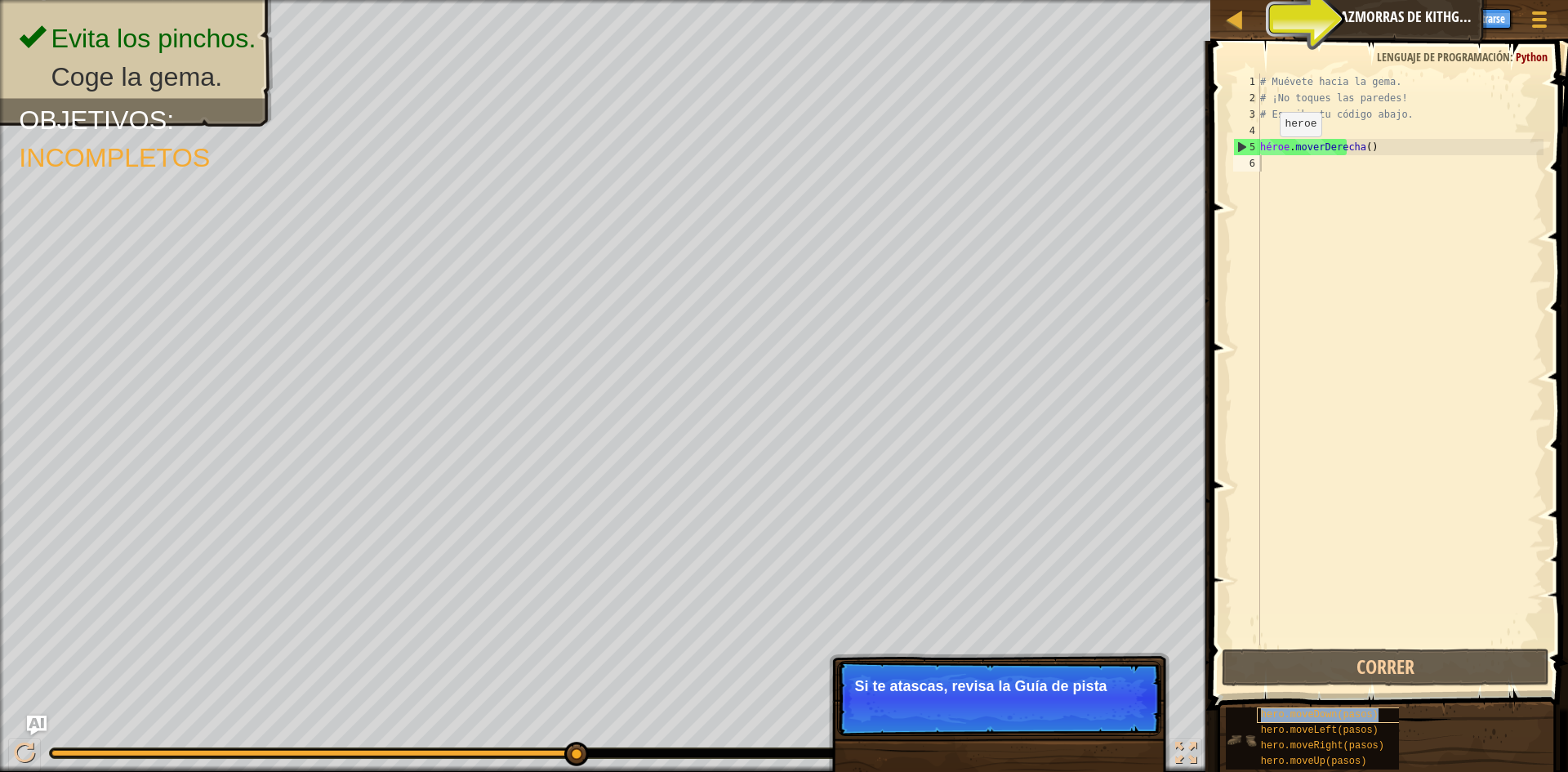
type textarea "hero.moveRight()"
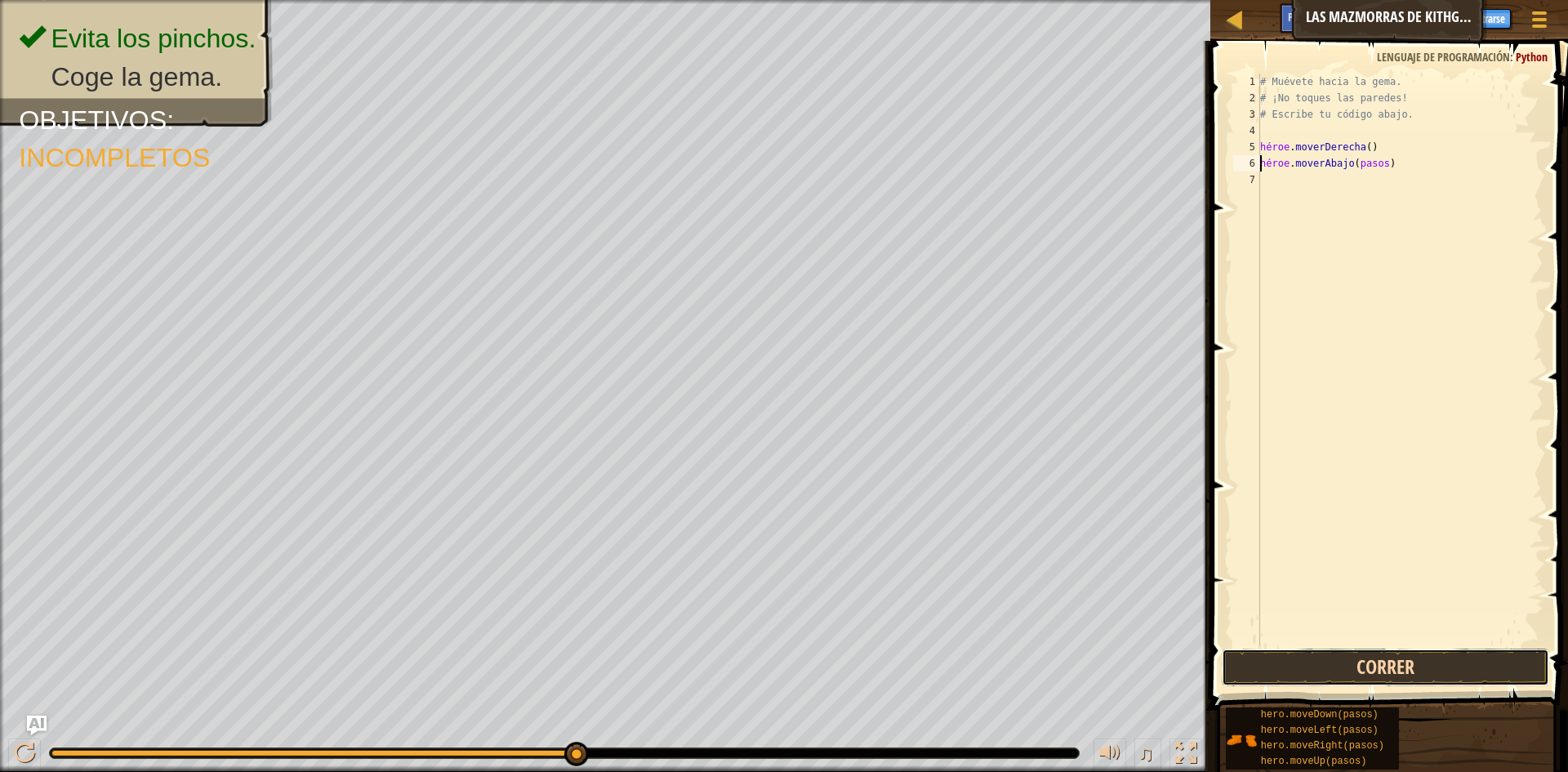
click at [1405, 673] on button "Correr" at bounding box center [1385, 667] width 328 height 37
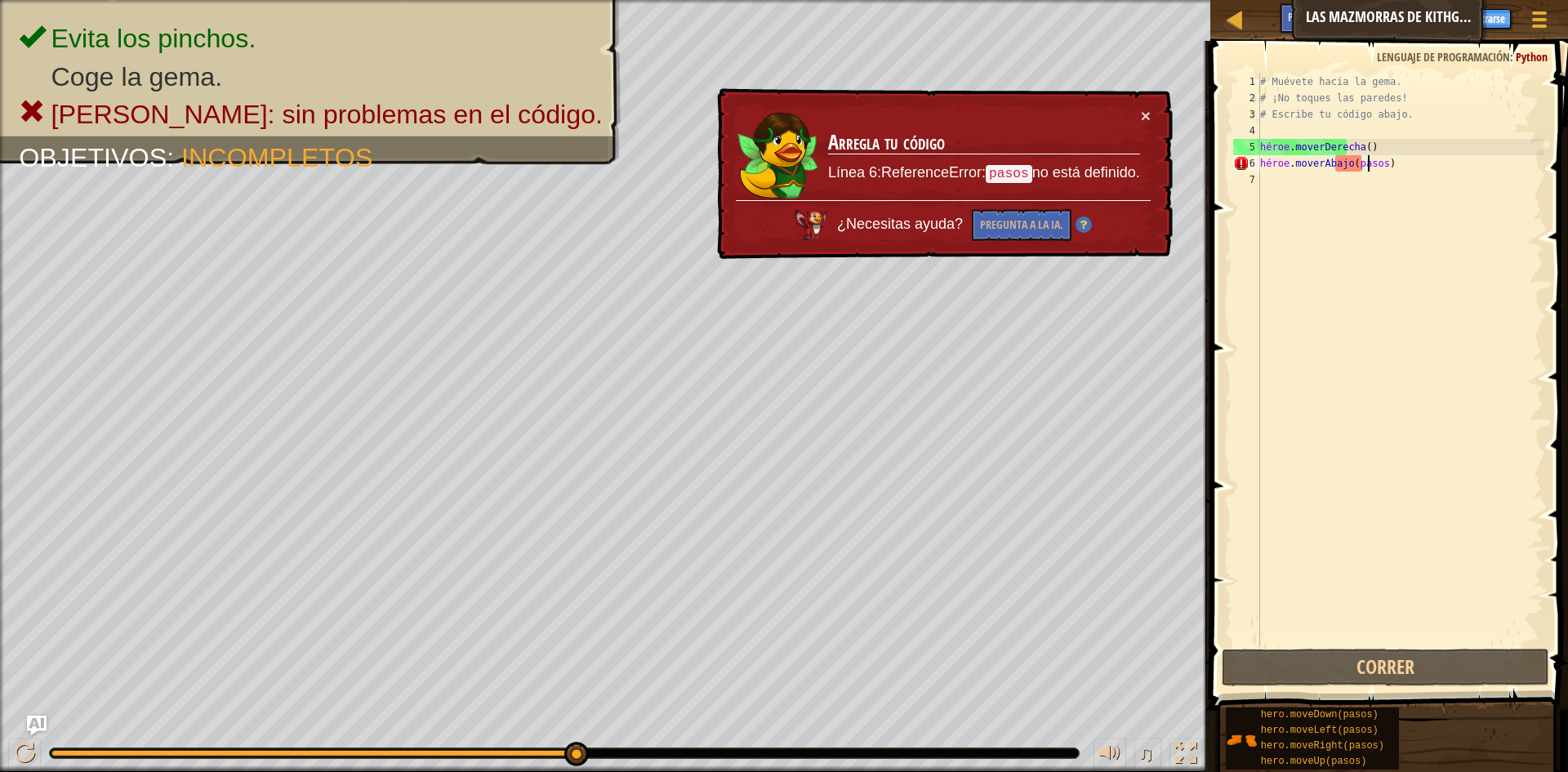
drag, startPoint x: 1371, startPoint y: 164, endPoint x: 1396, endPoint y: 164, distance: 25.0
click at [1396, 164] on div "# Muévete hacia la gema. # ¡No toques las paredes! # Escribe tu código abajo. h…" at bounding box center [1400, 375] width 286 height 604
drag, startPoint x: 1396, startPoint y: 164, endPoint x: 1376, endPoint y: 173, distance: 21.9
click at [1376, 173] on div "# Muévete hacia la gema. # ¡No toques las paredes! # Escribe tu código abajo. h…" at bounding box center [1400, 375] width 286 height 604
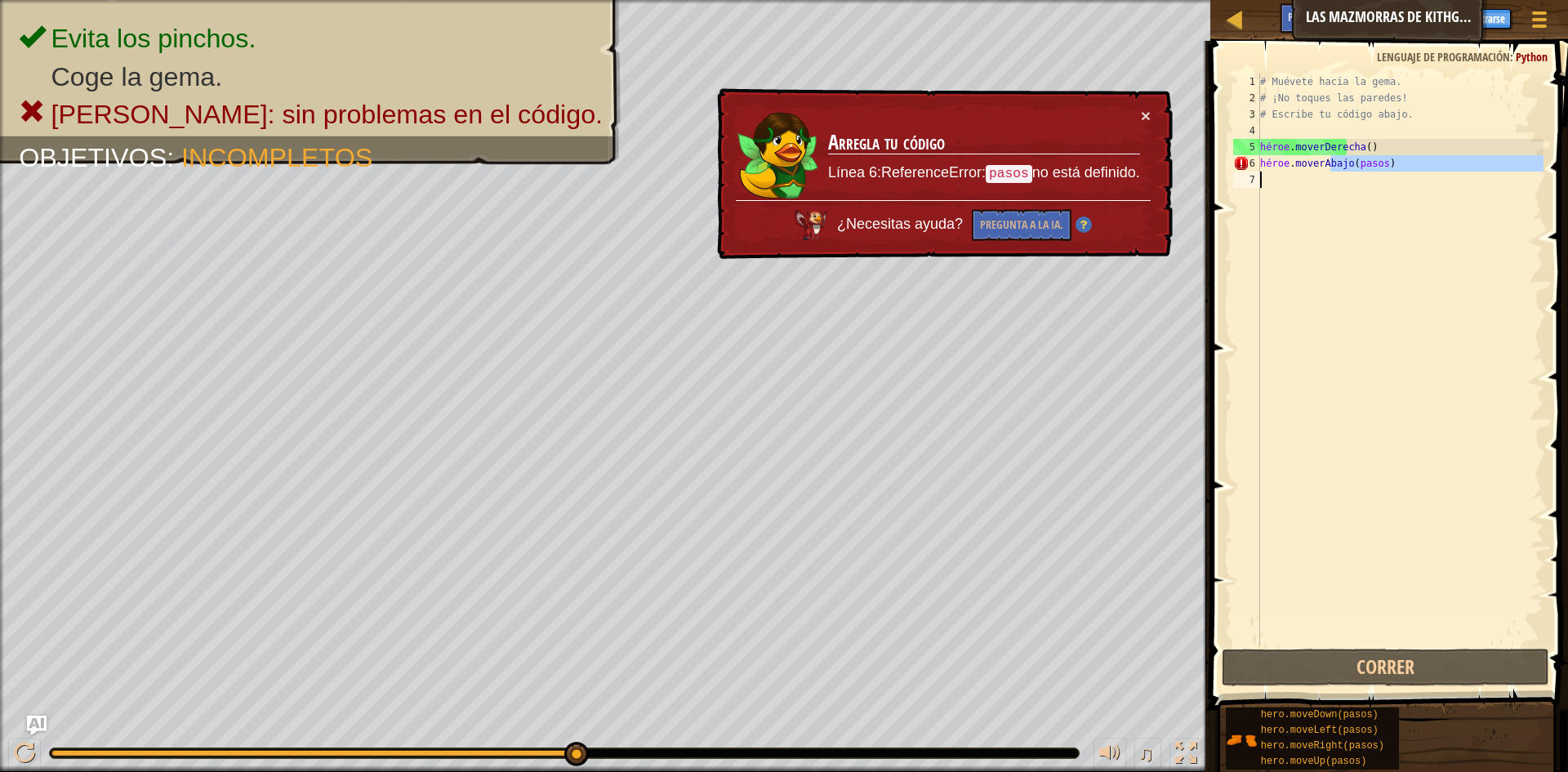
click at [1378, 162] on div "# Muévete hacia la gema. # ¡No toques las paredes! # Escribe tu código abajo. h…" at bounding box center [1400, 359] width 286 height 572
click at [1378, 162] on div "# Muévete hacia la gema. # ¡No toques las paredes! # Escribe tu código abajo. h…" at bounding box center [1400, 375] width 286 height 604
click at [1397, 159] on div "# Muévete hacia la gema. # ¡No toques las paredes! # Escribe tu código abajo. h…" at bounding box center [1400, 359] width 286 height 572
click at [1397, 159] on div "# Muévete hacia la gema. # ¡No toques las paredes! # Escribe tu código abajo. h…" at bounding box center [1400, 375] width 286 height 604
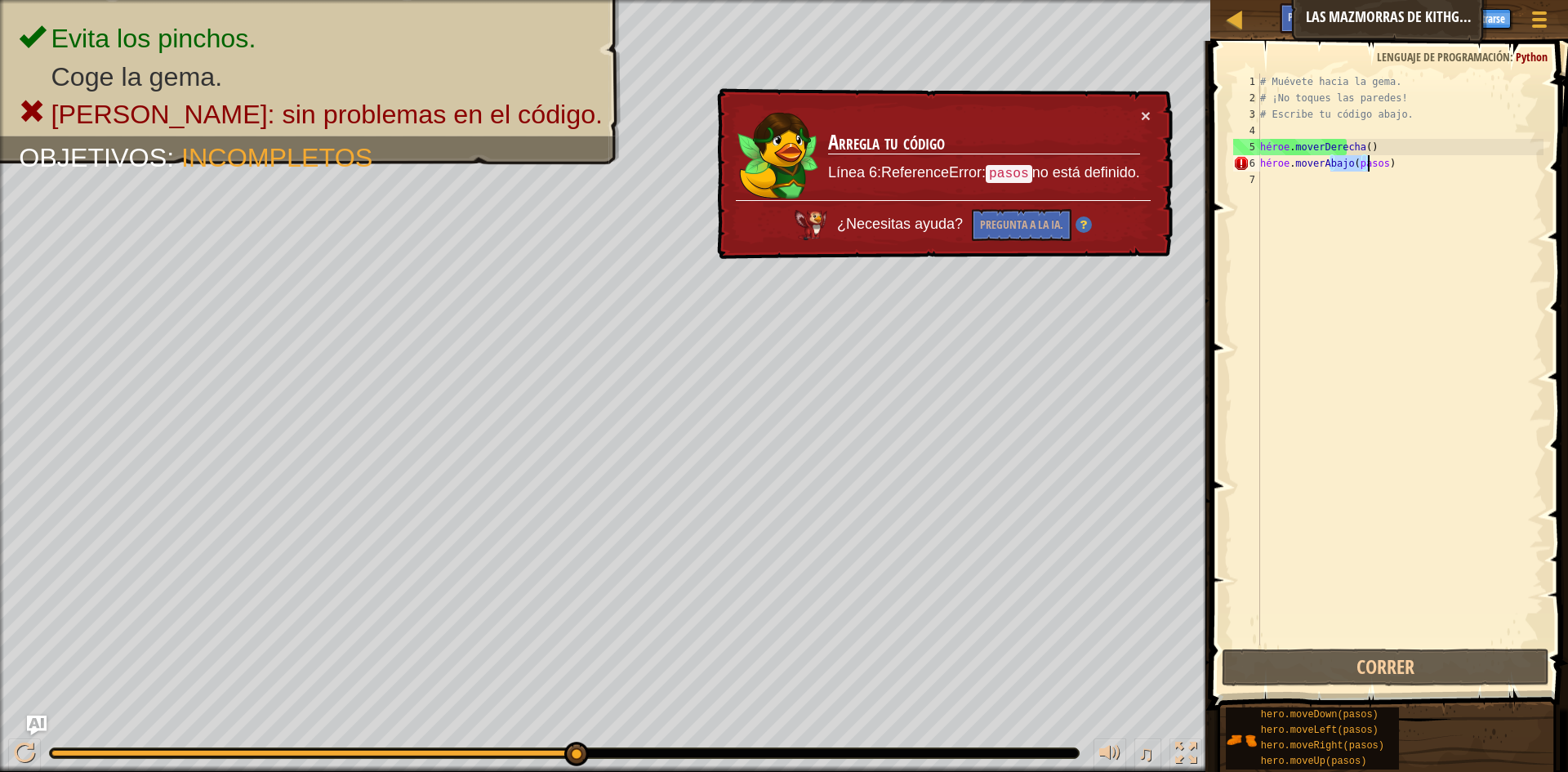
click at [1397, 159] on div "# Muévete hacia la gema. # ¡No toques las paredes! # Escribe tu código abajo. h…" at bounding box center [1400, 375] width 286 height 604
click at [1400, 164] on div "# Muévete hacia la gema. # ¡No toques las paredes! # Escribe tu código abajo. h…" at bounding box center [1400, 375] width 286 height 604
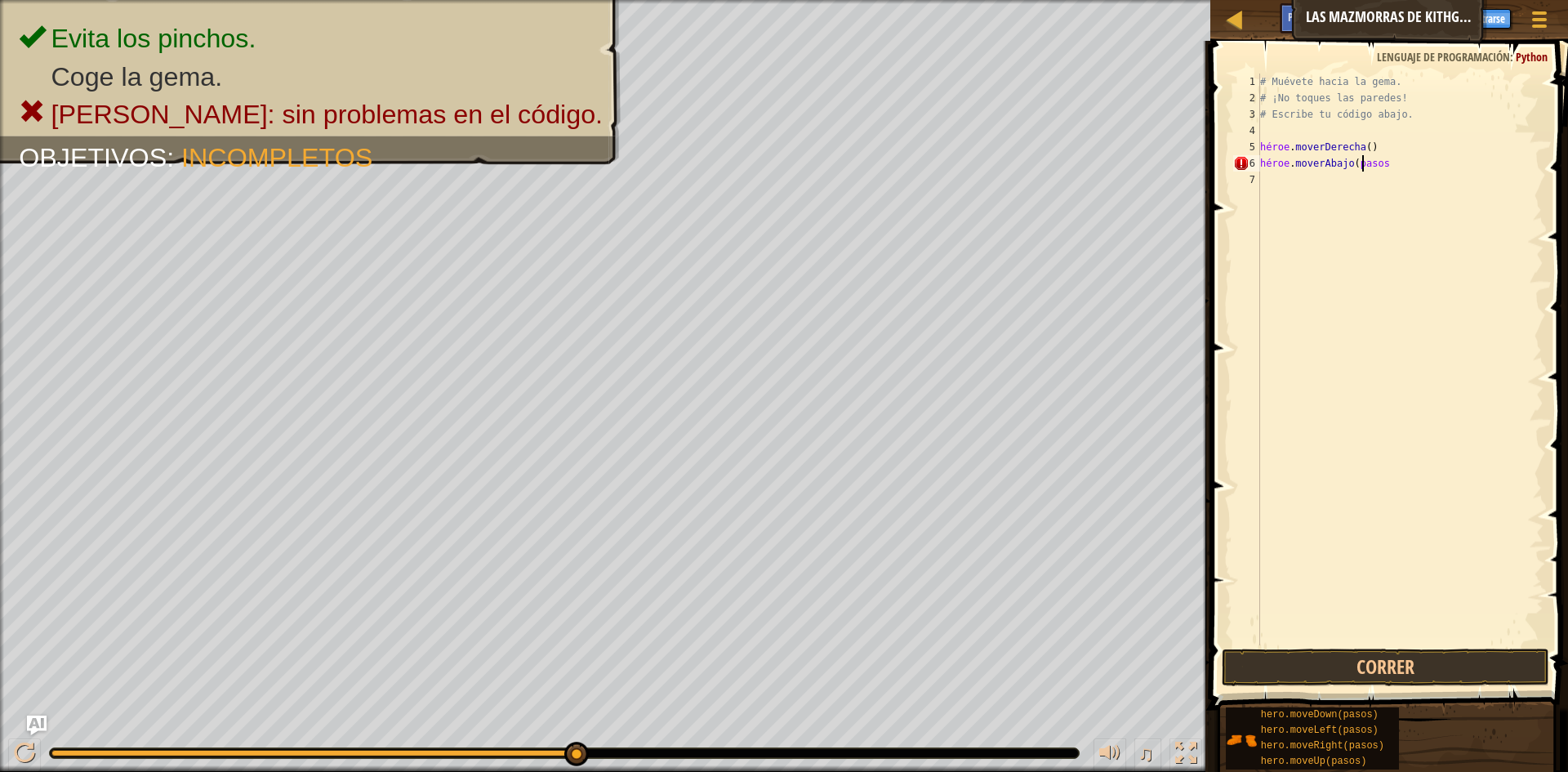
click at [1400, 164] on div "# Muévete hacia la gema. # ¡No toques las paredes! # Escribe tu código abajo. h…" at bounding box center [1400, 375] width 286 height 604
click at [1400, 164] on div "# Muévete hacia la gema. # ¡No toques las paredes! # Escribe tu código abajo. h…" at bounding box center [1400, 359] width 286 height 572
type textarea "hero.moveDown(paso"
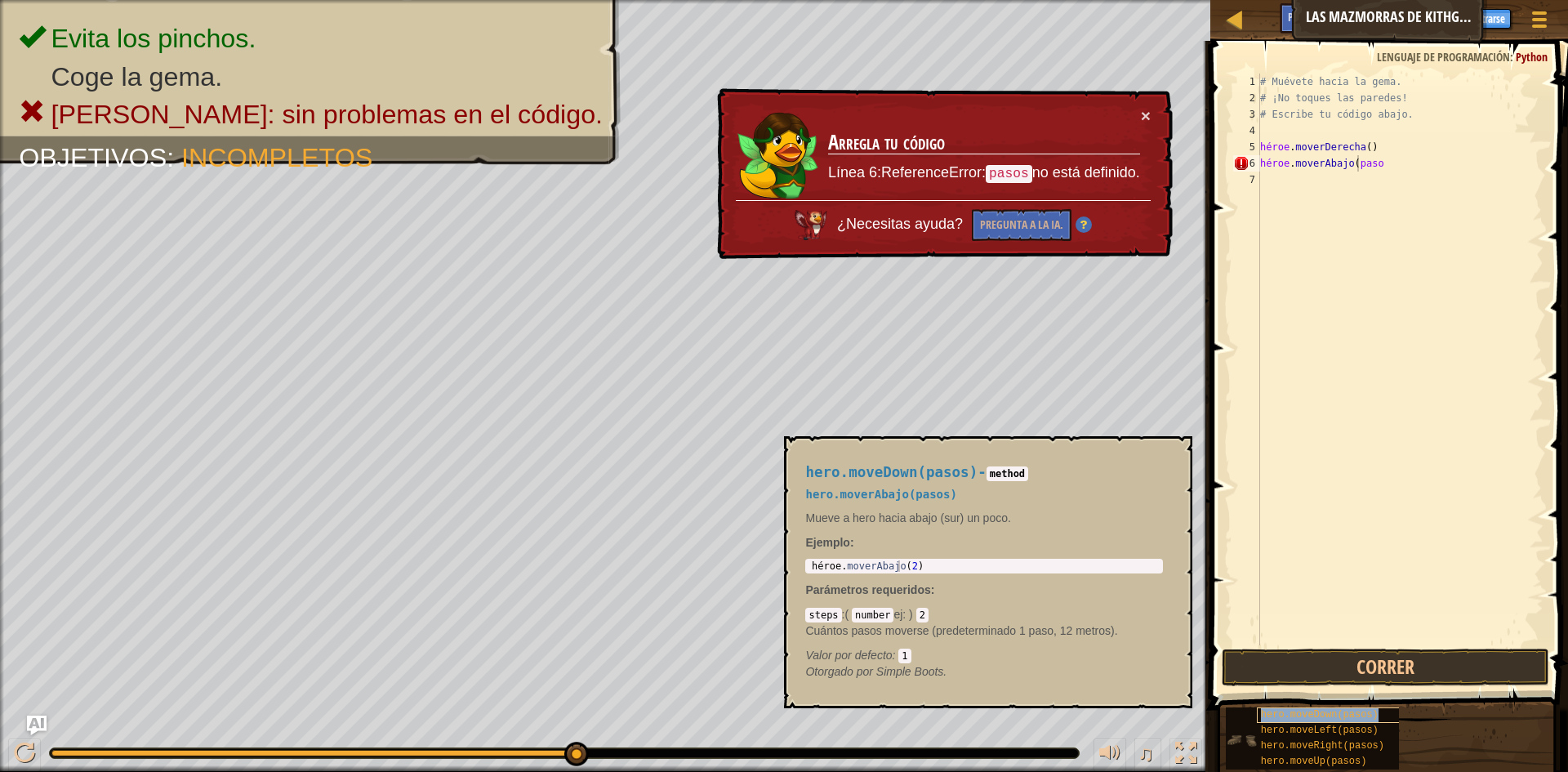
click at [1321, 716] on font "hero.moveDown(pasos)" at bounding box center [1320, 714] width 118 height 11
type textarea "hero.moveDowhero.moveDown(pasos)n(paso"
